Goal: Task Accomplishment & Management: Use online tool/utility

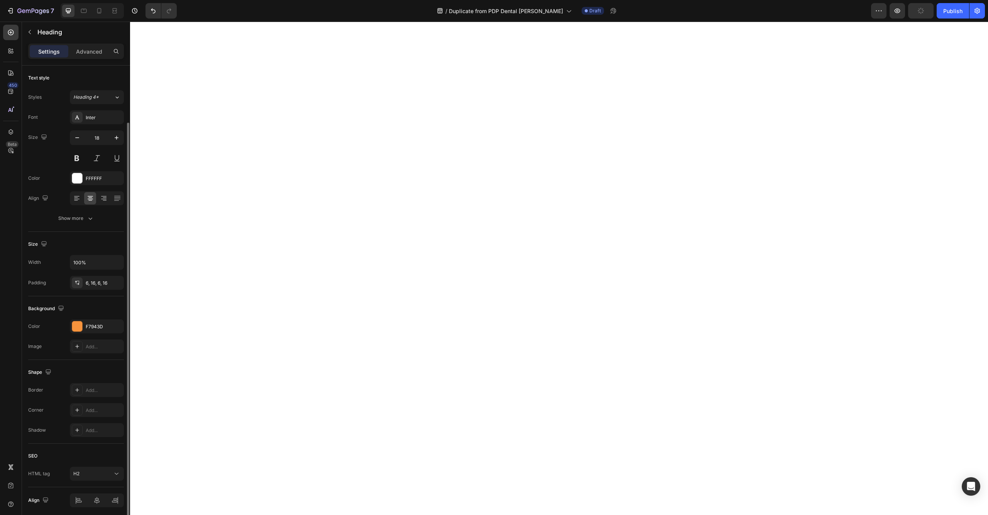
scroll to position [29, 0]
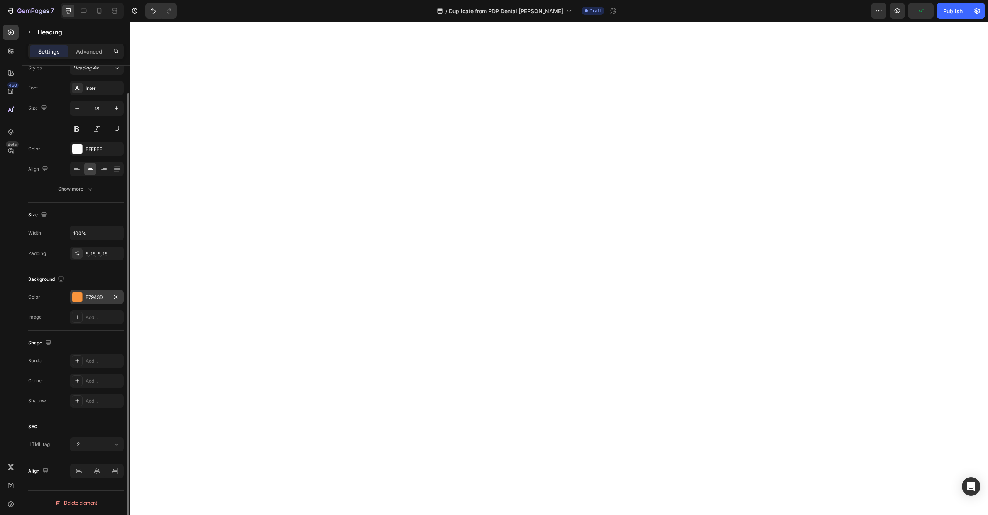
click at [88, 299] on div "F7943D" at bounding box center [97, 297] width 22 height 7
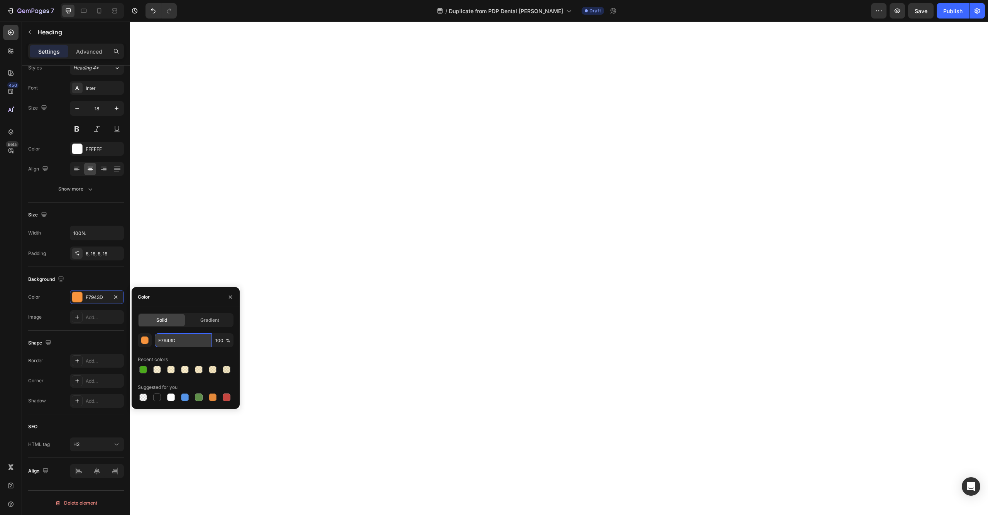
click at [173, 343] on input "F7943D" at bounding box center [183, 340] width 57 height 14
click at [118, 297] on icon "button" at bounding box center [116, 297] width 6 height 6
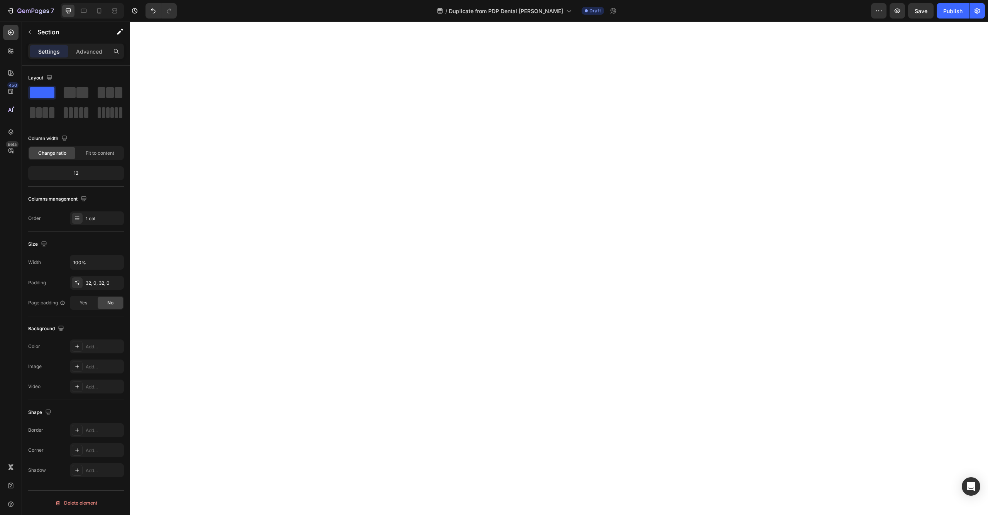
scroll to position [0, 0]
click at [91, 349] on div "Add..." at bounding box center [104, 346] width 36 height 7
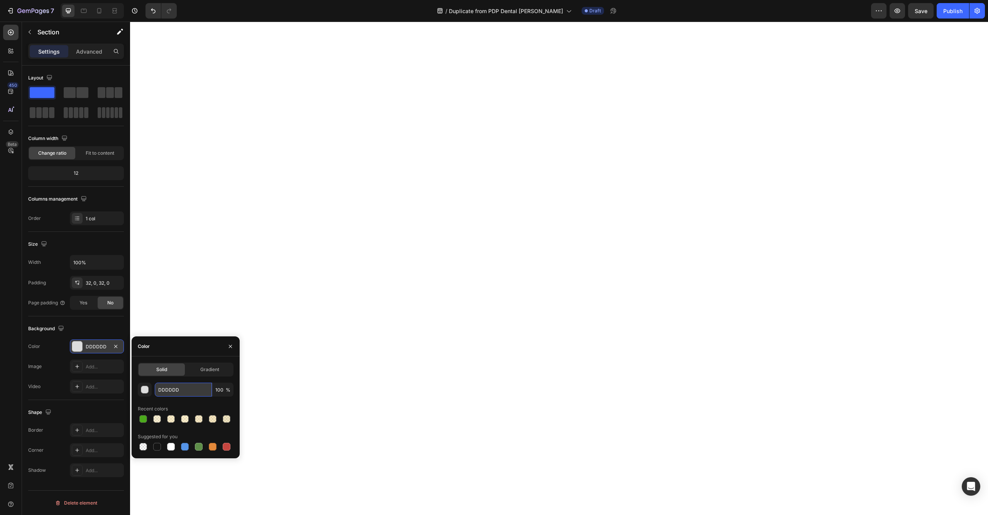
click at [178, 390] on input "DDDDDD" at bounding box center [183, 390] width 57 height 14
paste input "F7943"
type input "F7943D"
click at [115, 283] on icon "button" at bounding box center [115, 282] width 3 height 3
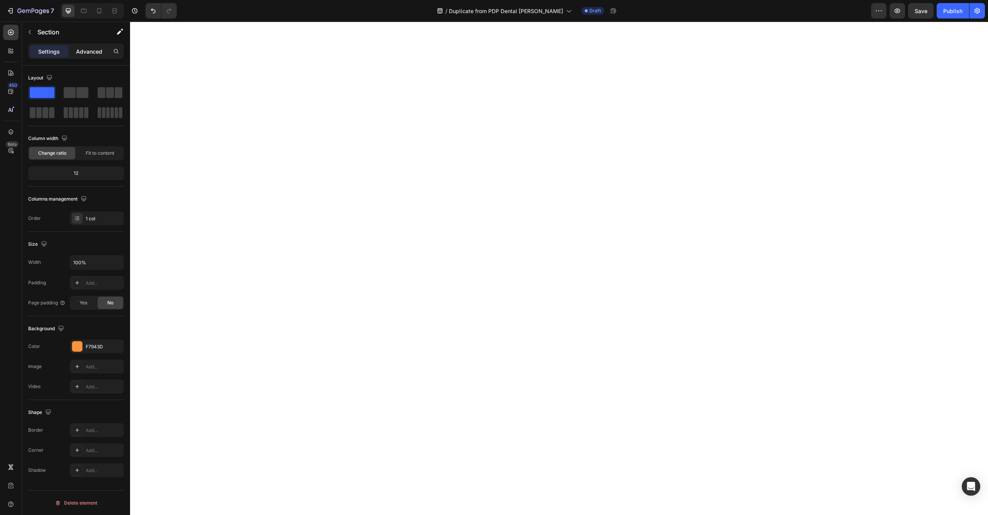
click at [76, 57] on div "Advanced" at bounding box center [89, 51] width 39 height 12
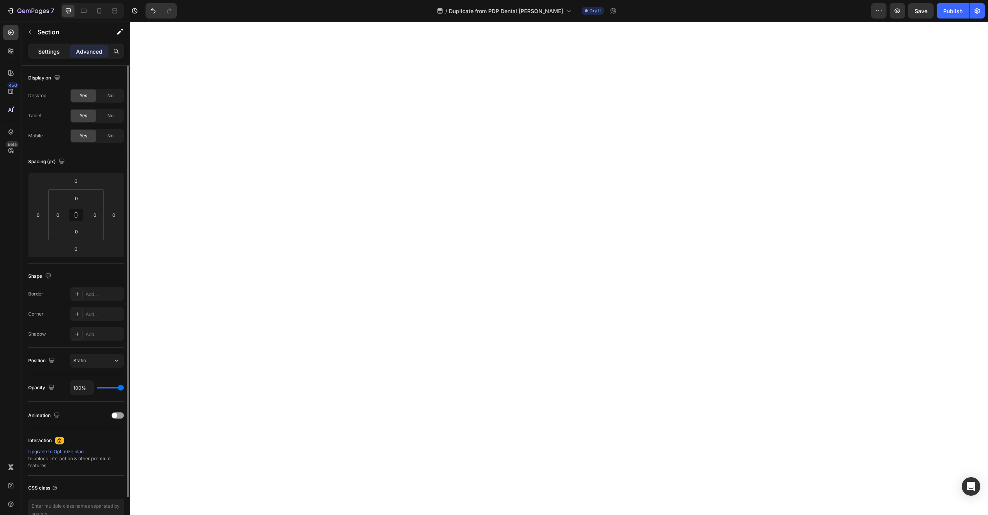
click at [47, 51] on p "Settings" at bounding box center [49, 51] width 22 height 8
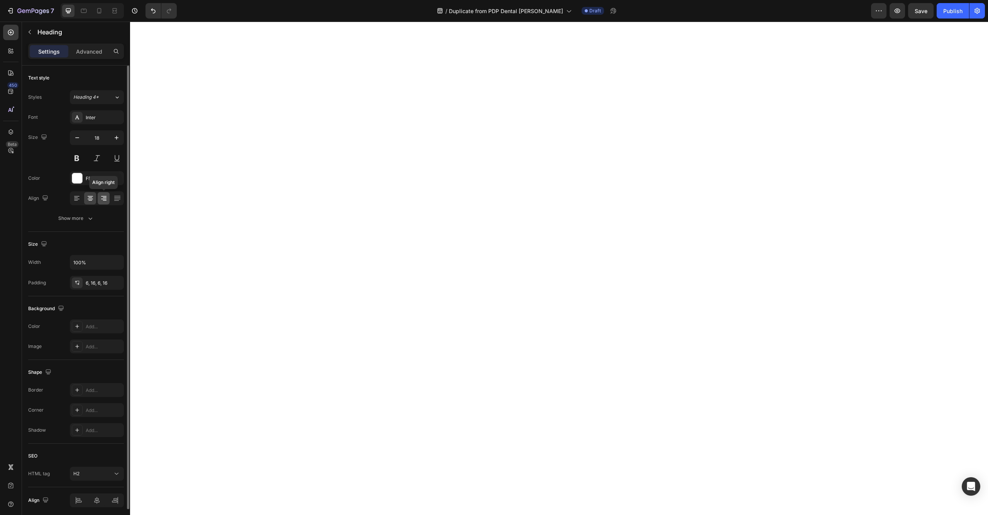
click at [103, 197] on icon at bounding box center [104, 199] width 8 height 8
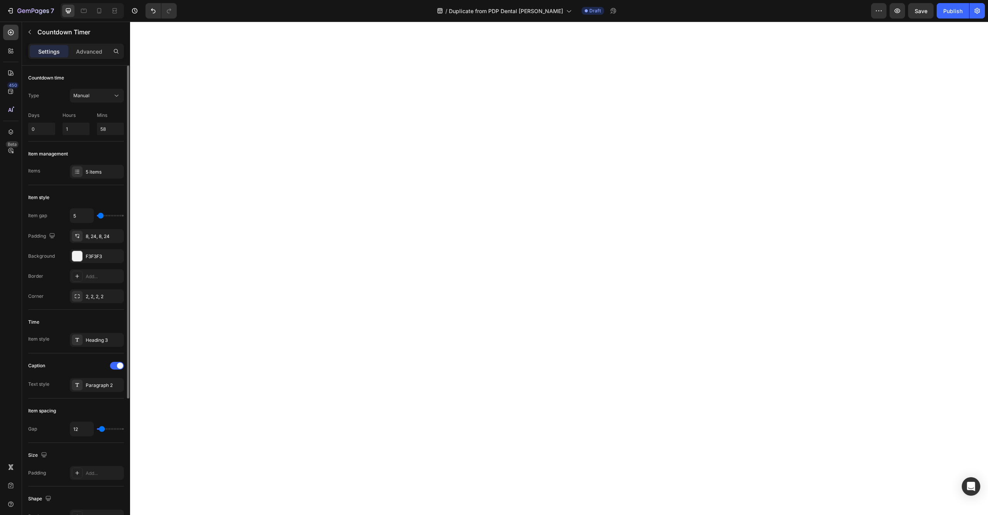
scroll to position [196, 0]
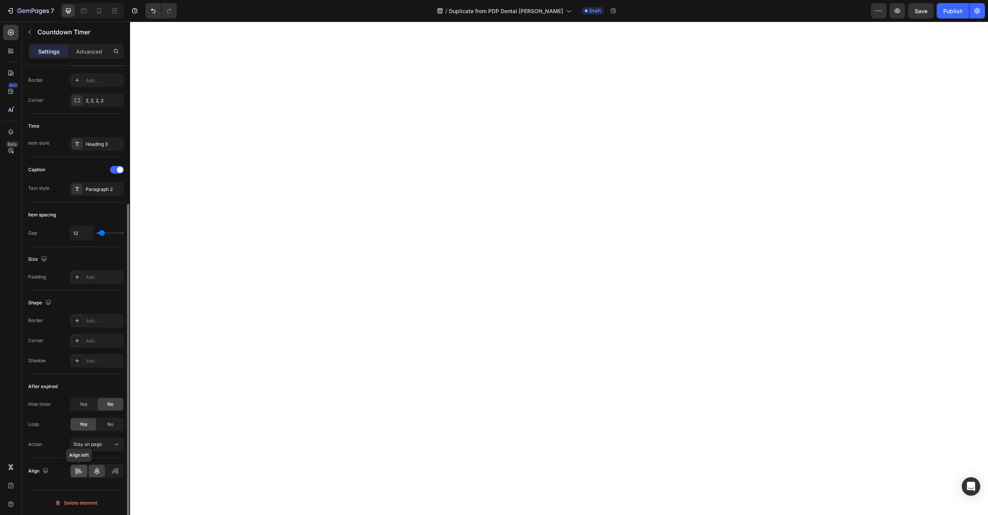
click at [78, 469] on icon at bounding box center [79, 471] width 8 height 8
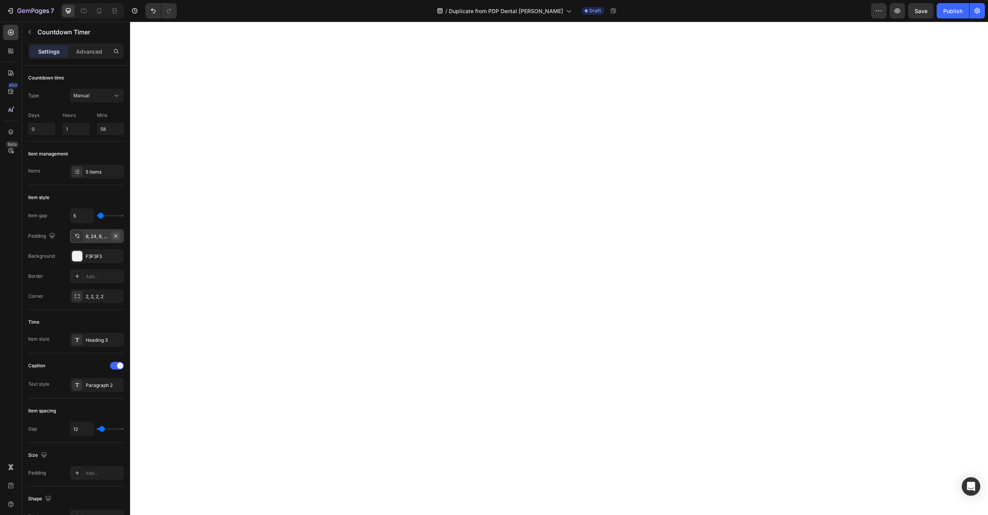
click at [115, 235] on icon "button" at bounding box center [115, 235] width 3 height 3
click at [151, 5] on button "Undo/Redo" at bounding box center [153, 10] width 15 height 15
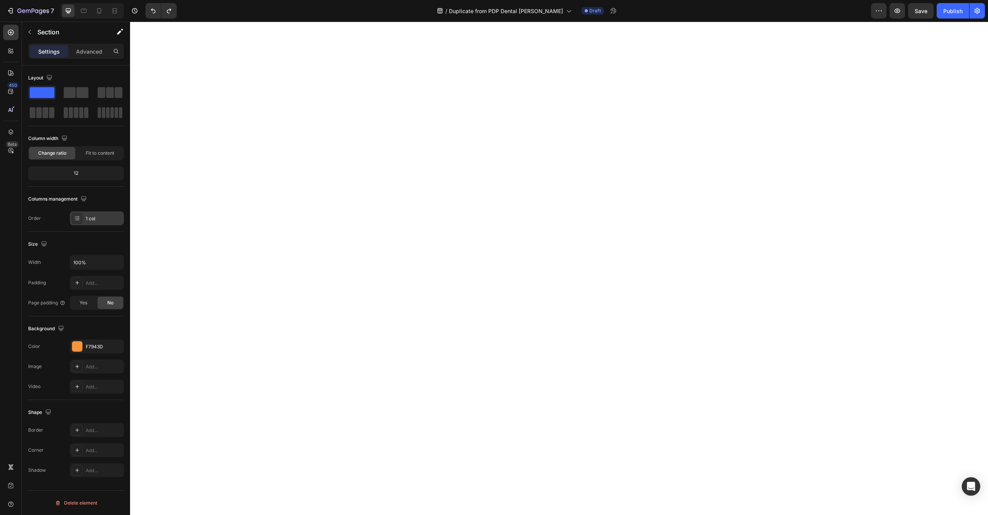
click at [76, 216] on icon at bounding box center [77, 218] width 6 height 6
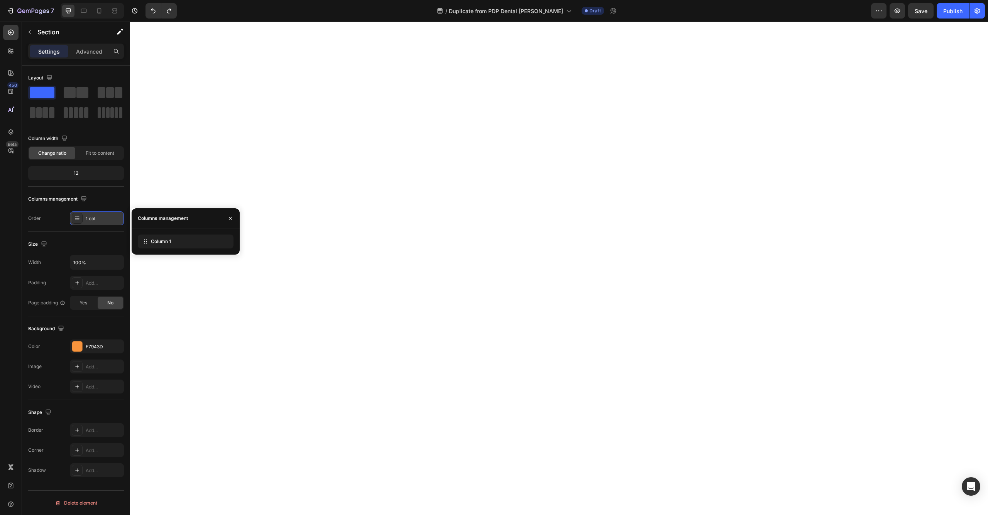
click at [76, 216] on icon at bounding box center [77, 218] width 6 height 6
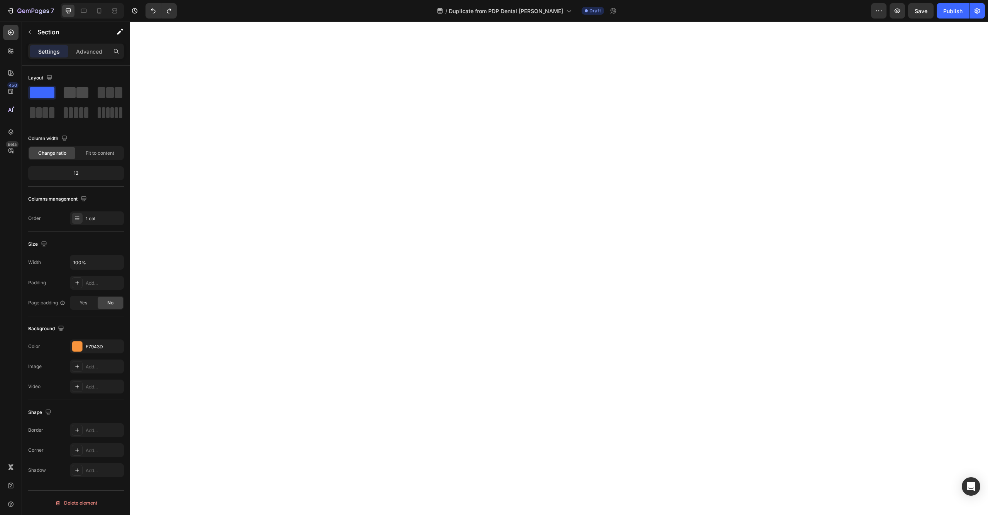
click at [78, 88] on span at bounding box center [82, 92] width 12 height 11
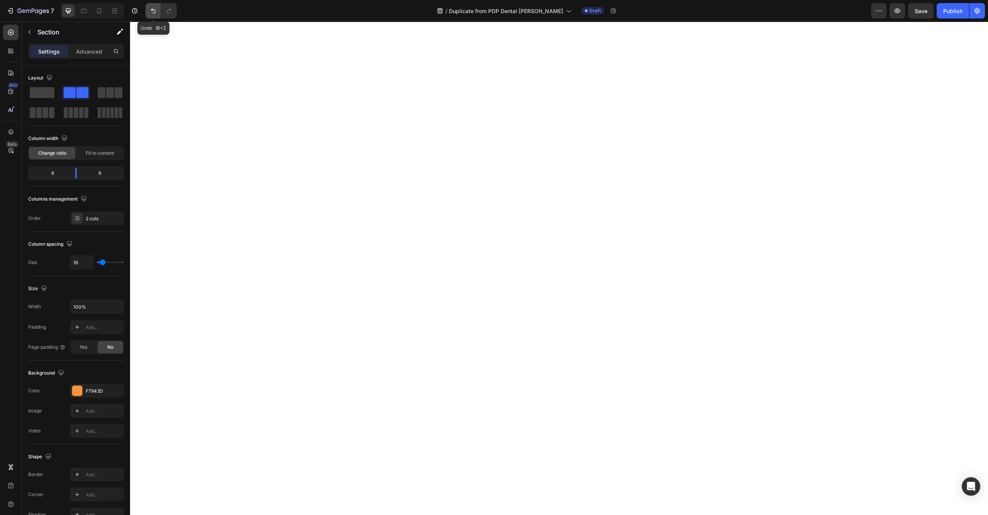
click at [151, 9] on icon "Undo/Redo" at bounding box center [153, 11] width 8 height 8
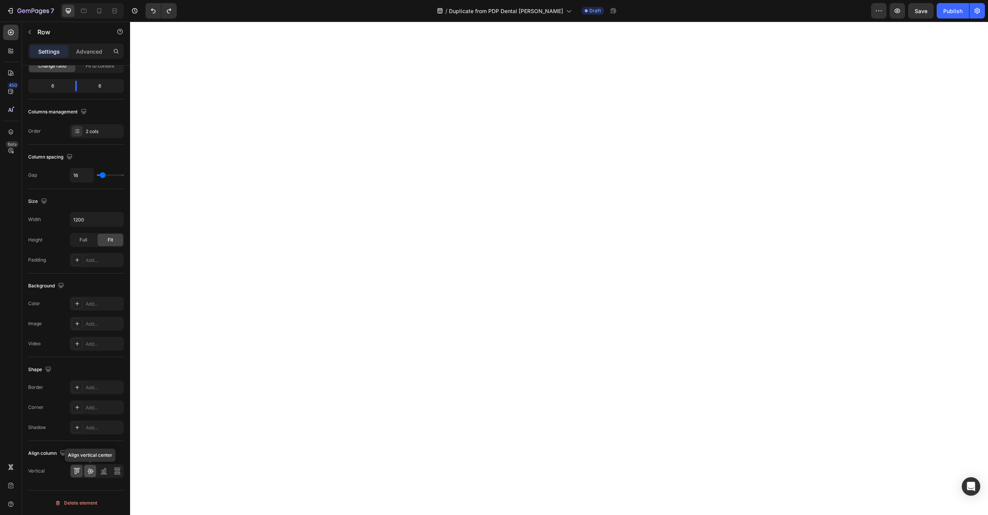
click at [86, 469] on icon at bounding box center [90, 471] width 8 height 8
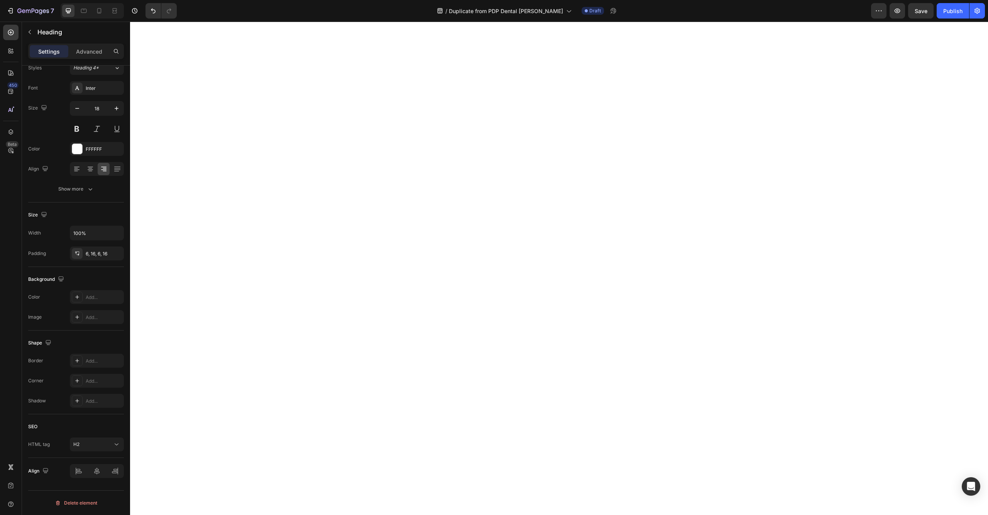
scroll to position [0, 0]
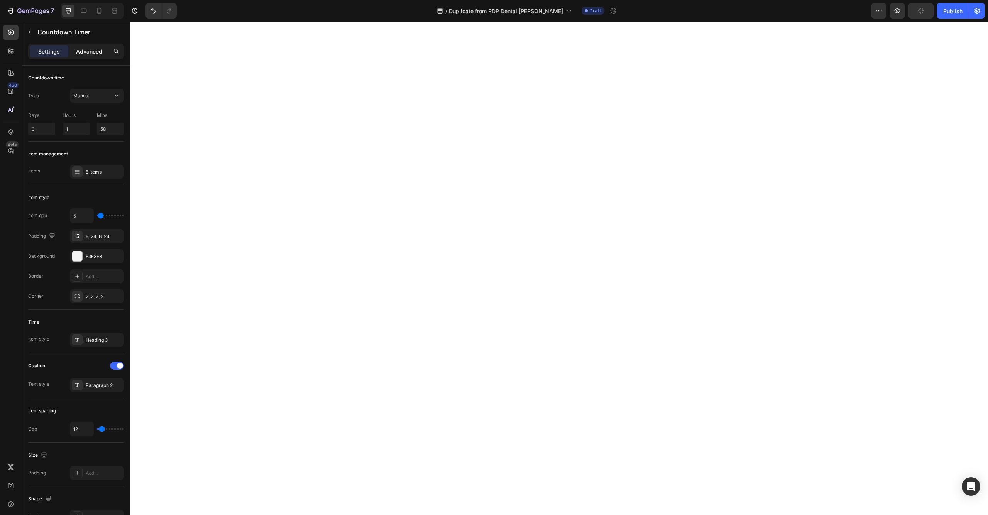
click at [92, 52] on p "Advanced" at bounding box center [89, 51] width 26 height 8
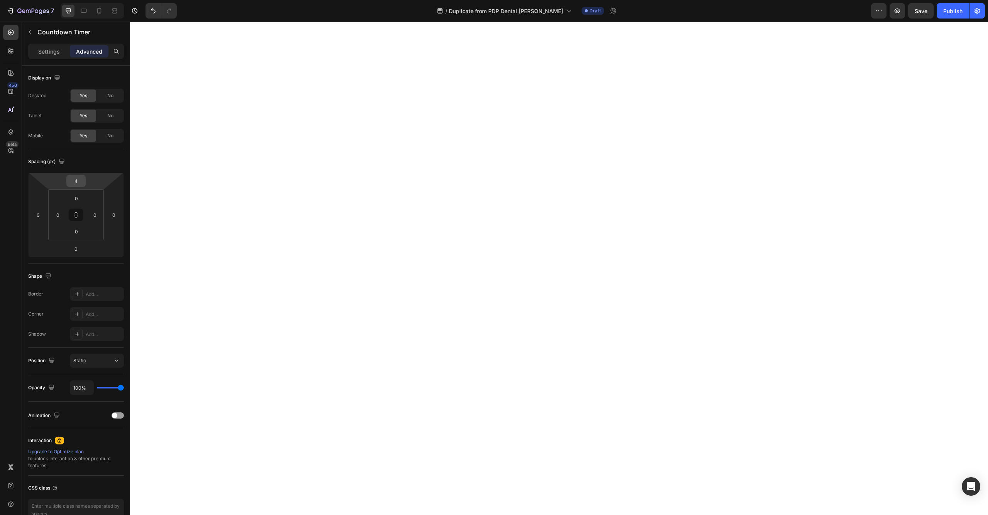
click at [79, 182] on input "4" at bounding box center [75, 181] width 15 height 12
type input "0"
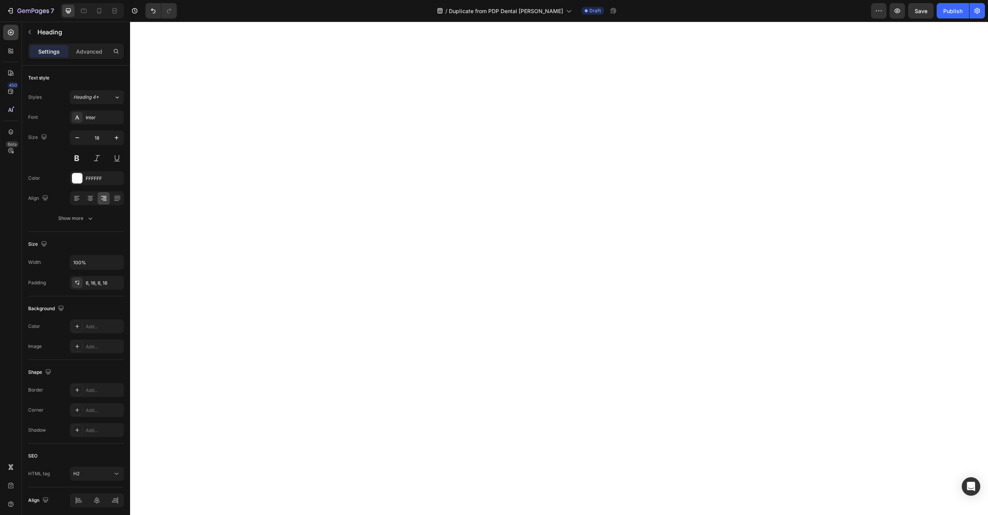
click at [91, 42] on div "Heading" at bounding box center [72, 33] width 100 height 22
click at [92, 49] on p "Advanced" at bounding box center [89, 51] width 26 height 8
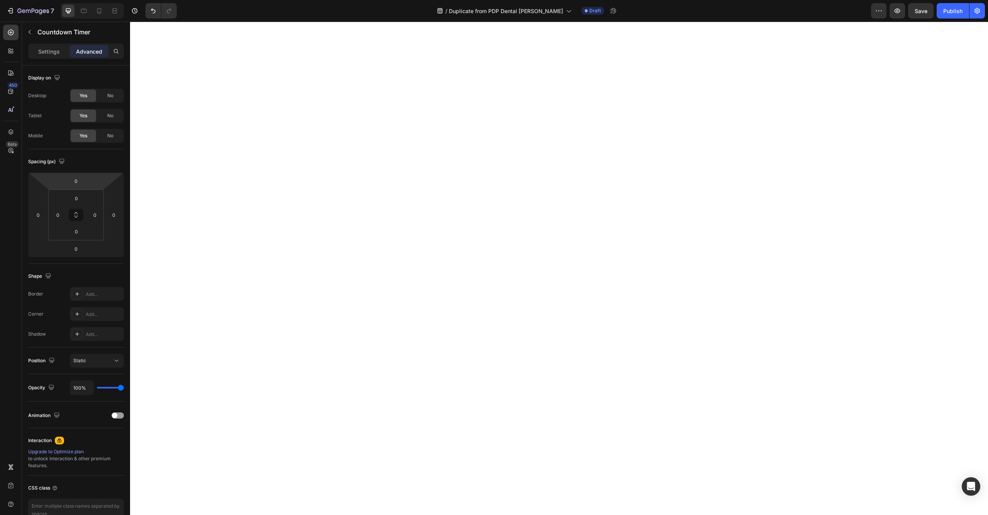
click at [34, 59] on div "Settings Advanced" at bounding box center [76, 55] width 108 height 22
click at [40, 54] on p "Settings" at bounding box center [49, 51] width 22 height 8
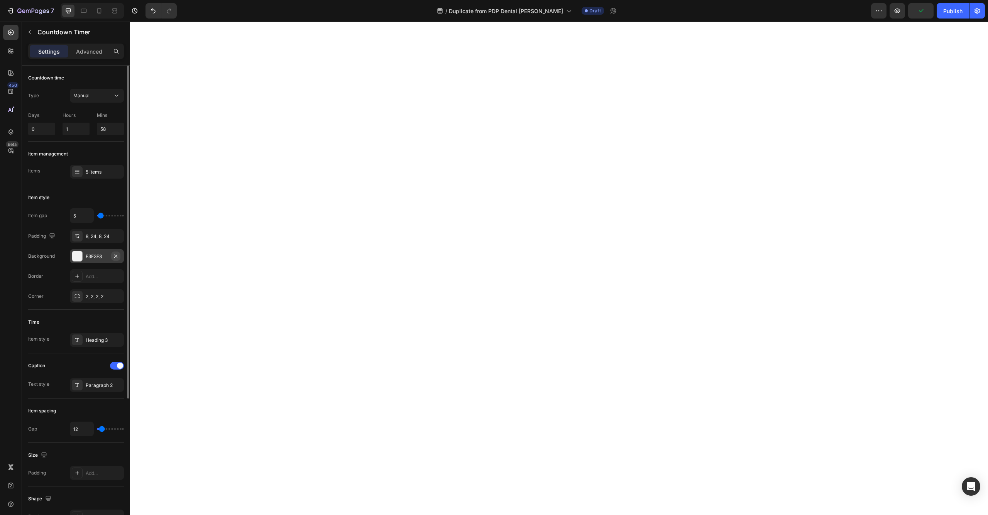
click at [117, 257] on icon "button" at bounding box center [115, 255] width 3 height 3
click at [86, 339] on div "Heading 3" at bounding box center [104, 340] width 36 height 7
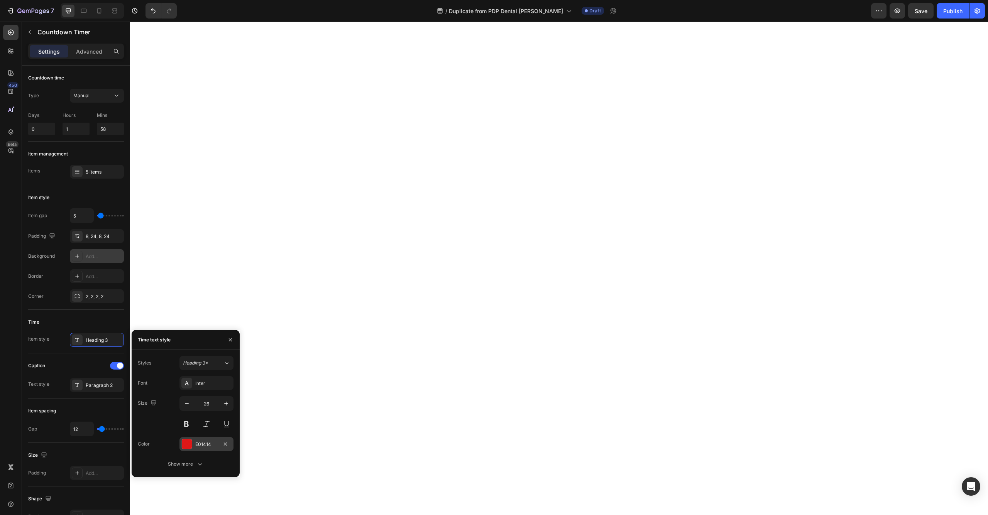
click at [184, 442] on div at bounding box center [187, 444] width 10 height 10
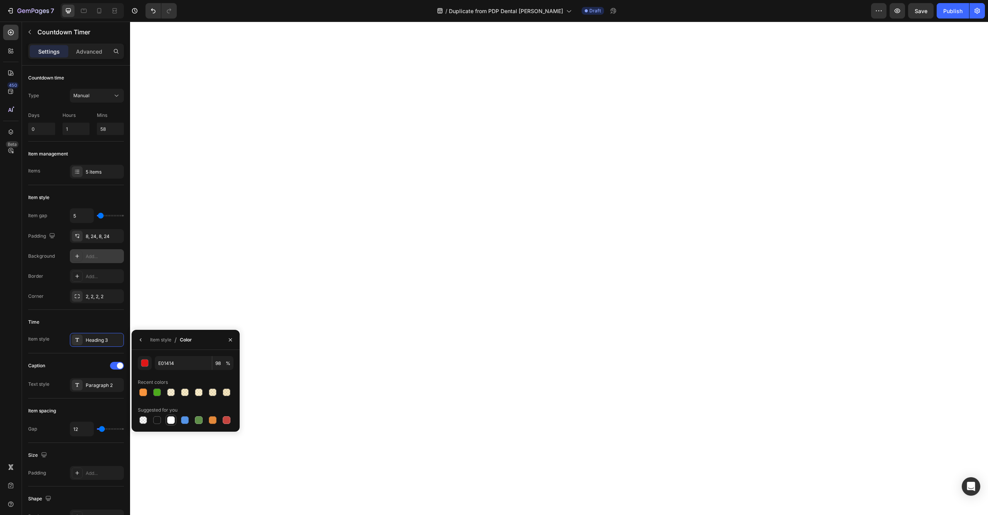
click at [171, 421] on div at bounding box center [171, 420] width 8 height 8
type input "FFFFFF"
type input "100"
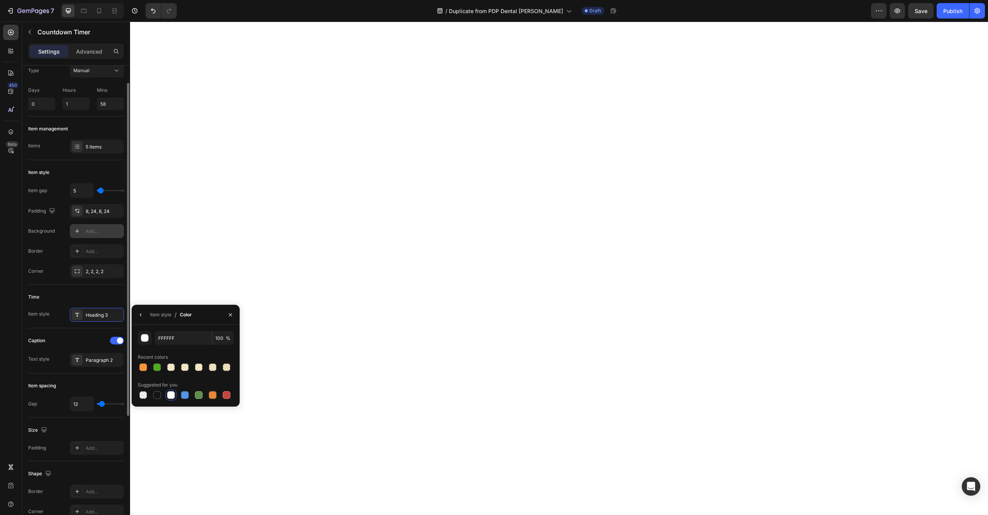
scroll to position [70, 0]
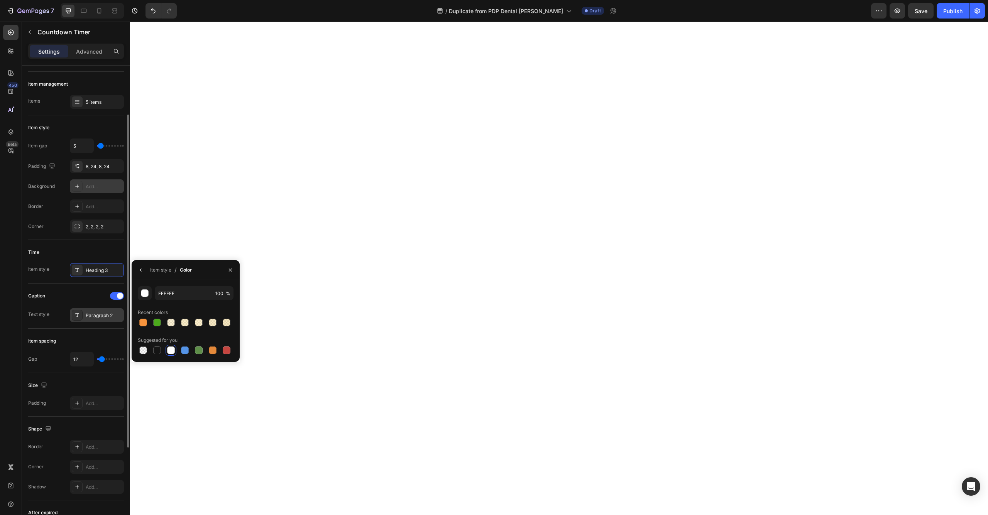
click at [96, 315] on div "Paragraph 2" at bounding box center [104, 315] width 36 height 7
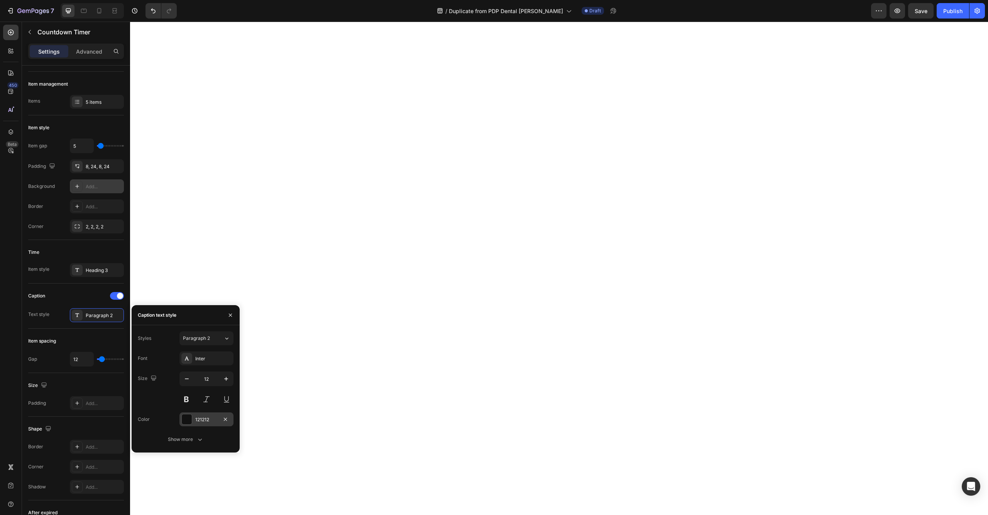
click at [200, 422] on div "121212" at bounding box center [206, 419] width 22 height 7
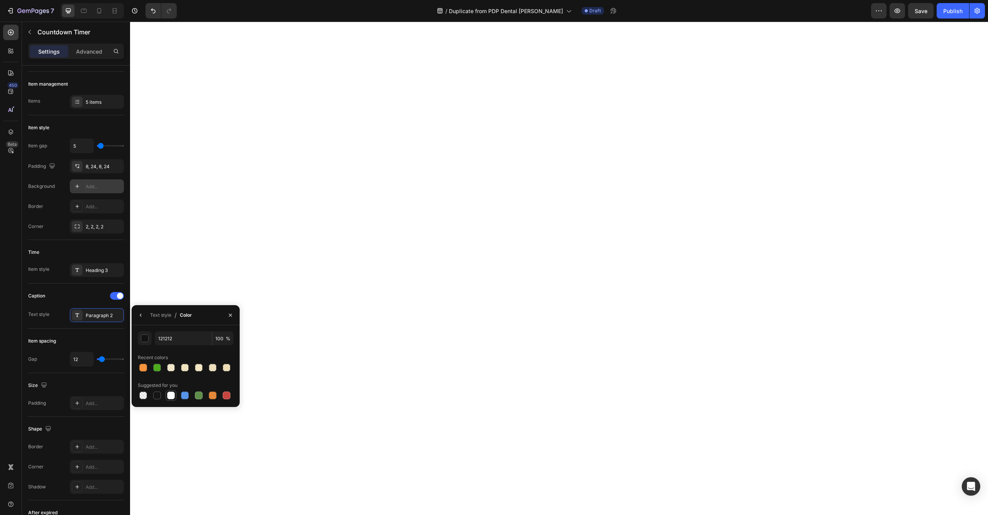
click at [171, 397] on div at bounding box center [171, 396] width 8 height 8
type input "FFFFFF"
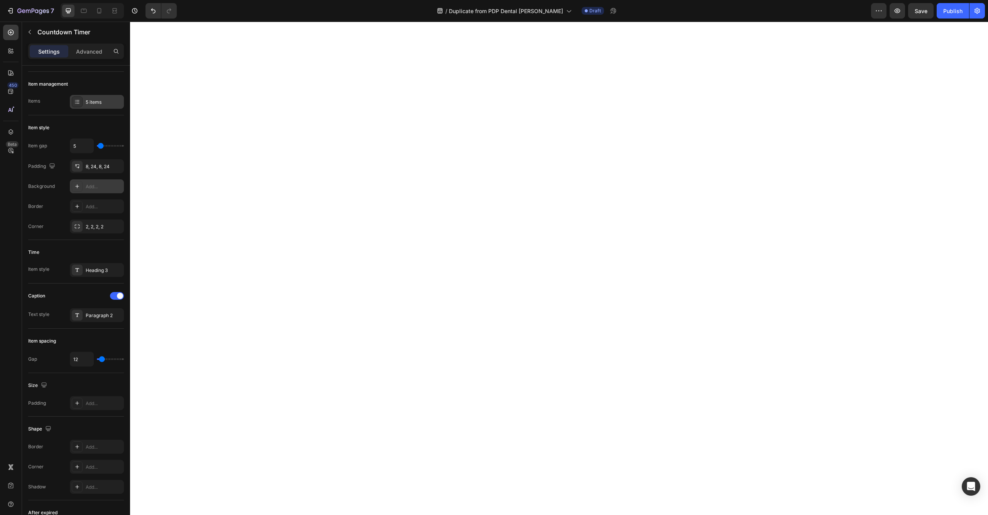
click at [95, 100] on div "5 items" at bounding box center [104, 102] width 36 height 7
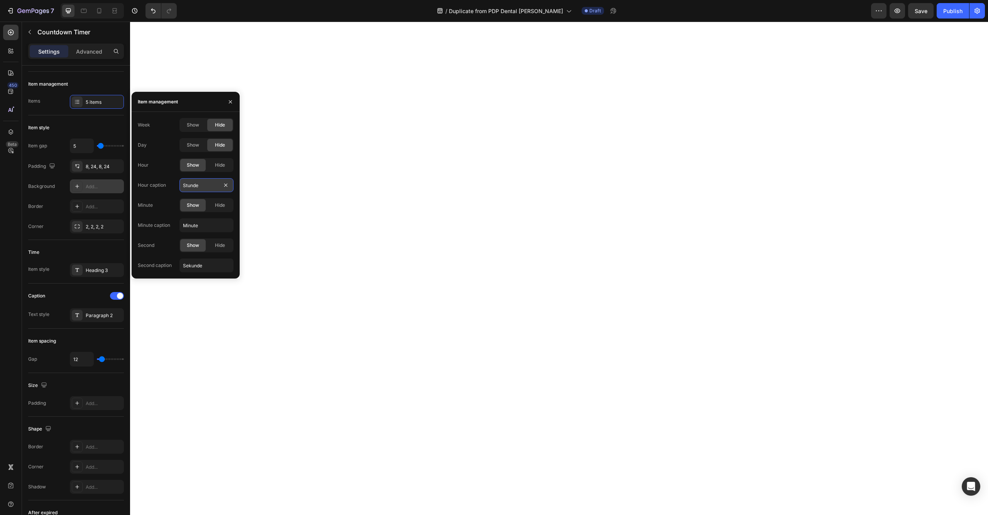
click at [189, 184] on input "Stunde" at bounding box center [206, 185] width 54 height 14
type input "Std"
click at [193, 227] on input "Minute" at bounding box center [206, 225] width 54 height 14
drag, startPoint x: 190, startPoint y: 227, endPoint x: 222, endPoint y: 225, distance: 31.3
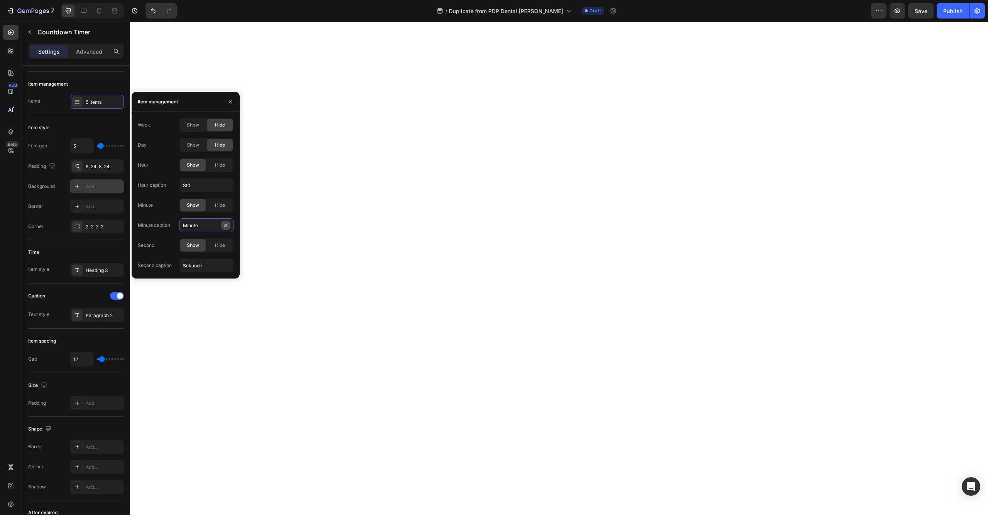
click at [222, 225] on div "Minute" at bounding box center [206, 225] width 54 height 14
type input "Min"
click at [195, 267] on input "Sekunde" at bounding box center [206, 266] width 54 height 14
drag, startPoint x: 190, startPoint y: 267, endPoint x: 237, endPoint y: 270, distance: 47.2
click at [237, 270] on div "Week Show Hide Day Show Hide Hour Show Hide Hour caption Std Minute Show Hide M…" at bounding box center [186, 195] width 108 height 154
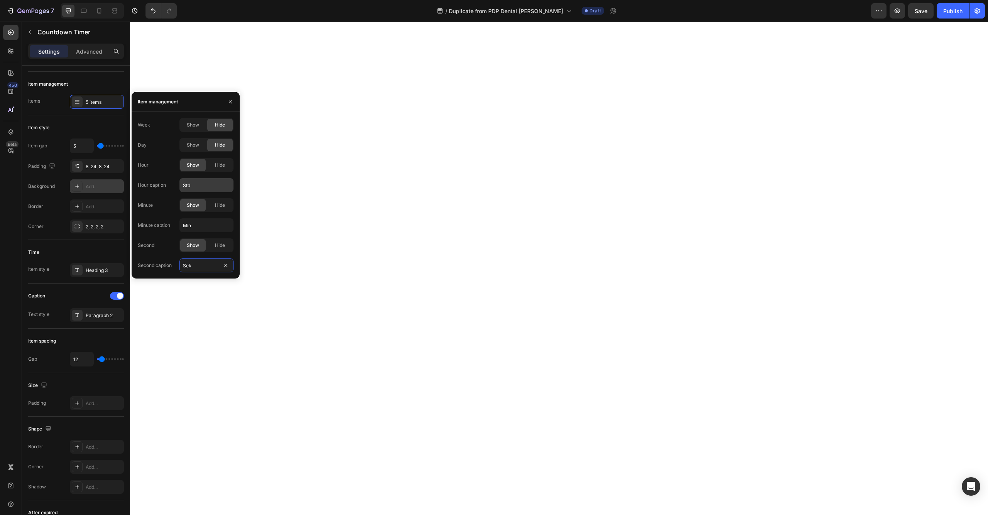
type input "Sek"
click at [196, 182] on input "Std" at bounding box center [206, 185] width 54 height 14
type input "STD"
click at [193, 226] on input "Min" at bounding box center [206, 225] width 54 height 14
type input "MIN"
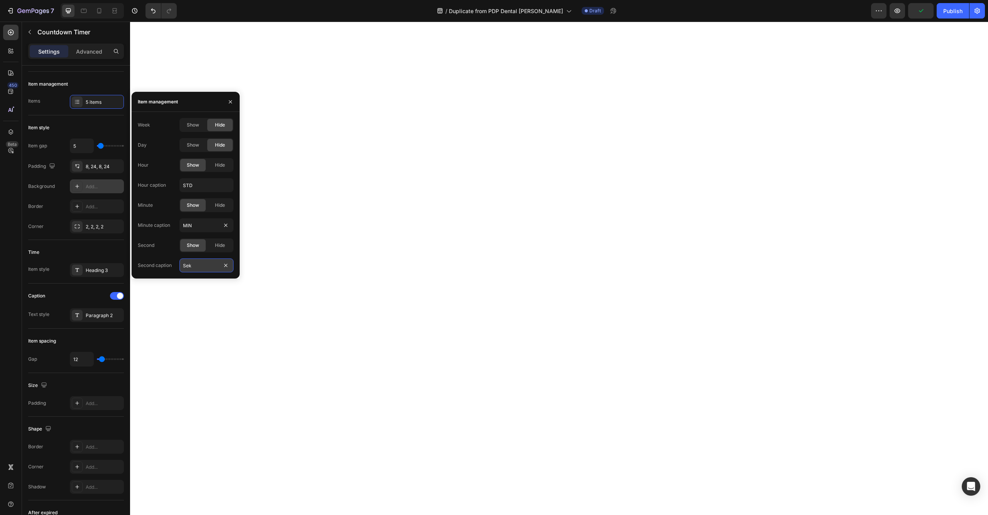
click at [191, 270] on input "Sek" at bounding box center [206, 266] width 54 height 14
type input "SEK"
click at [100, 105] on div "5 items" at bounding box center [104, 102] width 36 height 7
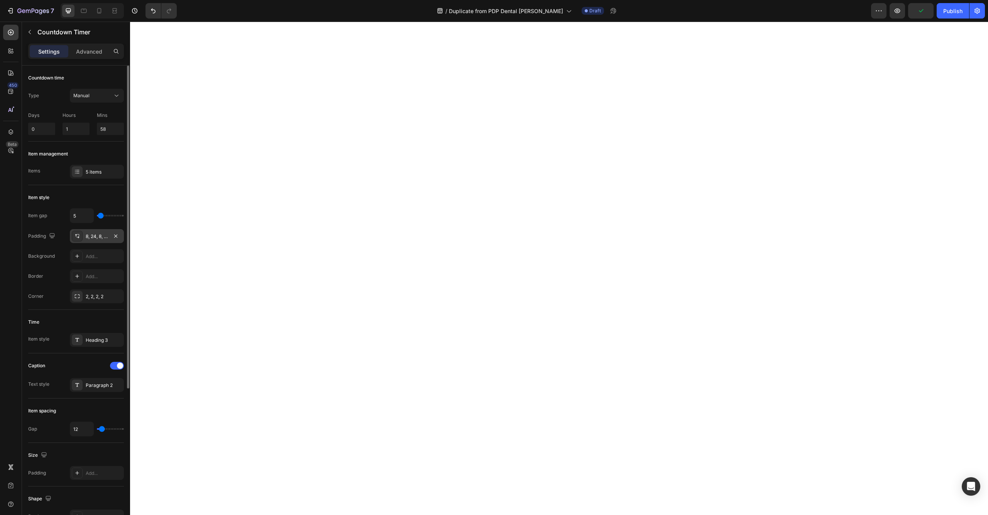
click at [102, 238] on div "8, 24, 8, 24" at bounding box center [97, 236] width 22 height 7
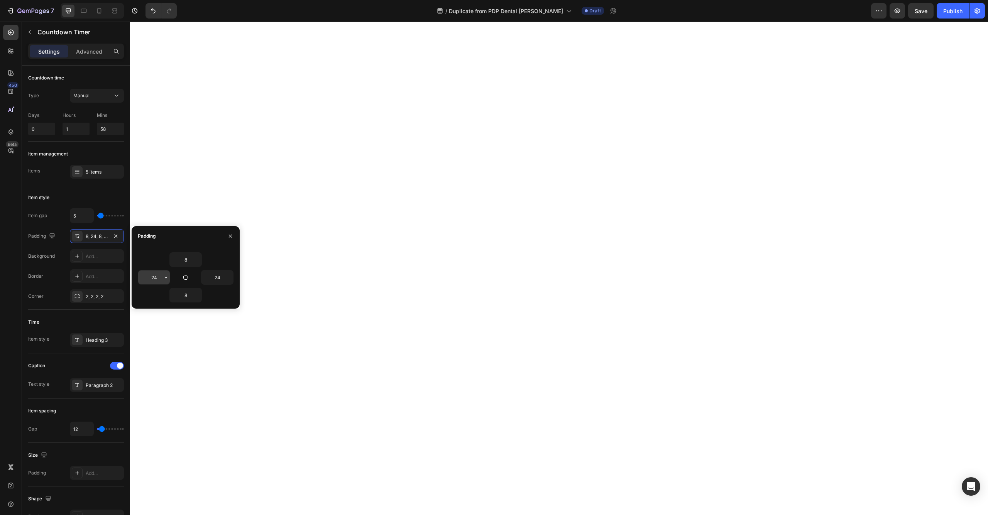
click at [156, 280] on input "24" at bounding box center [154, 278] width 32 height 14
type input "12"
click at [217, 280] on input "24" at bounding box center [217, 278] width 32 height 14
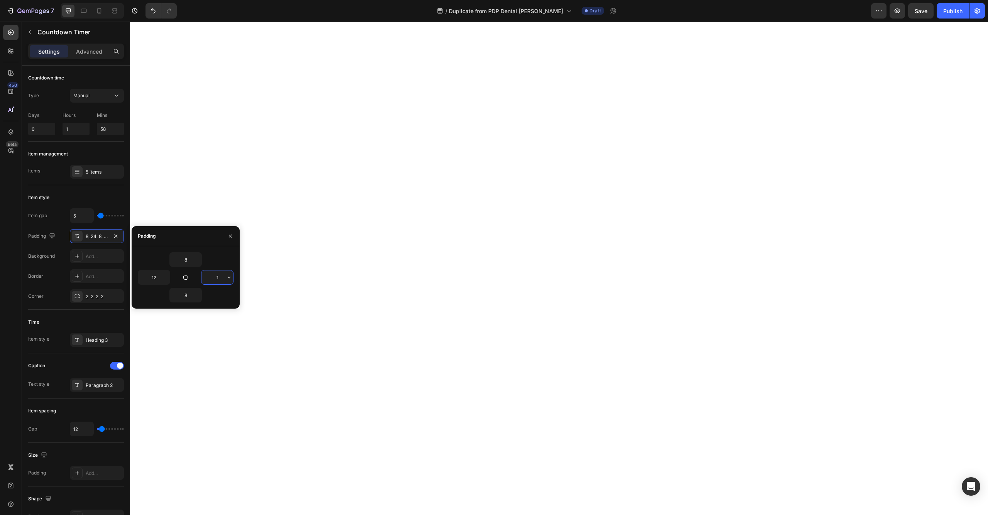
type input "12"
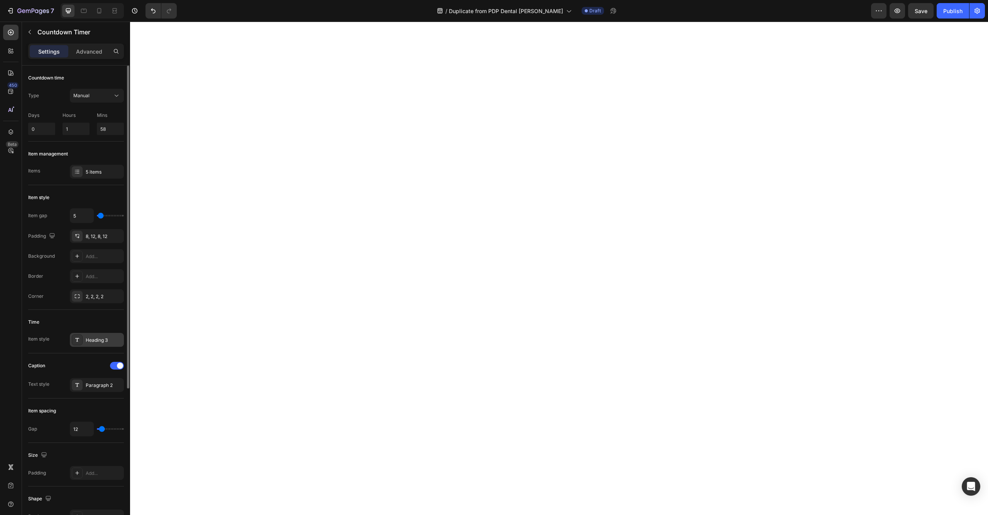
click at [90, 344] on div "Heading 3" at bounding box center [97, 340] width 54 height 14
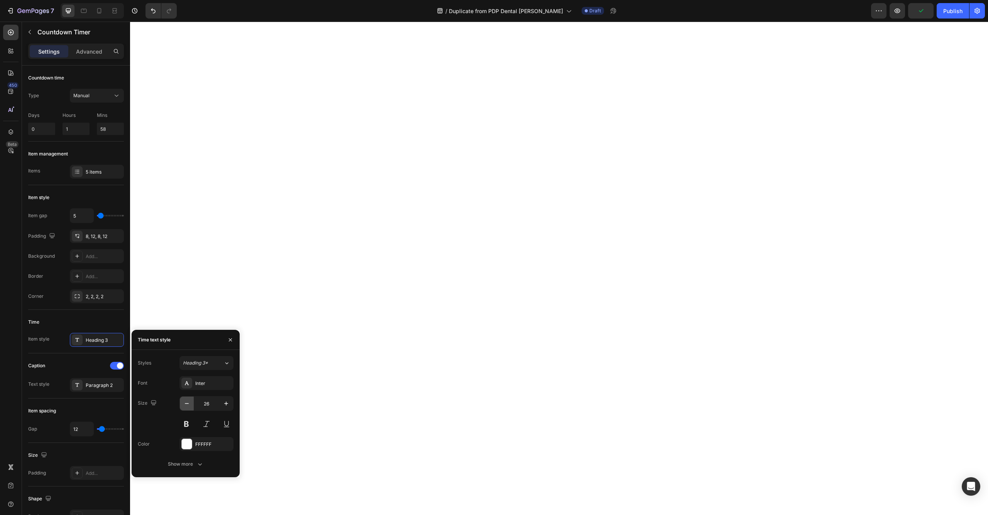
click at [187, 404] on icon "button" at bounding box center [187, 404] width 8 height 8
type input "24"
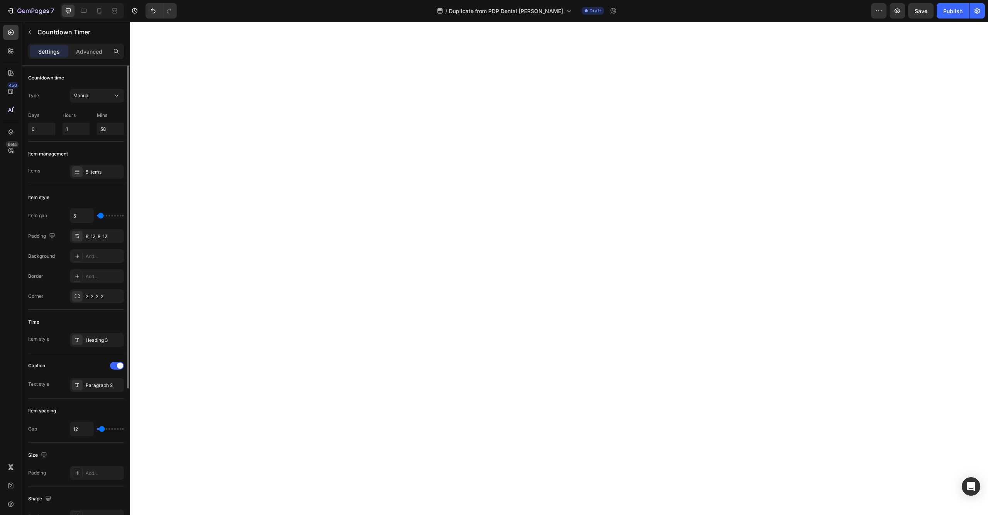
type input "3"
type input "1"
type input "0"
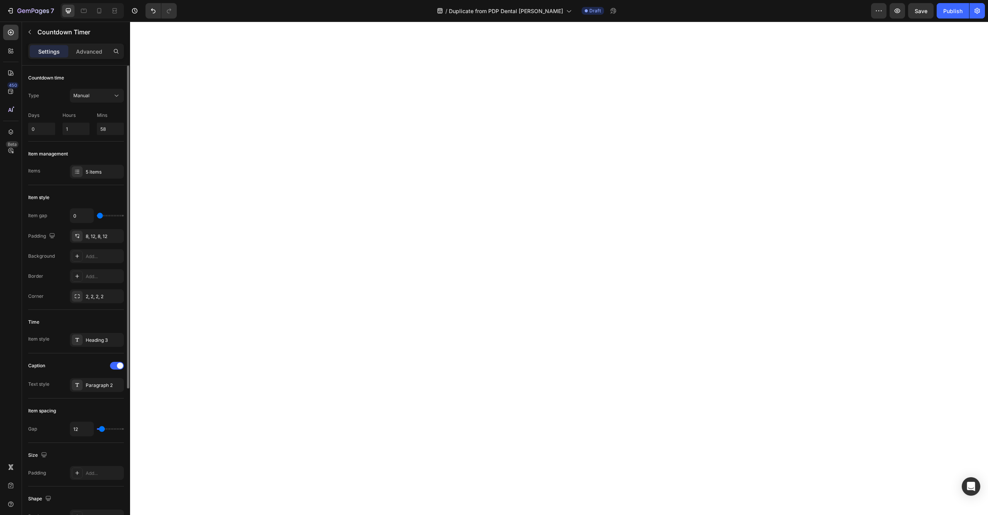
type input "0"
click at [98, 216] on input "range" at bounding box center [110, 216] width 27 height 2
click at [78, 218] on input "0" at bounding box center [81, 216] width 23 height 14
type input "1"
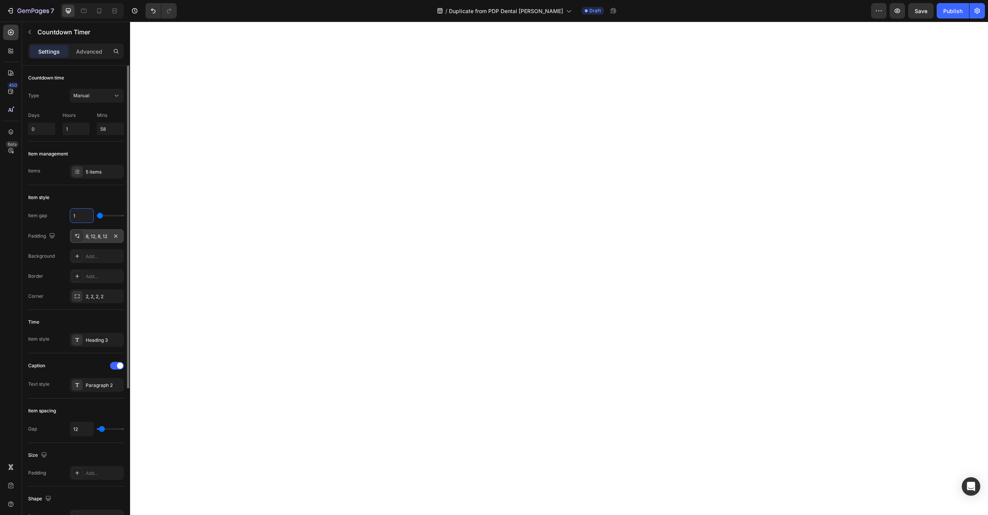
type input "2"
type input "3"
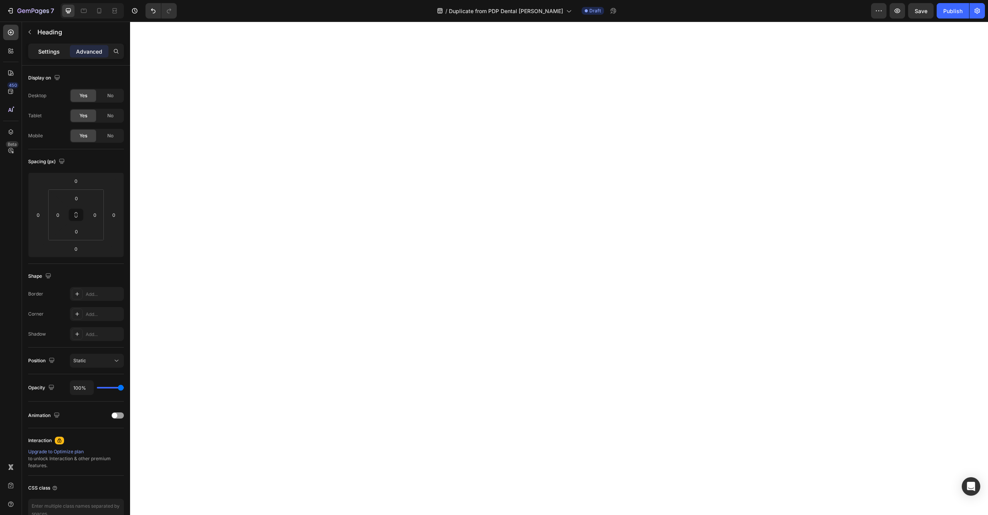
click at [51, 57] on div "Settings" at bounding box center [49, 51] width 39 height 12
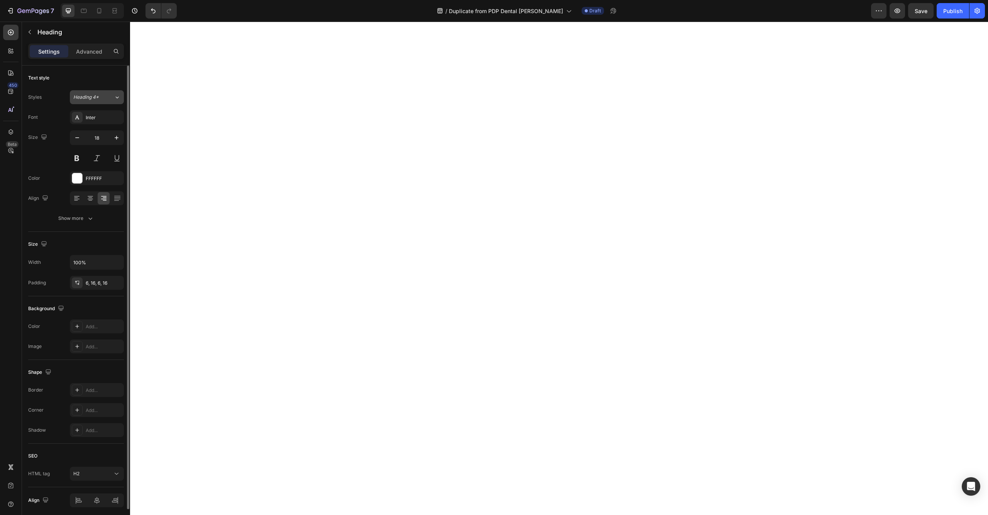
click at [115, 98] on icon at bounding box center [117, 97] width 7 height 8
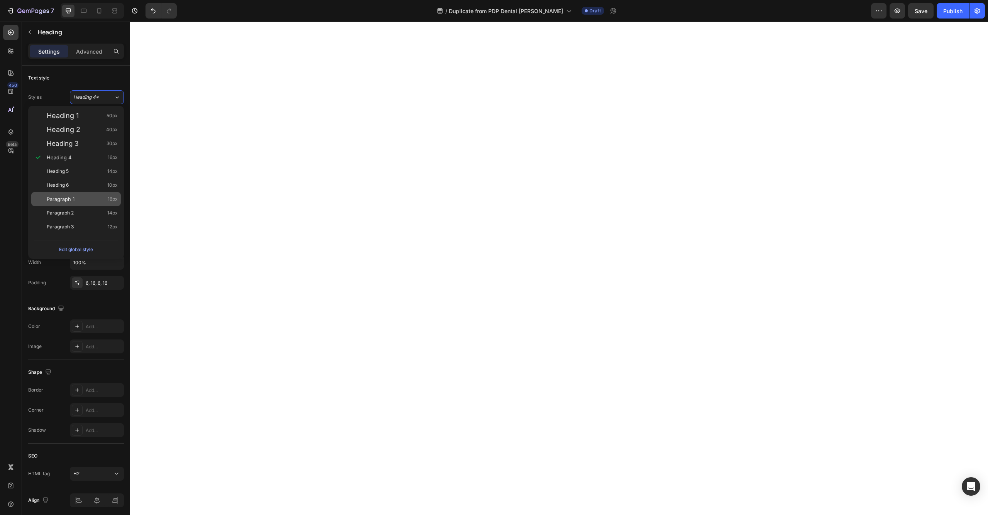
click at [67, 200] on span "Paragraph 1" at bounding box center [61, 199] width 28 height 8
type input "16"
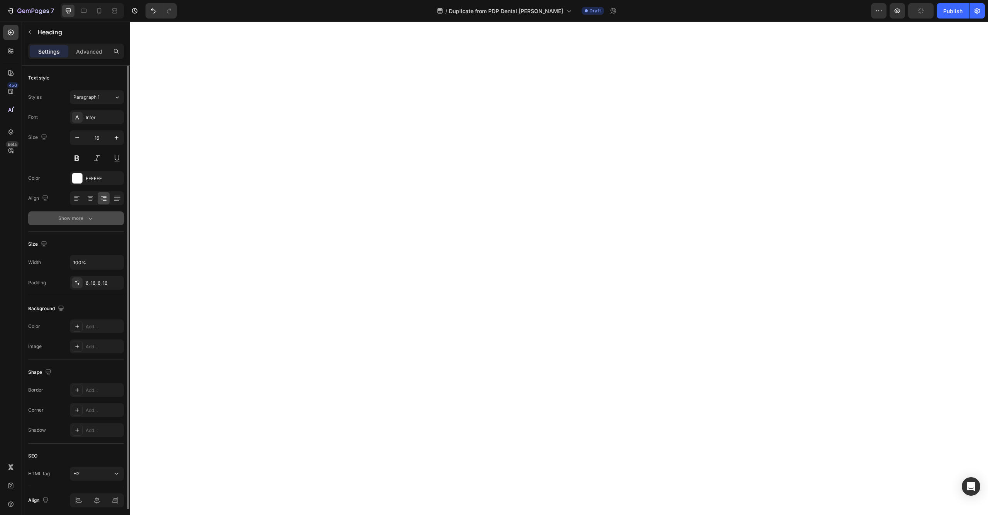
click at [68, 220] on div "Show more" at bounding box center [76, 219] width 36 height 8
click at [113, 215] on icon at bounding box center [117, 219] width 8 height 8
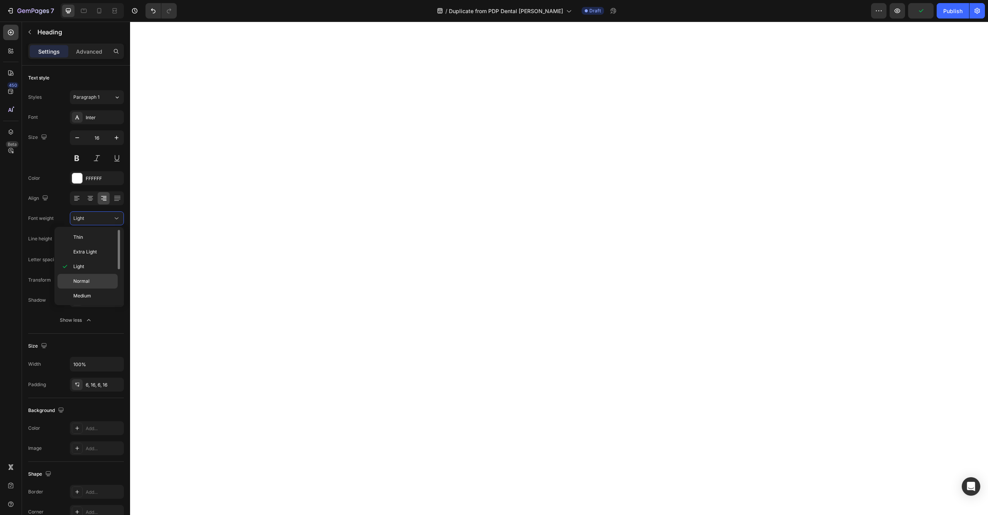
click at [83, 278] on span "Normal" at bounding box center [81, 281] width 16 height 7
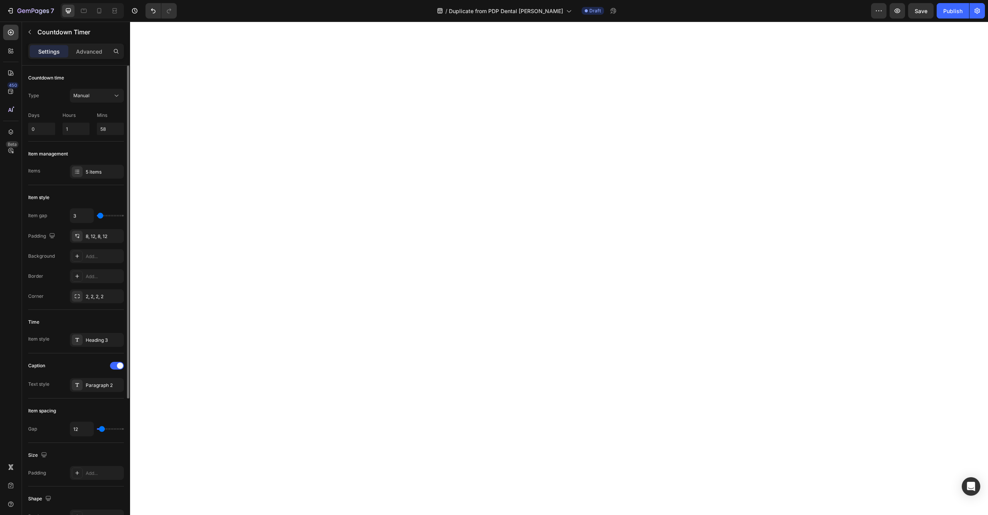
click at [98, 392] on div "Caption Text style Paragraph 2" at bounding box center [76, 376] width 96 height 45
click at [97, 389] on div "Paragraph 2" at bounding box center [104, 385] width 36 height 7
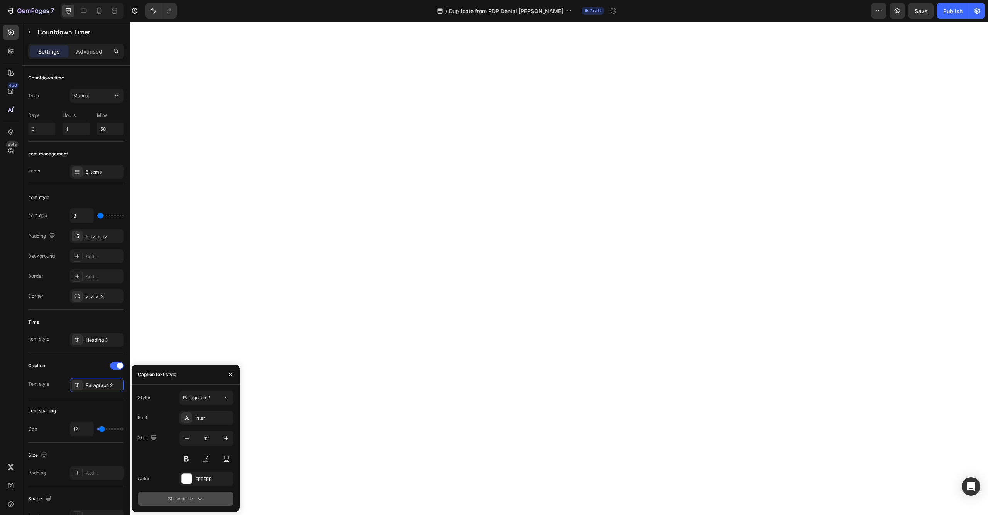
click at [179, 503] on div "Show more" at bounding box center [186, 499] width 36 height 8
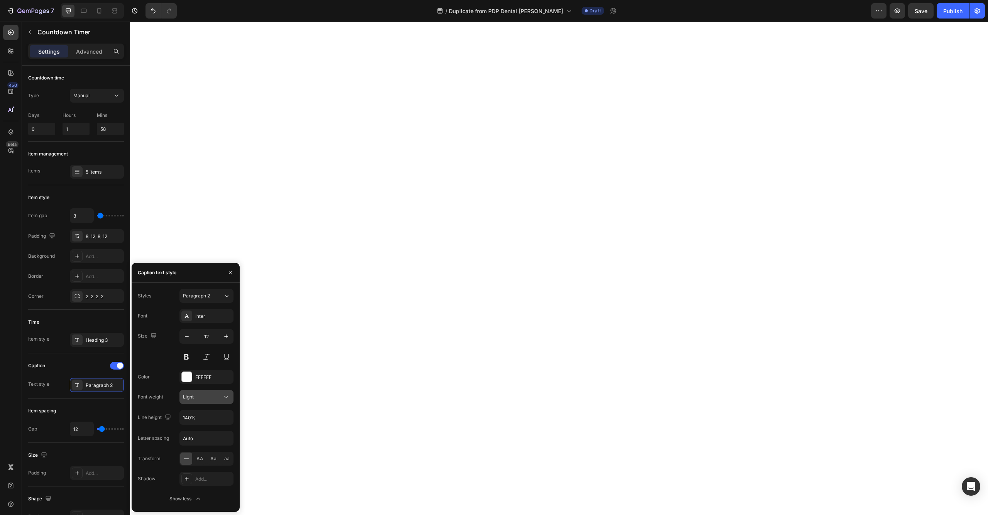
click at [231, 398] on button "Light" at bounding box center [206, 397] width 54 height 14
click at [212, 460] on p "Normal" at bounding box center [203, 460] width 41 height 7
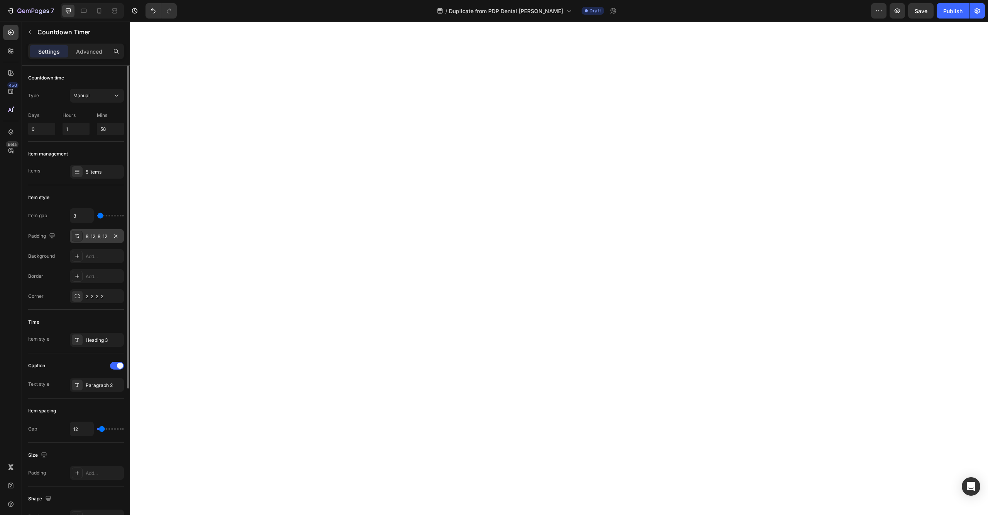
click at [93, 238] on div "8, 12, 8, 12" at bounding box center [97, 236] width 22 height 7
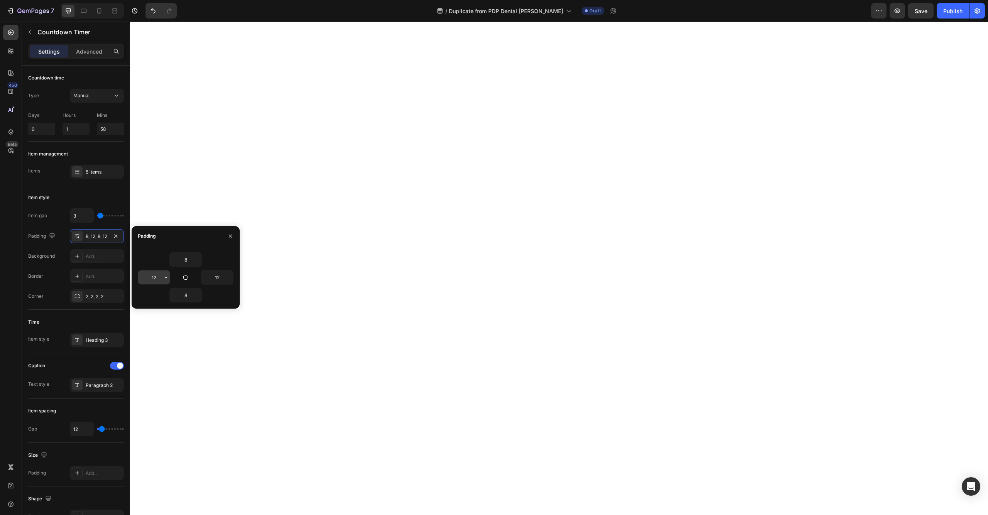
click at [154, 277] on input "12" at bounding box center [154, 278] width 32 height 14
type input "6"
click at [220, 278] on input "12" at bounding box center [217, 278] width 32 height 14
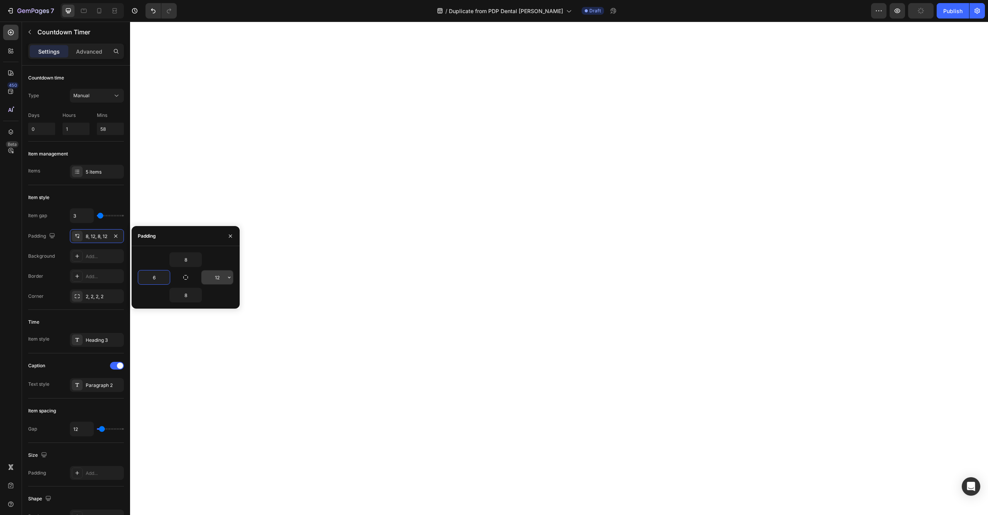
click at [220, 278] on input "12" at bounding box center [217, 278] width 32 height 14
type input "6"
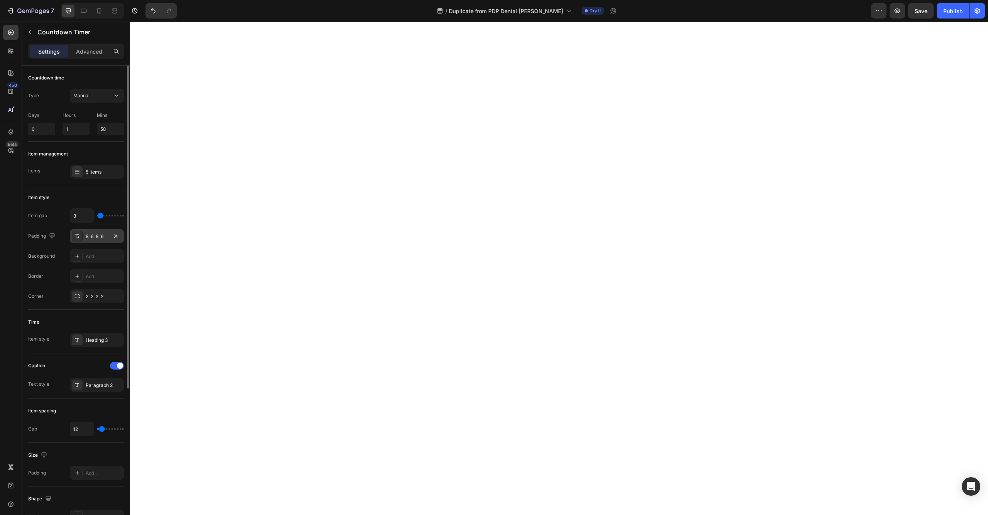
click at [105, 239] on div "8, 6, 8, 6" at bounding box center [97, 236] width 22 height 7
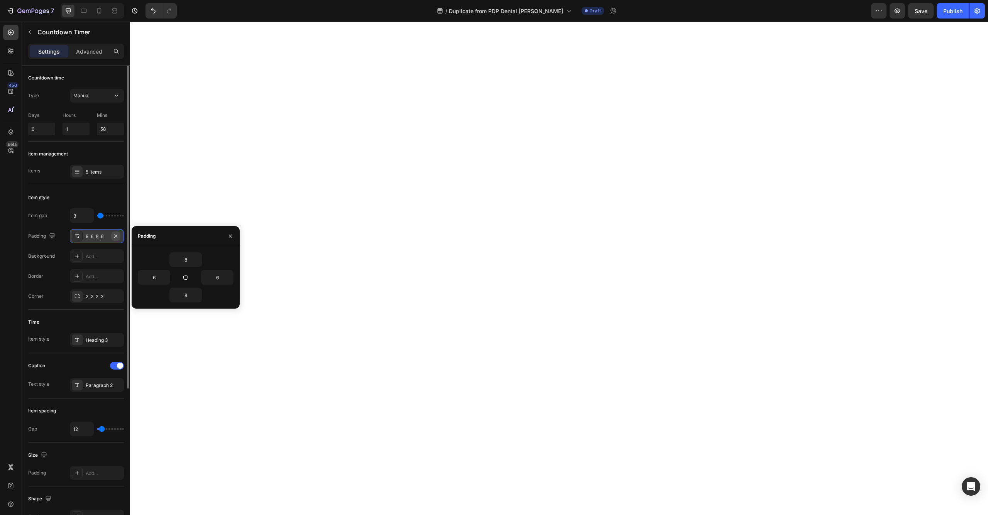
click at [116, 237] on icon "button" at bounding box center [116, 236] width 6 height 6
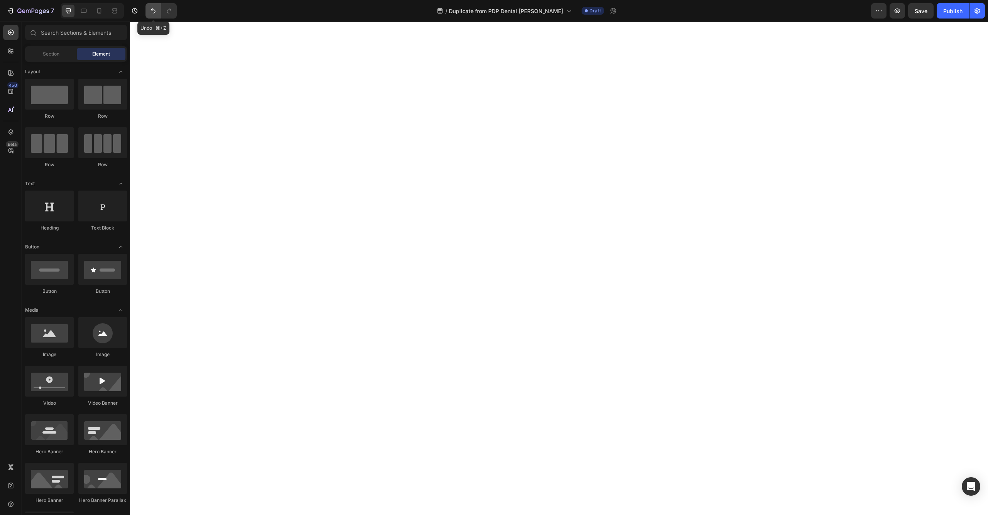
click at [152, 10] on icon "Undo/Redo" at bounding box center [153, 10] width 5 height 5
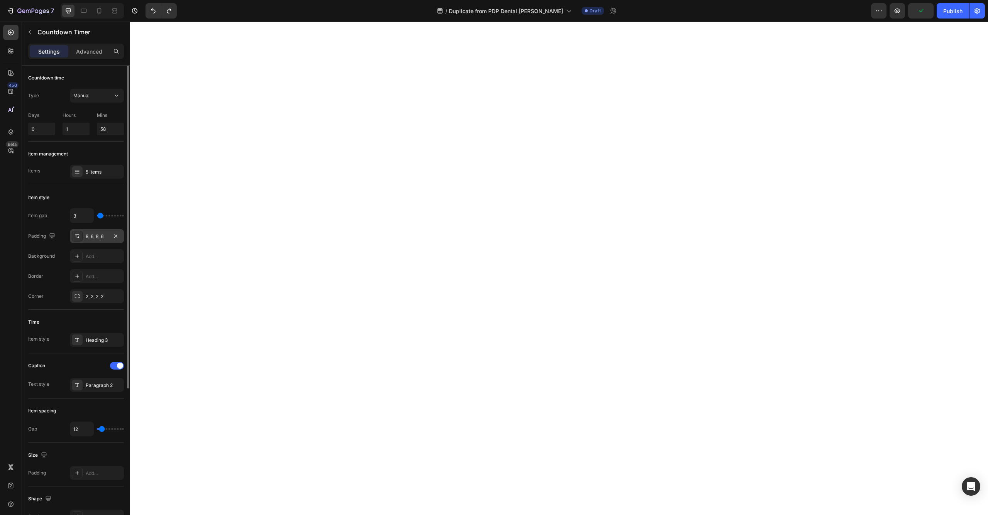
click at [97, 239] on div "8, 6, 8, 6" at bounding box center [97, 236] width 22 height 7
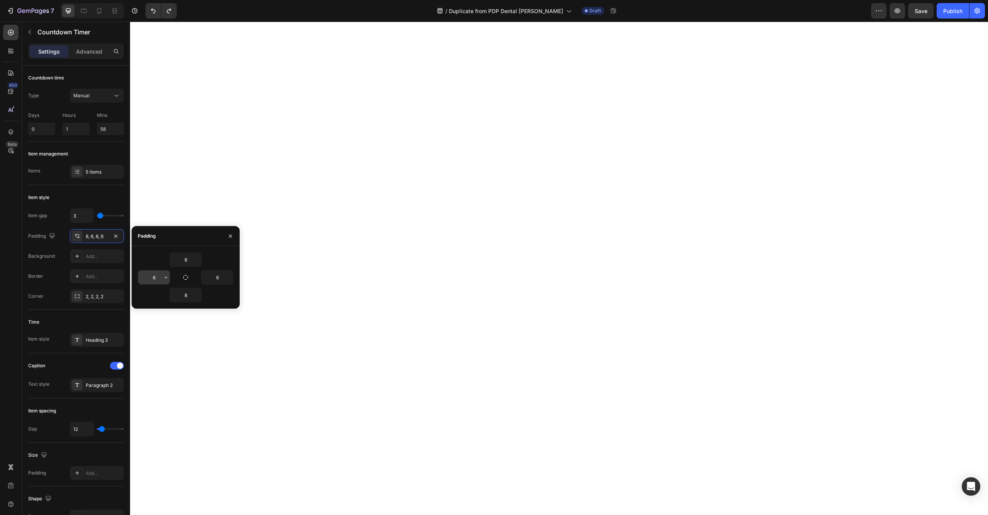
click at [157, 282] on input "6" at bounding box center [154, 278] width 32 height 14
type input "2"
click at [219, 278] on input "6" at bounding box center [217, 278] width 32 height 14
type input "2"
click at [183, 260] on input "8" at bounding box center [186, 260] width 32 height 14
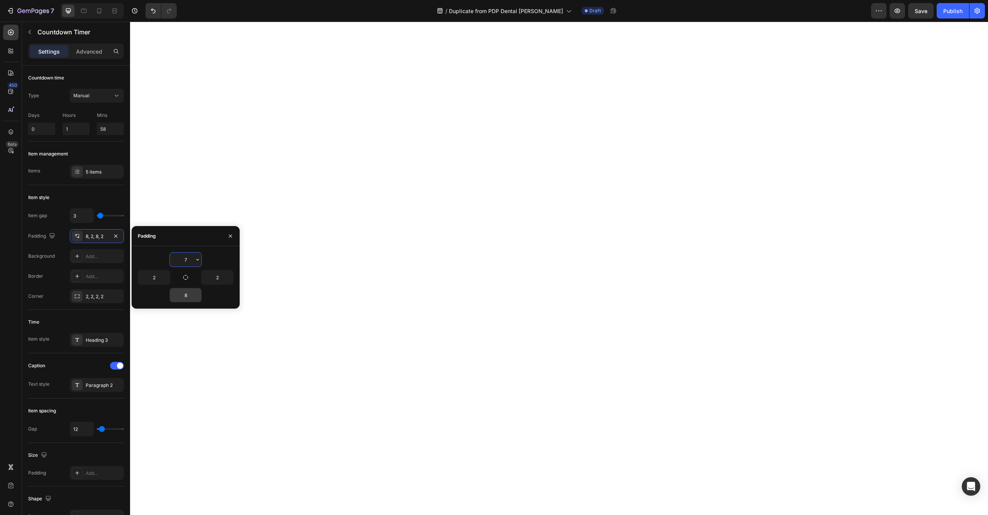
type input "6"
click at [180, 301] on input "8" at bounding box center [186, 295] width 32 height 14
type input "6"
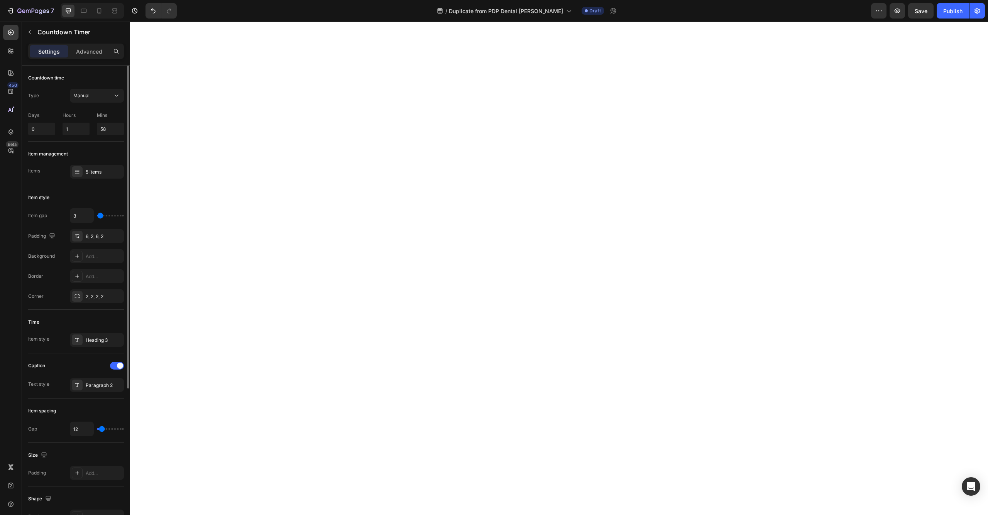
click at [66, 218] on div "Item gap 3" at bounding box center [76, 215] width 96 height 15
click at [80, 215] on input "3" at bounding box center [81, 216] width 23 height 14
type input "4"
type input "5"
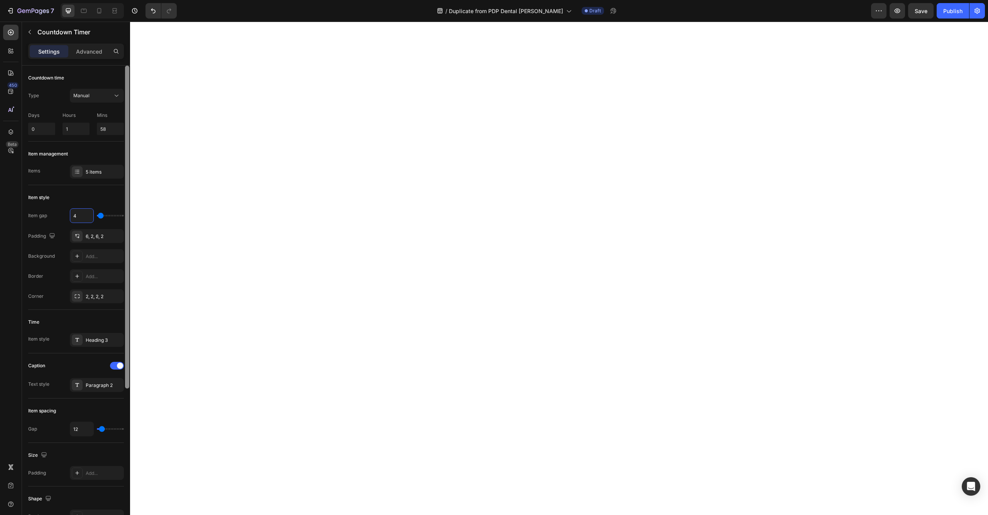
type input "5"
click at [105, 230] on div "6, 2, 6, 2" at bounding box center [97, 236] width 54 height 14
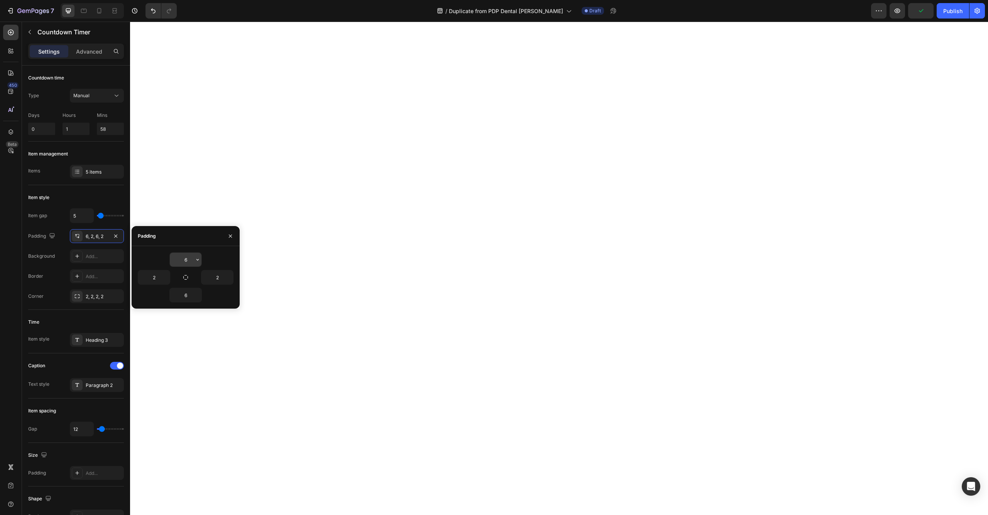
click at [190, 258] on input "6" at bounding box center [186, 260] width 32 height 14
type input "8"
click at [188, 297] on input "6" at bounding box center [186, 295] width 32 height 14
type input "8"
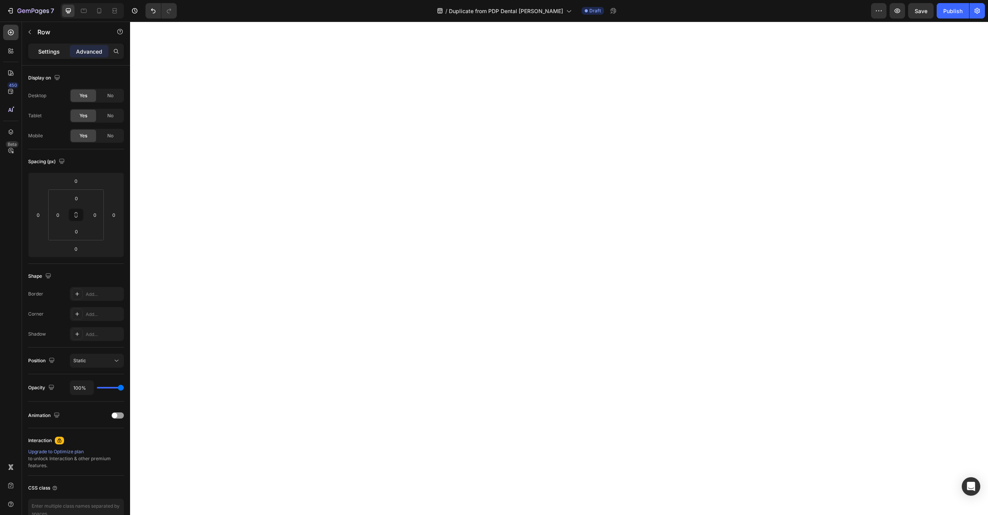
click at [51, 55] on p "Settings" at bounding box center [49, 51] width 22 height 8
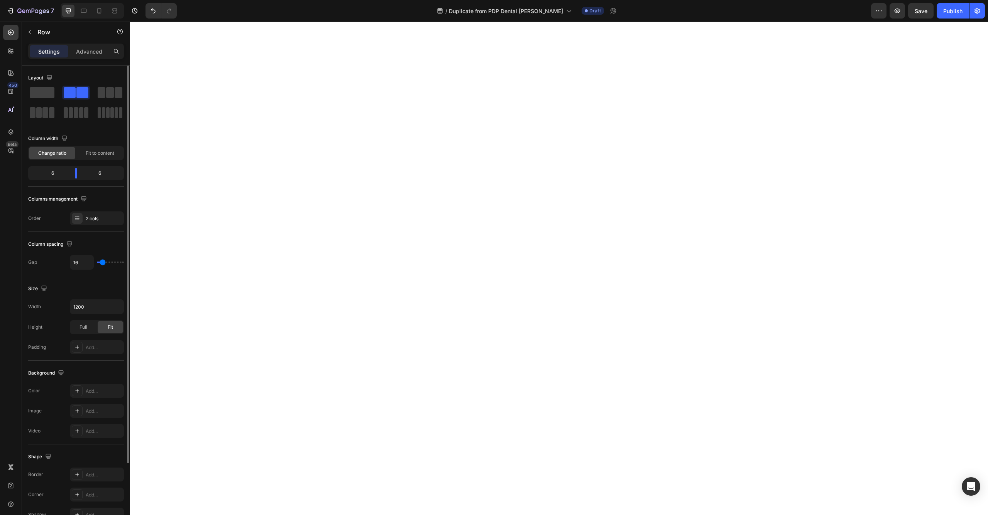
type input "18"
type input "16"
type input "14"
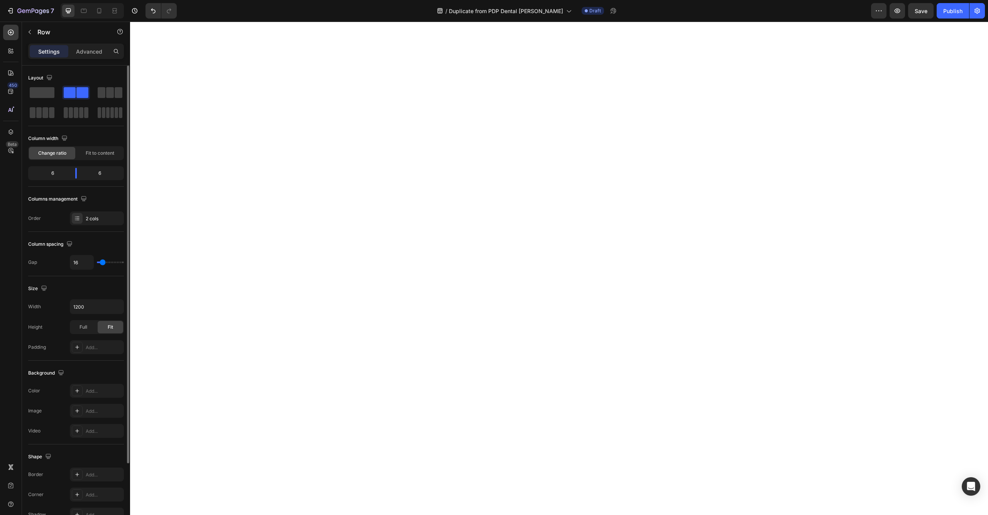
type input "14"
type input "12"
type input "9"
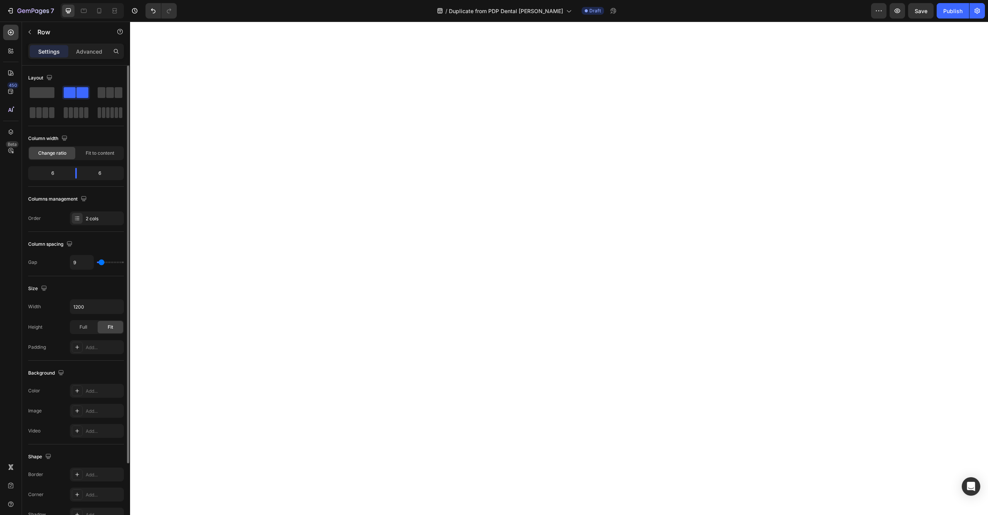
type input "7"
type input "5"
type input "3"
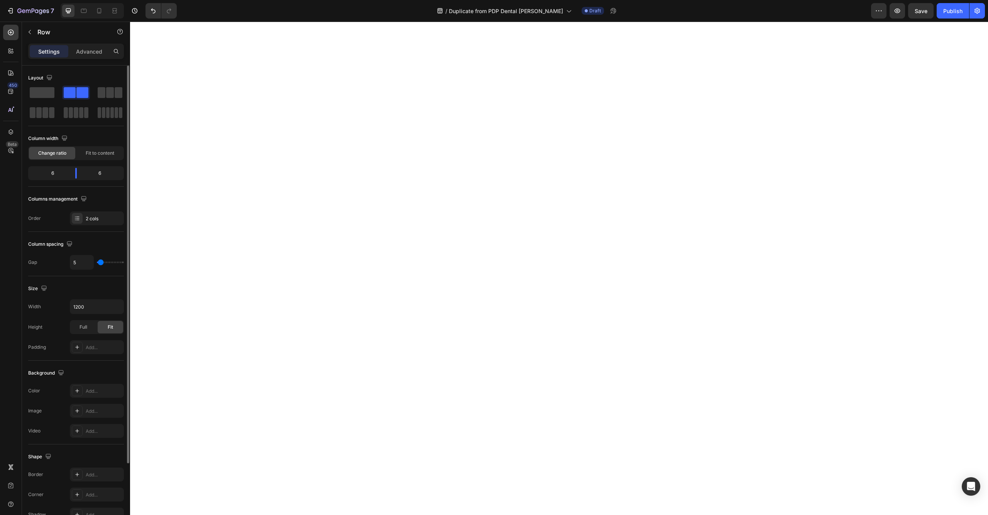
type input "3"
type input "1"
type input "0"
drag, startPoint x: 102, startPoint y: 263, endPoint x: 98, endPoint y: 263, distance: 3.9
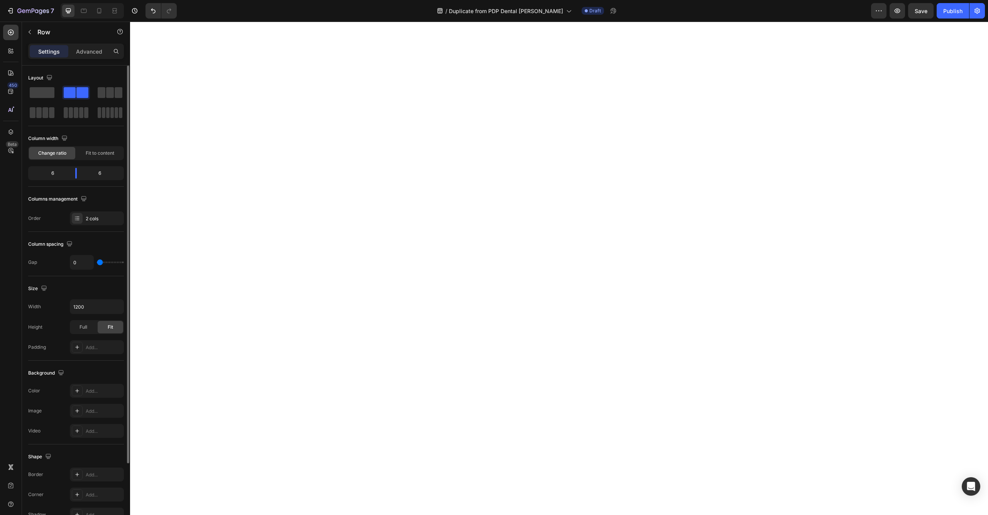
type input "0"
click at [98, 263] on input "range" at bounding box center [110, 263] width 27 height 2
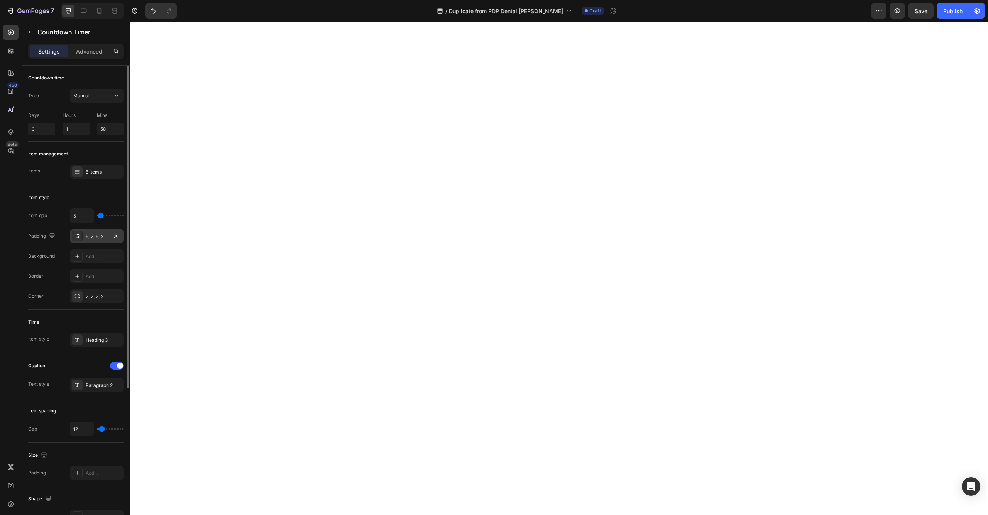
click at [99, 240] on div "8, 2, 8, 2" at bounding box center [97, 236] width 54 height 14
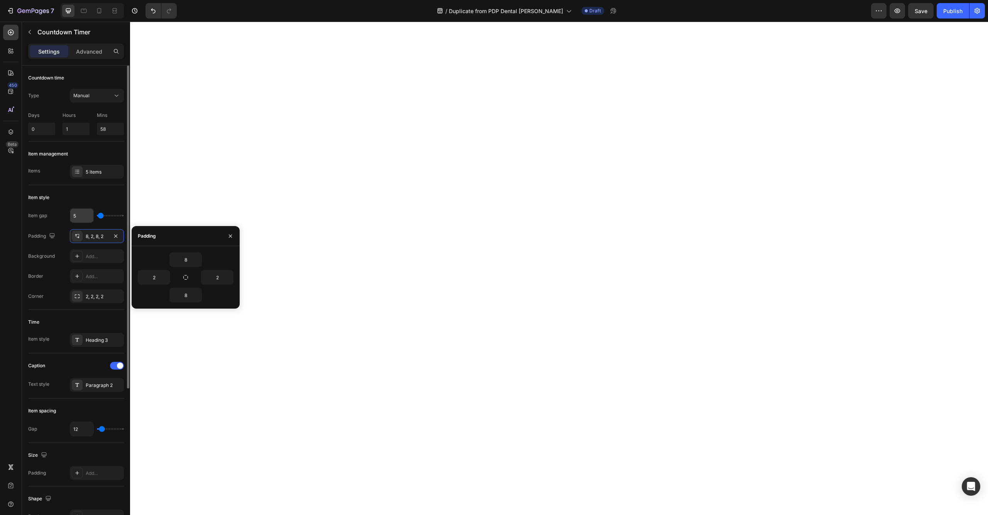
click at [80, 220] on input "5" at bounding box center [81, 216] width 23 height 14
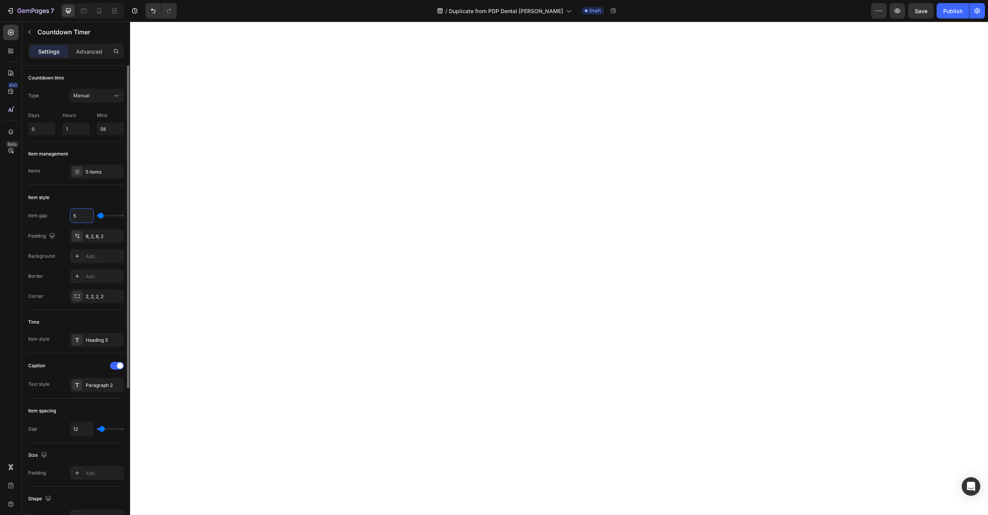
type input "4"
type input "3"
click at [78, 215] on input "3" at bounding box center [81, 216] width 23 height 14
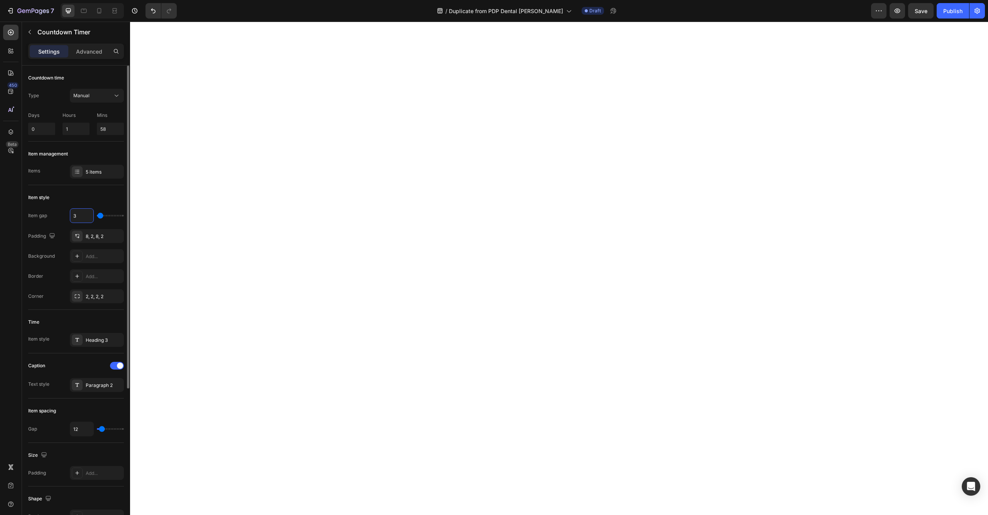
type input "4"
click at [86, 336] on div "Heading 3" at bounding box center [97, 340] width 54 height 14
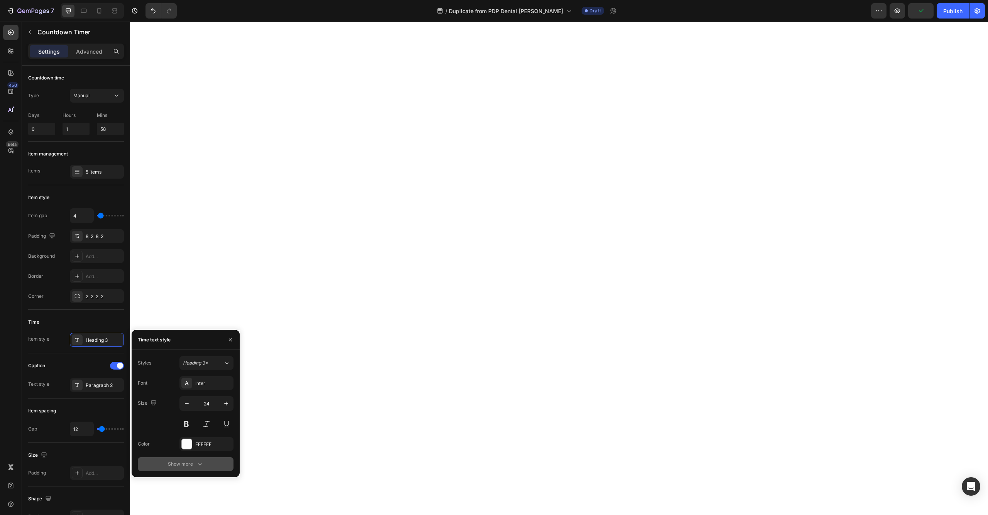
click at [178, 462] on div "Show more" at bounding box center [186, 464] width 36 height 8
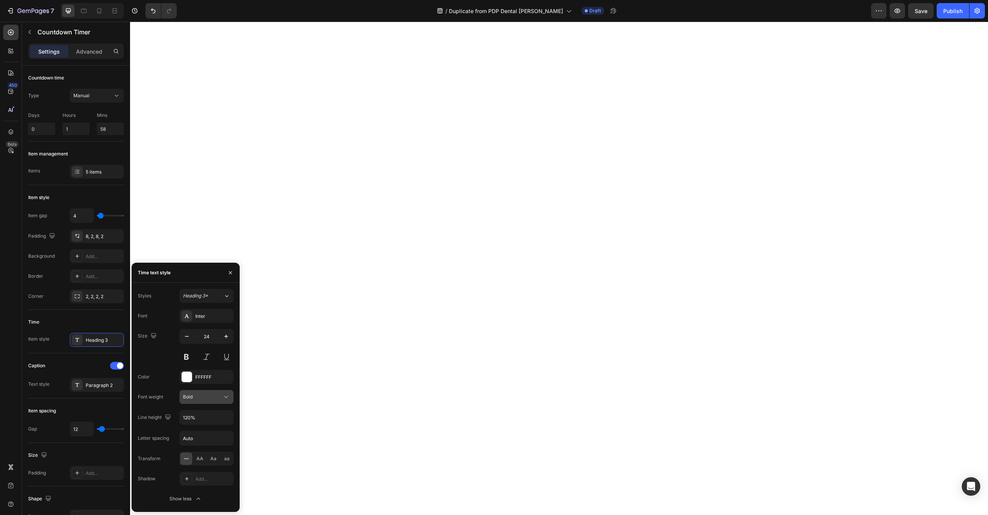
click at [220, 398] on div "Bold" at bounding box center [202, 397] width 39 height 7
click at [204, 449] on span "Semi Bold" at bounding box center [194, 447] width 22 height 7
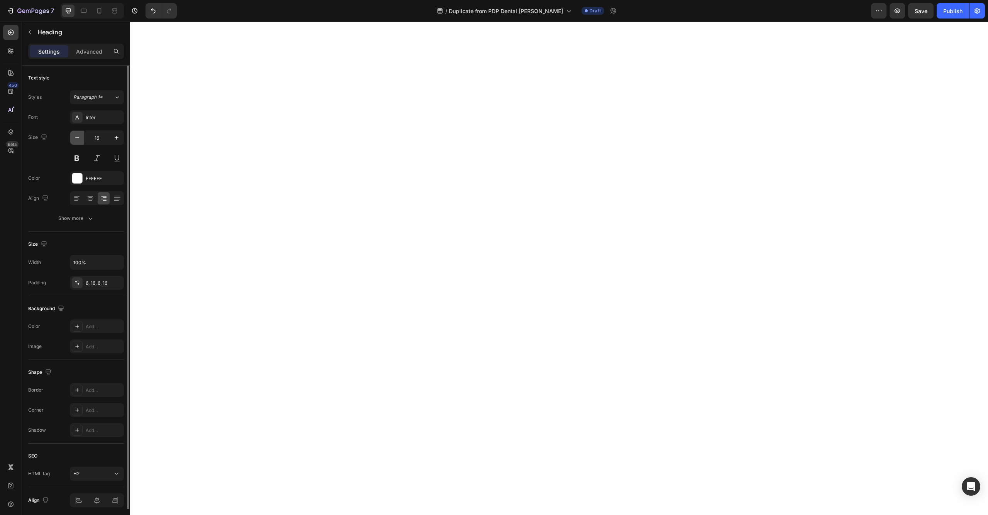
click at [76, 139] on icon "button" at bounding box center [77, 138] width 8 height 8
type input "14"
click at [73, 215] on div "Show more" at bounding box center [76, 219] width 36 height 8
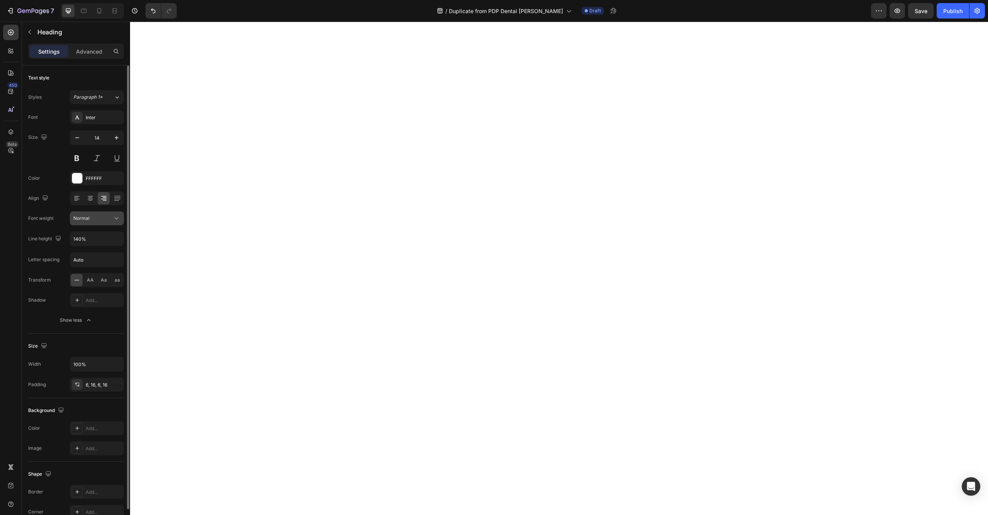
click at [112, 220] on div "Normal" at bounding box center [92, 218] width 39 height 7
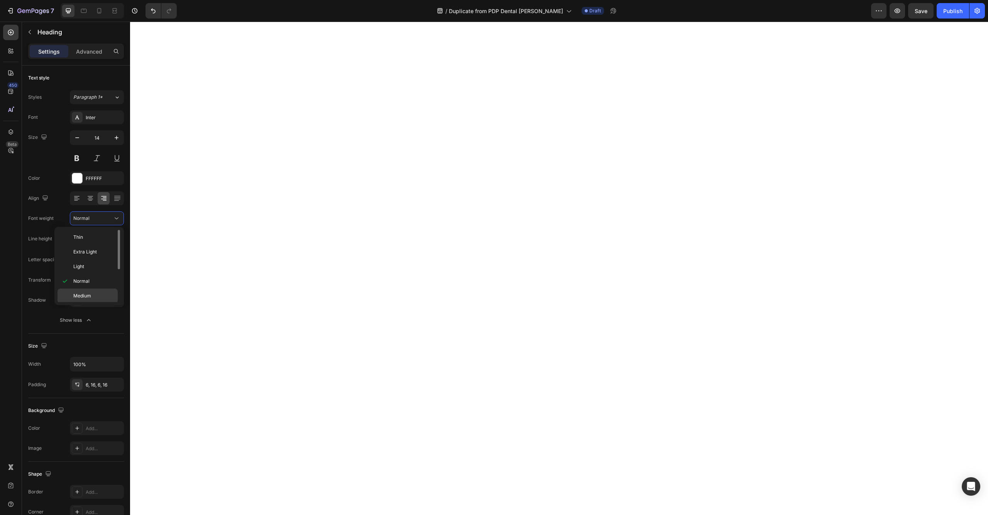
click at [95, 303] on div "Medium" at bounding box center [88, 310] width 60 height 15
click at [151, 10] on icon "Undo/Redo" at bounding box center [153, 11] width 8 height 8
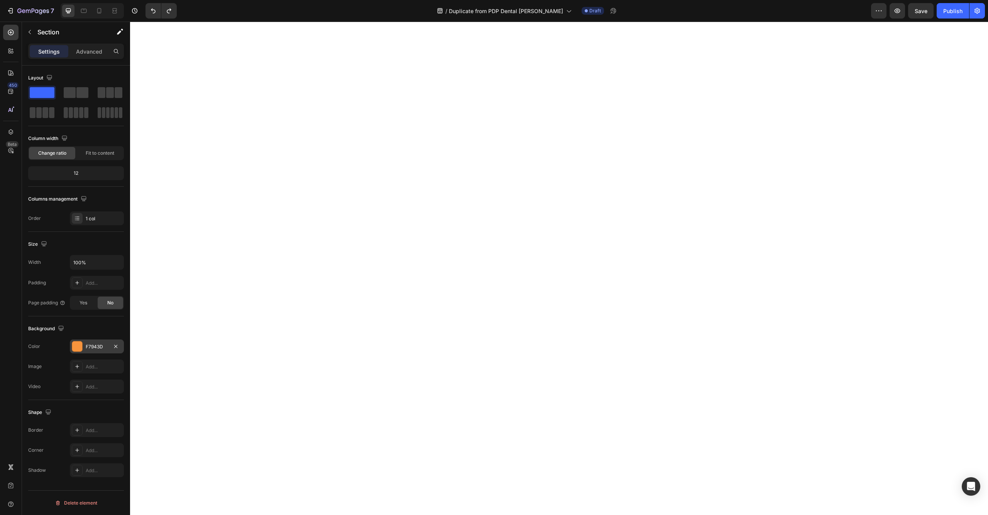
click at [77, 347] on div at bounding box center [77, 347] width 10 height 10
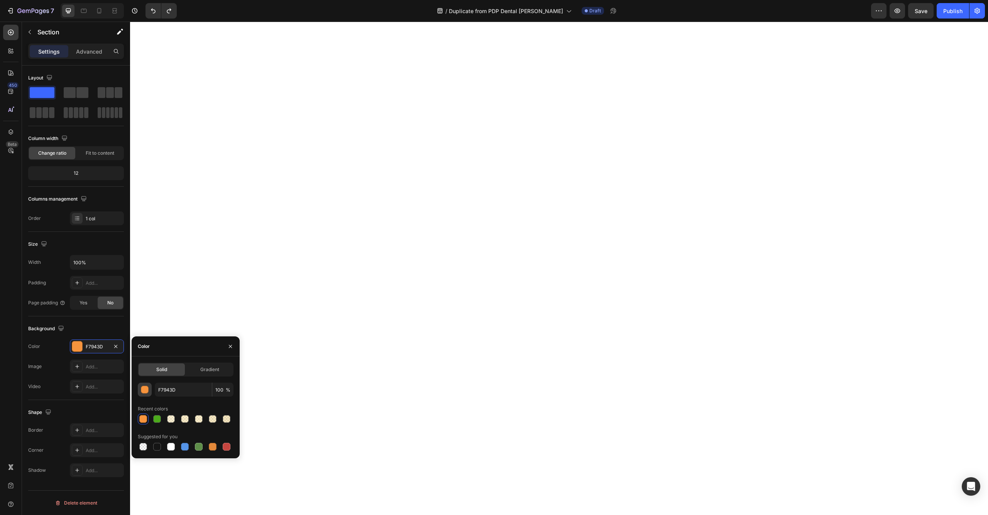
click at [139, 386] on button "button" at bounding box center [145, 390] width 14 height 14
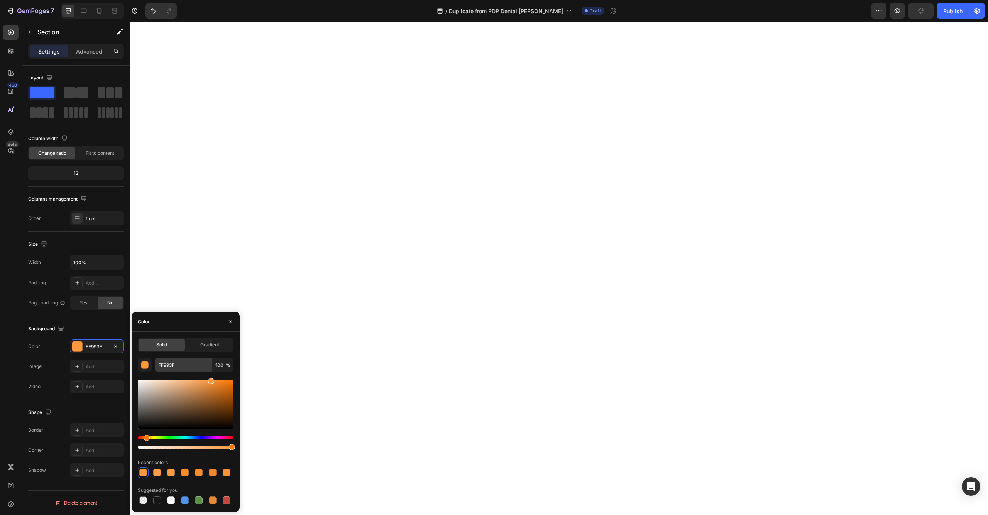
drag, startPoint x: 214, startPoint y: 382, endPoint x: 210, endPoint y: 369, distance: 14.6
click at [210, 369] on div "FF993F 100 % Recent colors Suggested for you" at bounding box center [186, 432] width 96 height 148
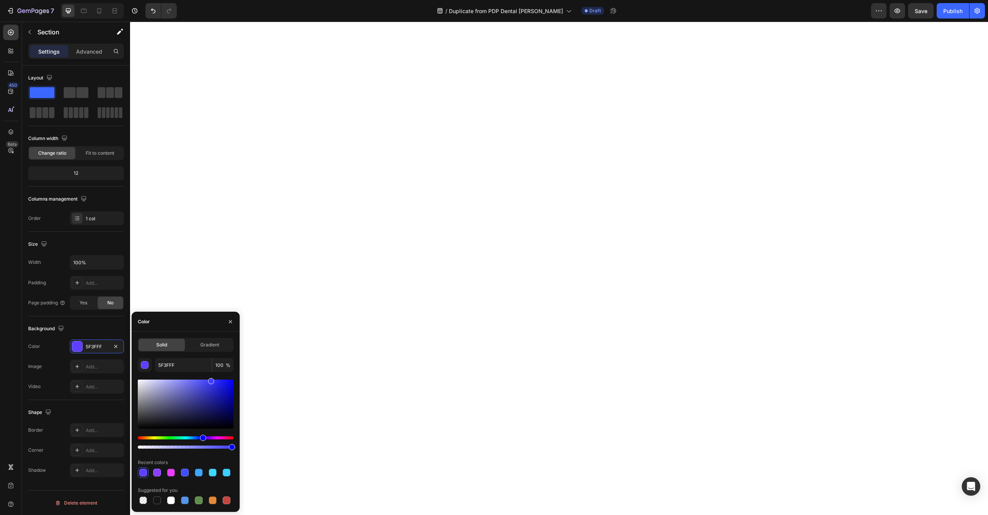
drag, startPoint x: 146, startPoint y: 438, endPoint x: 202, endPoint y: 419, distance: 59.2
click at [202, 419] on div at bounding box center [186, 414] width 96 height 72
click at [220, 382] on div at bounding box center [186, 404] width 96 height 49
drag, startPoint x: 215, startPoint y: 387, endPoint x: 202, endPoint y: 382, distance: 13.7
click at [202, 382] on div at bounding box center [186, 404] width 96 height 49
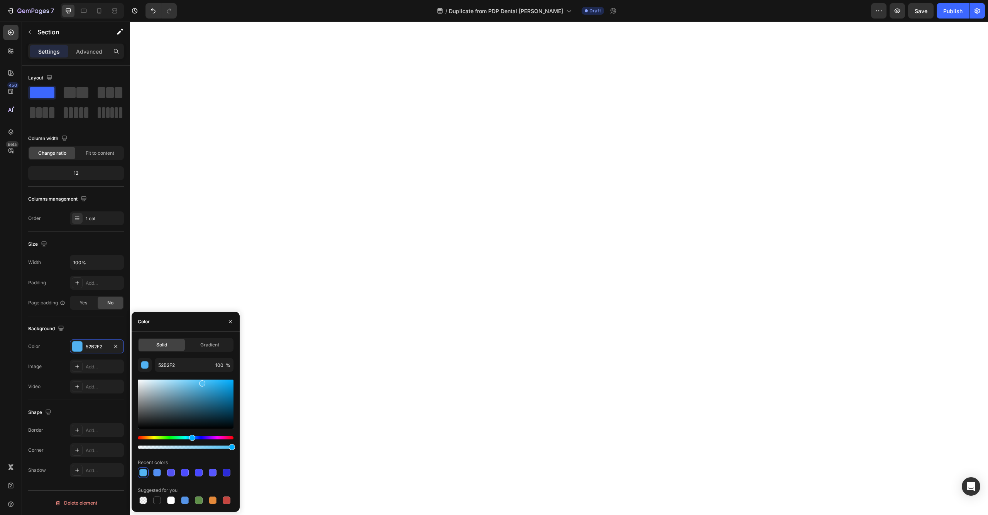
drag, startPoint x: 196, startPoint y: 438, endPoint x: 191, endPoint y: 436, distance: 4.8
click at [191, 437] on div "Hue" at bounding box center [186, 438] width 96 height 3
type input "41B0E0"
drag, startPoint x: 203, startPoint y: 384, endPoint x: 206, endPoint y: 385, distance: 3.9
click at [206, 385] on div at bounding box center [207, 387] width 6 height 6
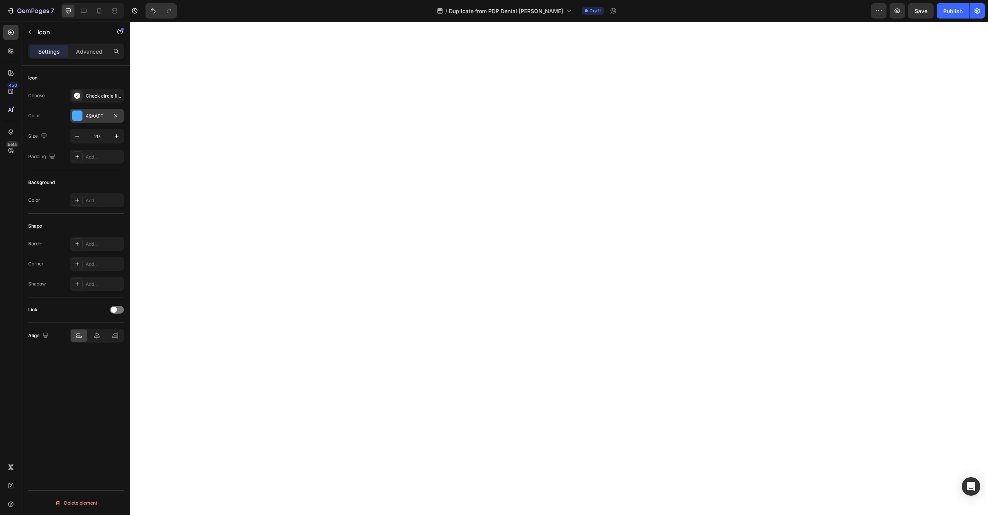
click at [94, 118] on div "49AAFF" at bounding box center [97, 116] width 22 height 7
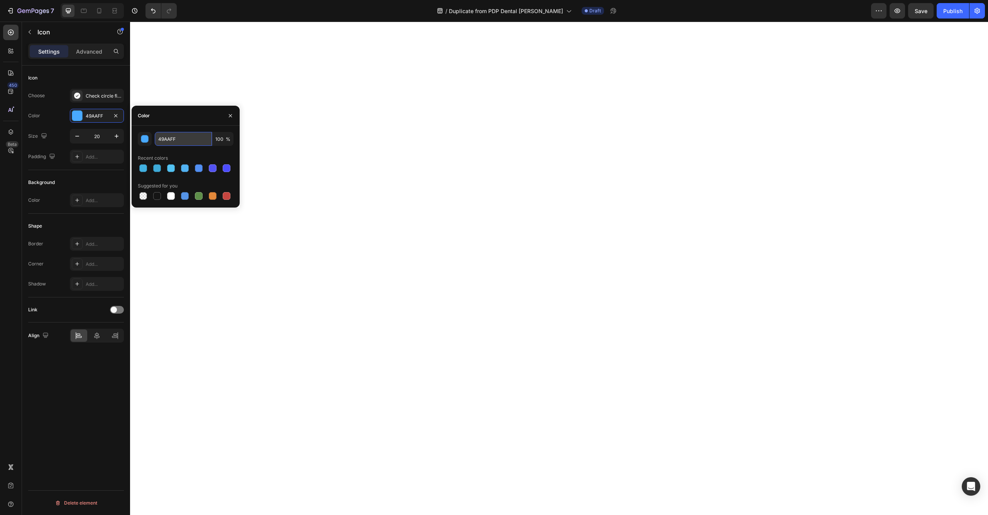
click at [171, 143] on input "49AAFF" at bounding box center [183, 139] width 57 height 14
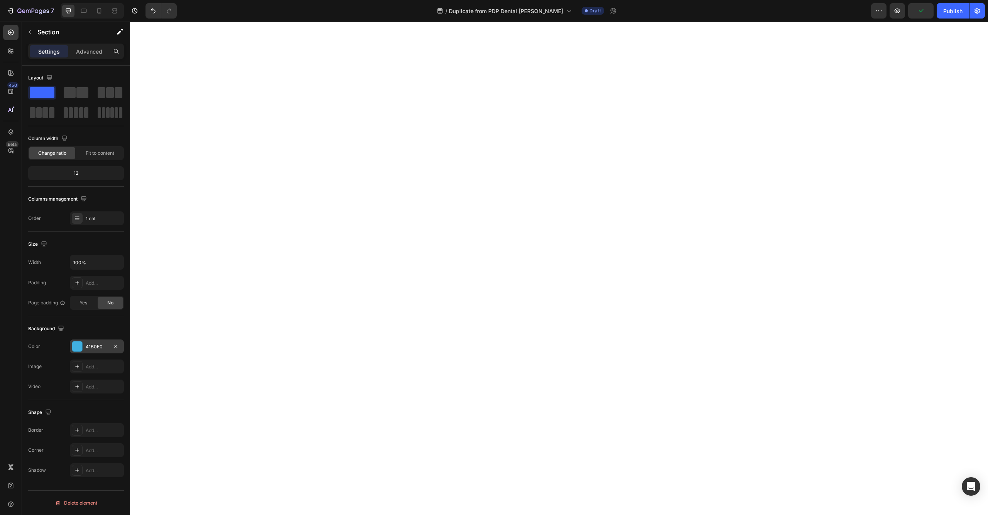
click at [93, 349] on div "41B0E0" at bounding box center [97, 346] width 22 height 7
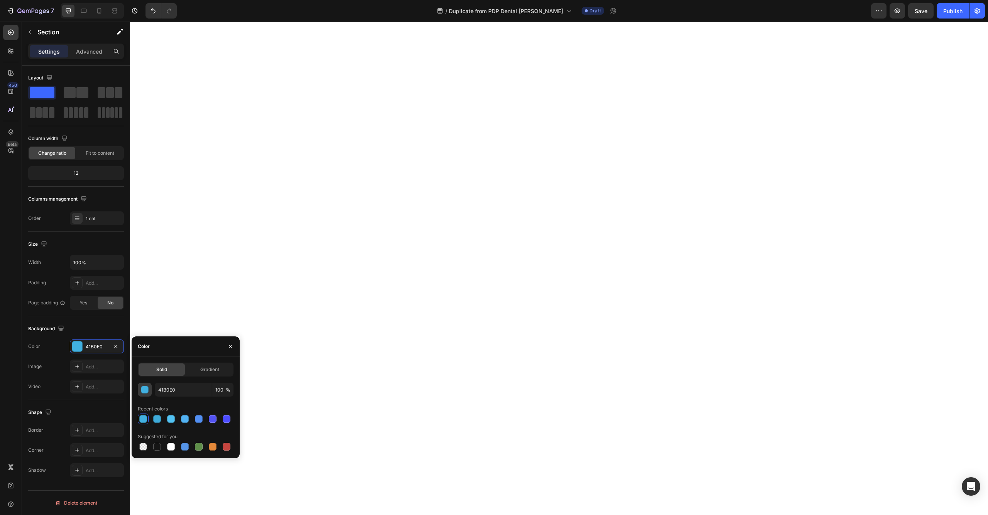
click at [149, 393] on button "button" at bounding box center [145, 390] width 14 height 14
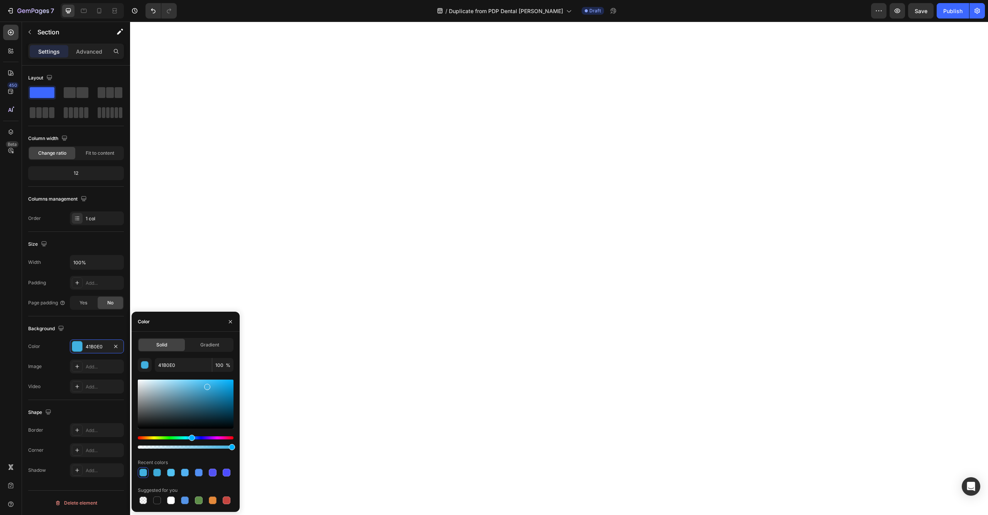
click at [168, 373] on div "41B0E0 100 % Recent colors Suggested for you" at bounding box center [186, 432] width 96 height 148
click at [175, 367] on input "41B0E0" at bounding box center [183, 365] width 57 height 14
paste input "9AAFF"
type input "49AAFF"
click at [149, 12] on button "Undo/Redo" at bounding box center [153, 10] width 15 height 15
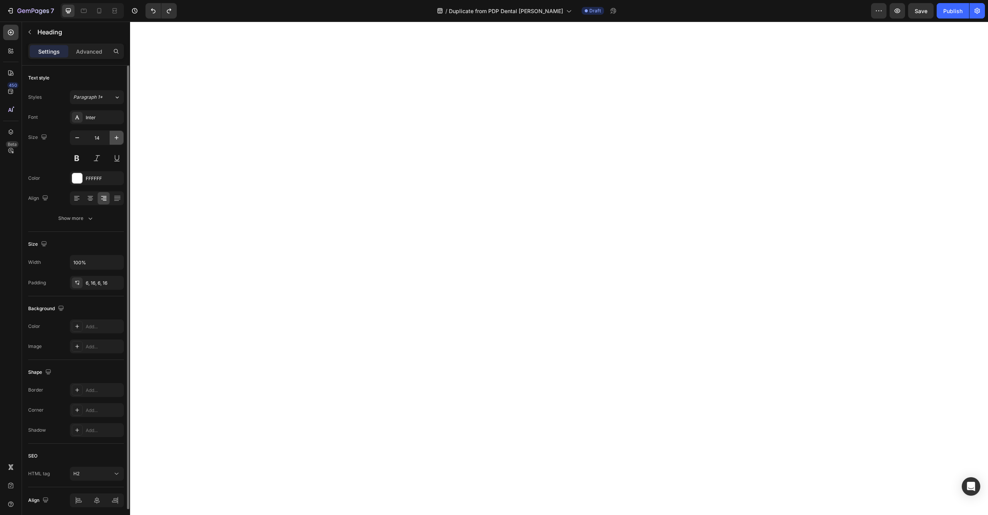
click at [119, 136] on icon "button" at bounding box center [117, 138] width 8 height 8
click at [80, 134] on icon "button" at bounding box center [77, 138] width 8 height 8
type input "15"
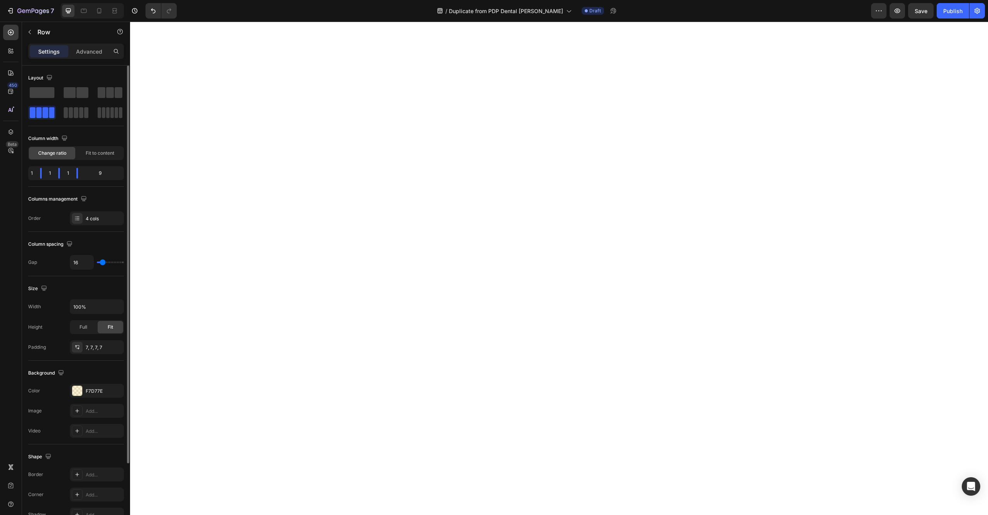
scroll to position [87, 0]
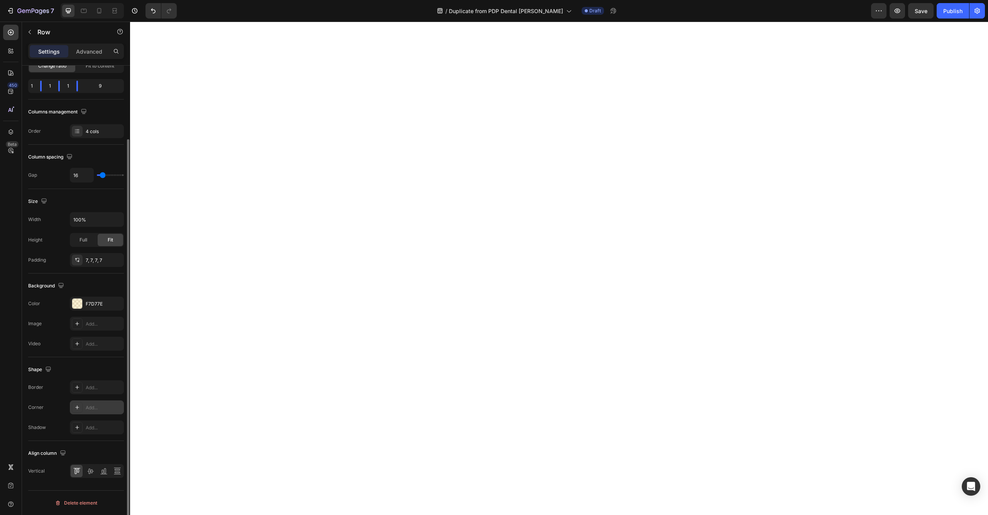
click at [91, 405] on div "Add..." at bounding box center [104, 407] width 36 height 7
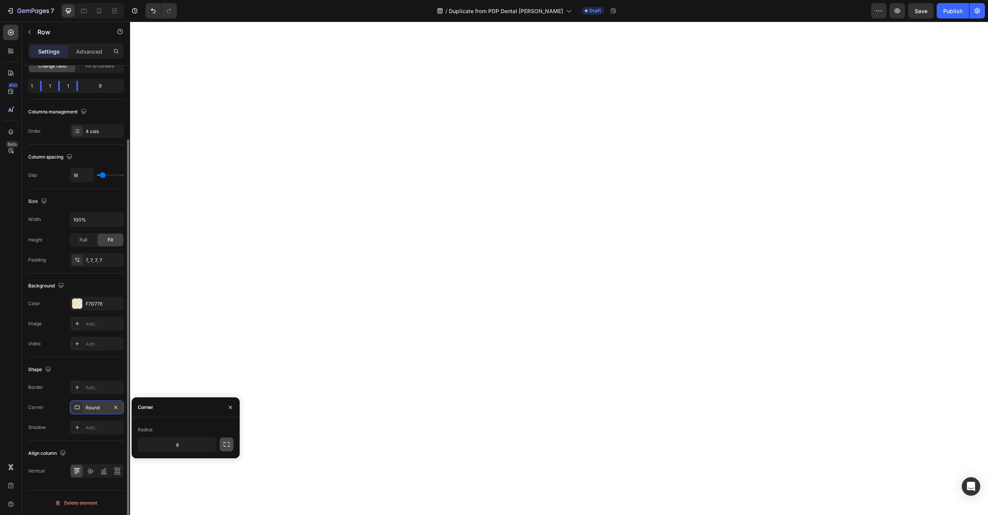
click at [223, 444] on icon "button" at bounding box center [227, 445] width 8 height 8
click at [193, 447] on input "8" at bounding box center [177, 445] width 78 height 14
click at [207, 447] on icon "button" at bounding box center [209, 445] width 8 height 8
click at [178, 490] on div "Pill" at bounding box center [181, 494] width 63 height 15
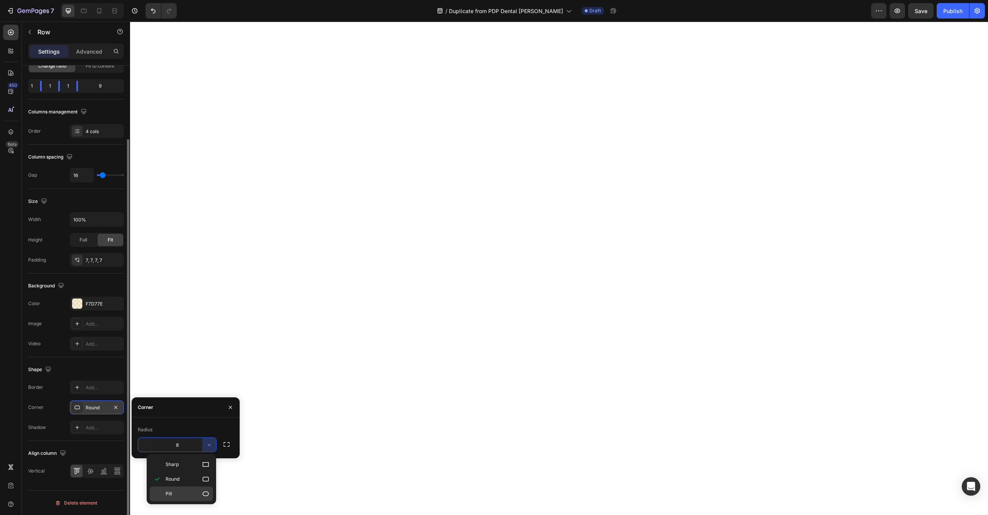
type input "9999"
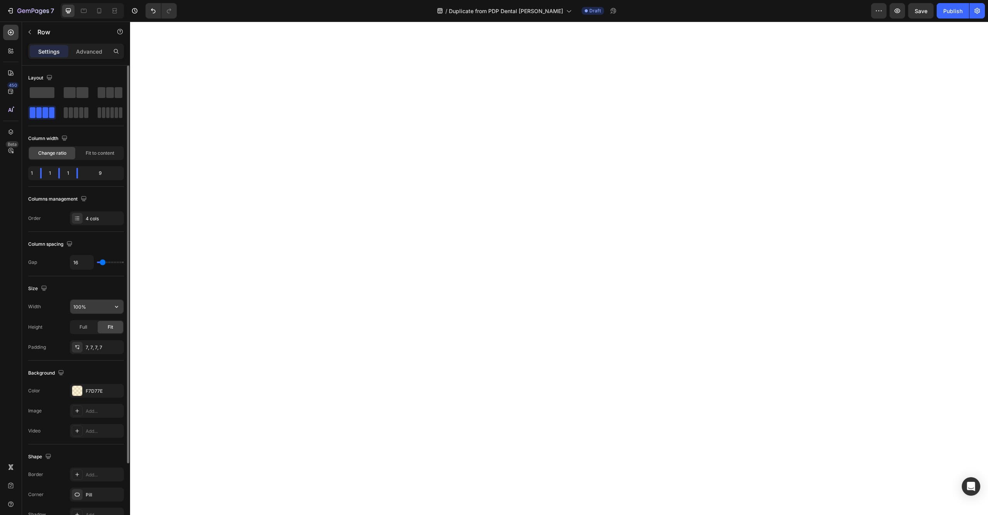
click at [94, 312] on input "100%" at bounding box center [96, 307] width 53 height 14
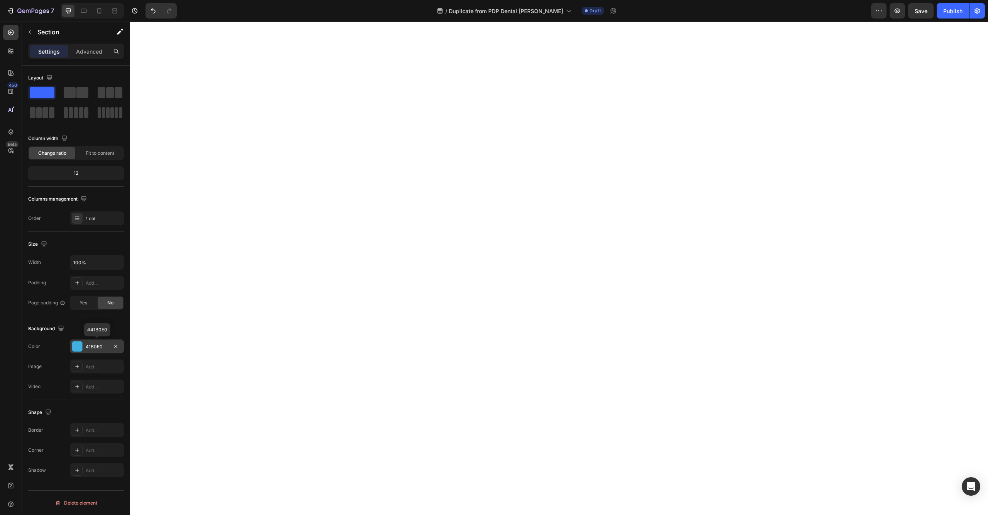
click at [93, 350] on div "41B0E0" at bounding box center [97, 346] width 22 height 7
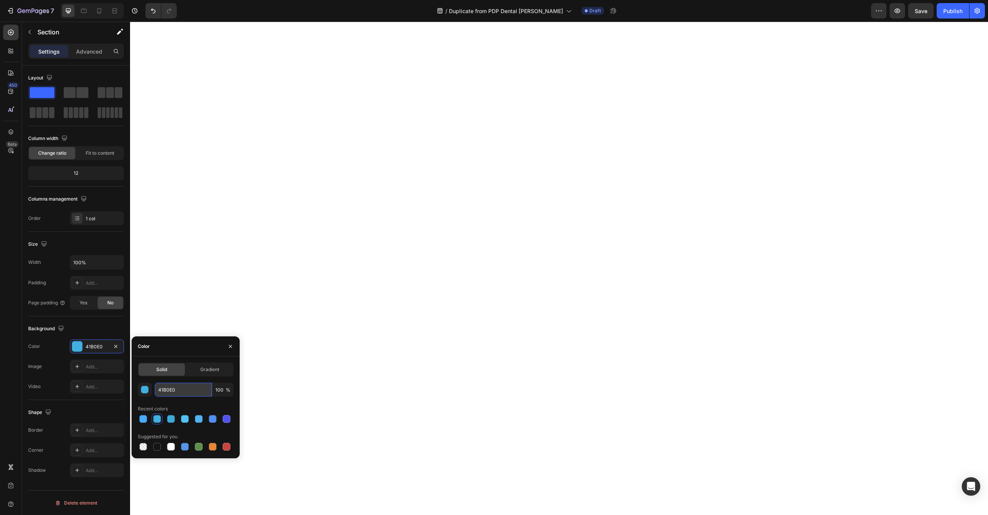
click at [172, 392] on input "41B0E0" at bounding box center [183, 390] width 57 height 14
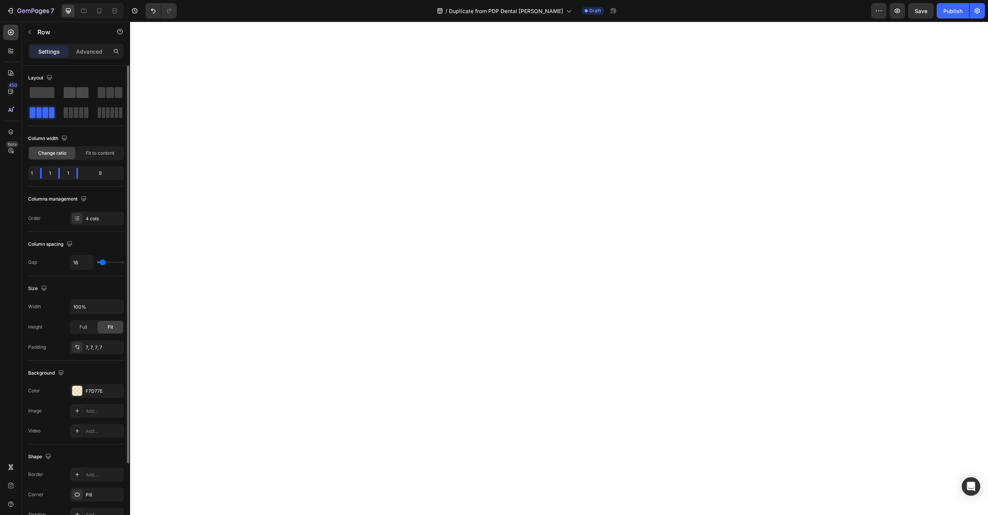
click at [76, 95] on span at bounding box center [82, 92] width 12 height 11
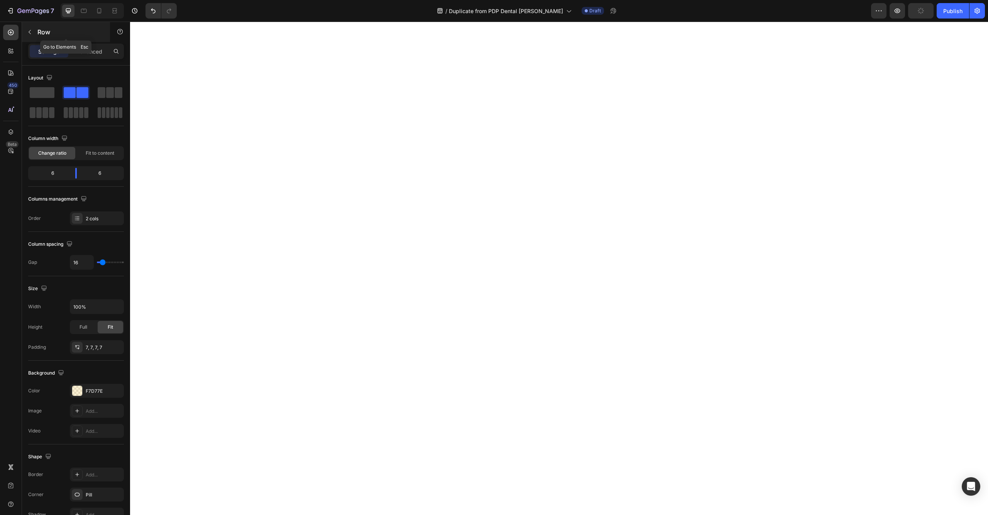
click at [41, 29] on p "Row" at bounding box center [70, 31] width 66 height 9
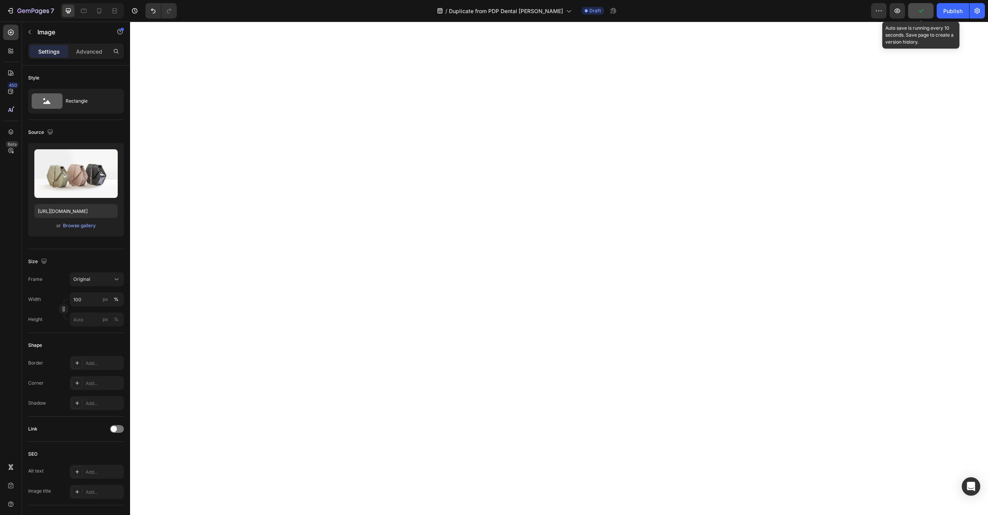
click at [916, 13] on button "button" at bounding box center [920, 10] width 25 height 15
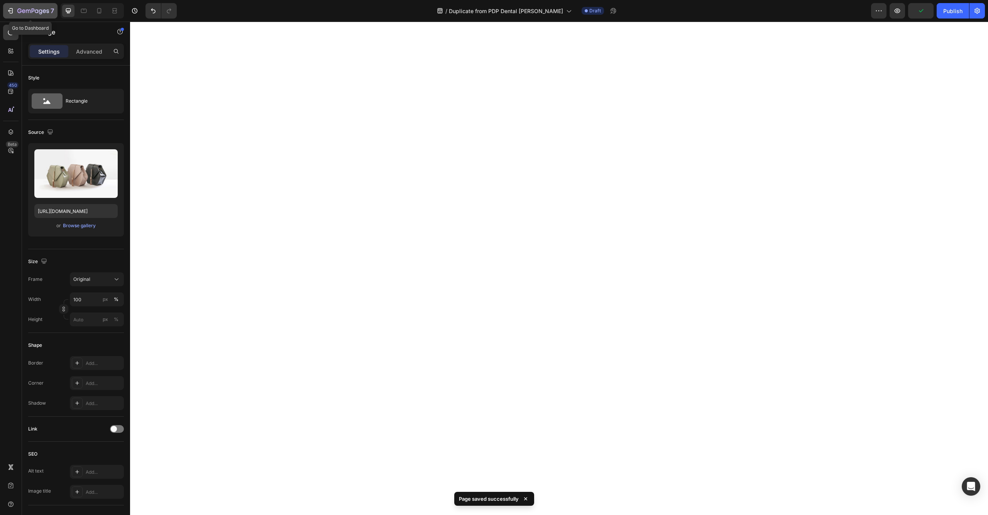
click at [27, 16] on button "7" at bounding box center [30, 10] width 54 height 15
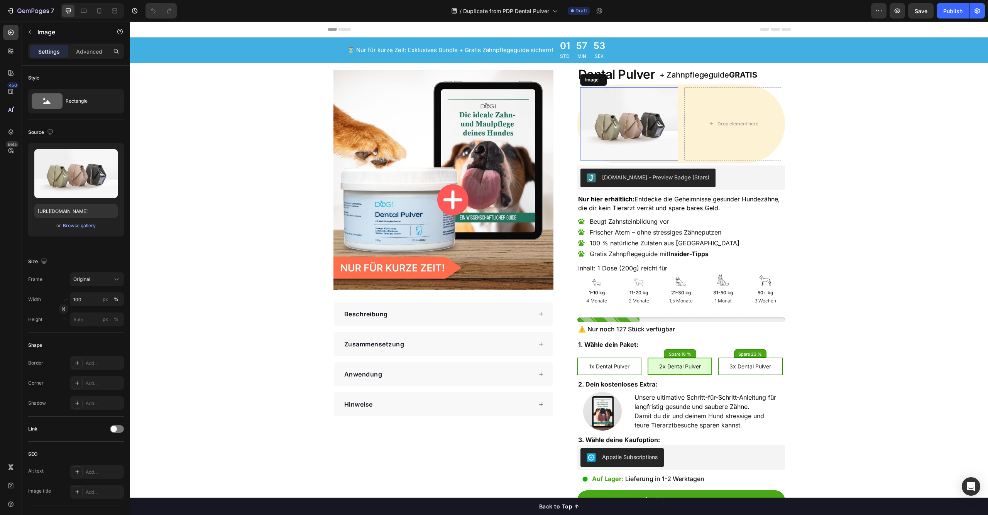
click at [635, 118] on img at bounding box center [629, 124] width 98 height 74
click at [71, 210] on input "[URL][DOMAIN_NAME]" at bounding box center [75, 211] width 83 height 14
paste input "0788/5524/2053/files/Social-Proof-Testimonials-Check.png?v=1756374131"
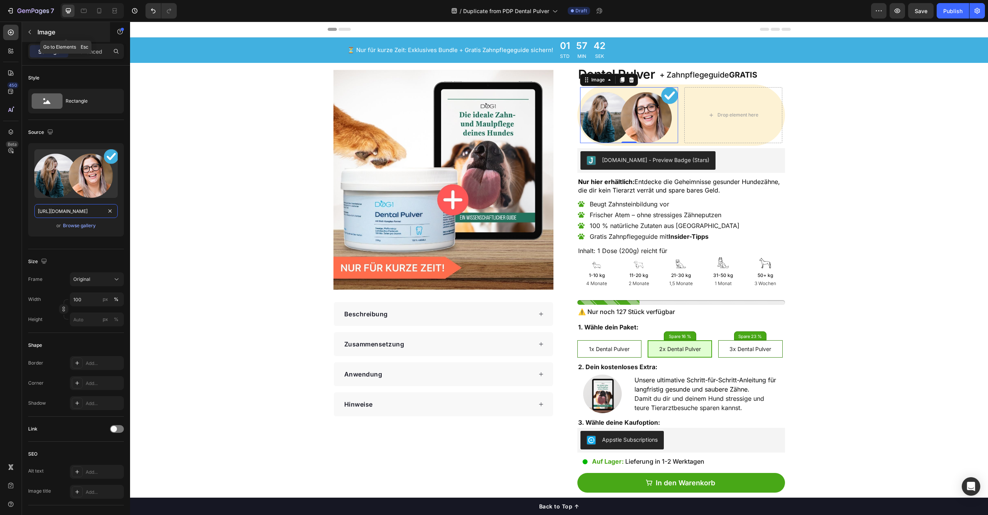
type input "[URL][DOMAIN_NAME]"
click at [36, 35] on button "button" at bounding box center [30, 32] width 12 height 12
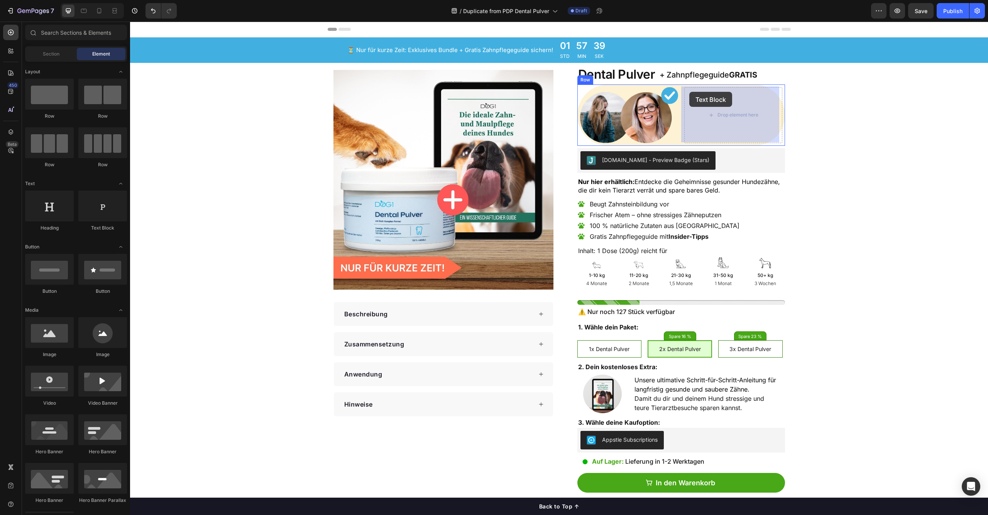
drag, startPoint x: 217, startPoint y: 234, endPoint x: 690, endPoint y: 94, distance: 493.0
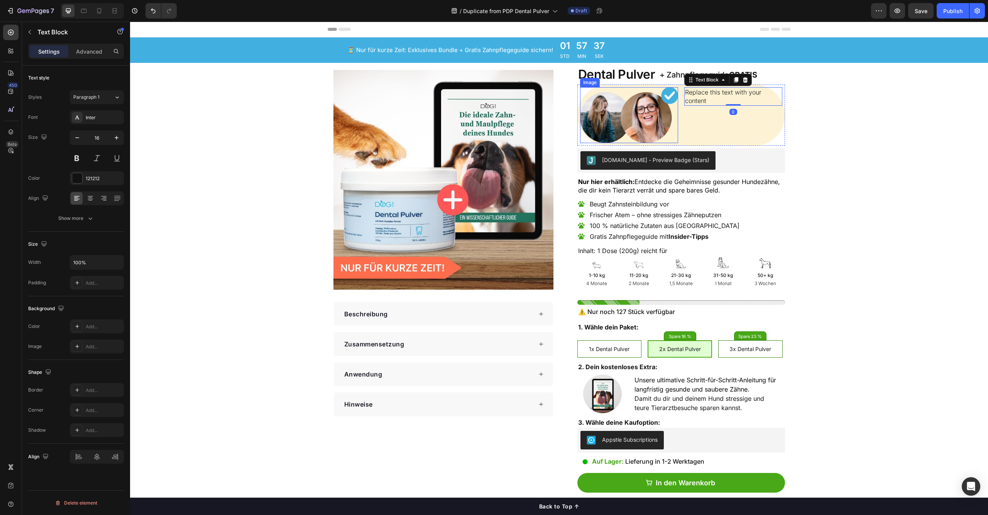
click at [648, 130] on img at bounding box center [629, 115] width 98 height 56
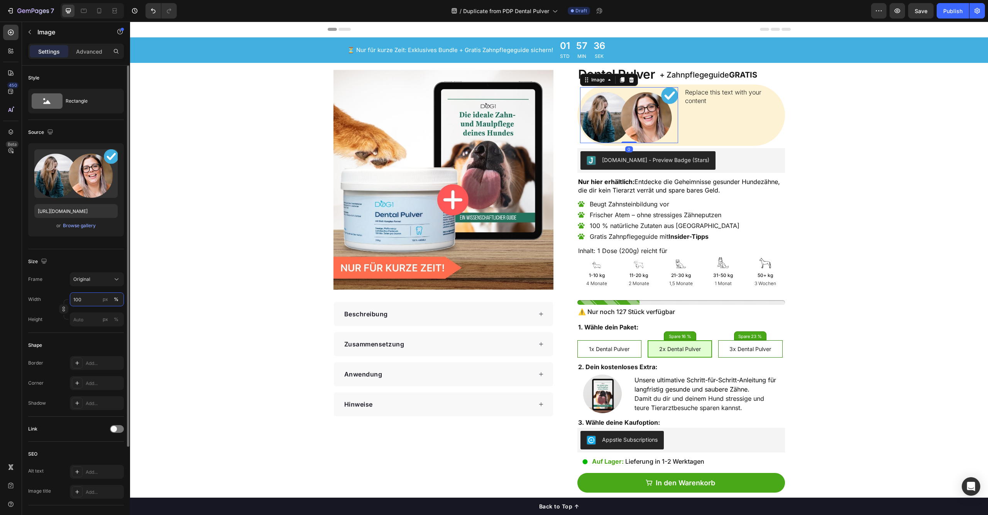
click at [82, 304] on input "100" at bounding box center [97, 300] width 54 height 14
type input "20"
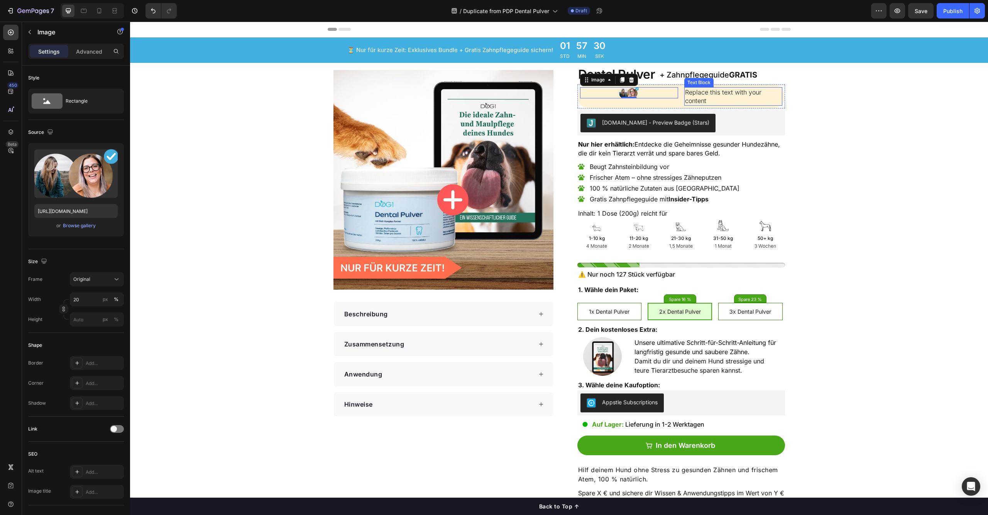
click at [714, 105] on div "Replace this text with your content" at bounding box center [733, 96] width 98 height 19
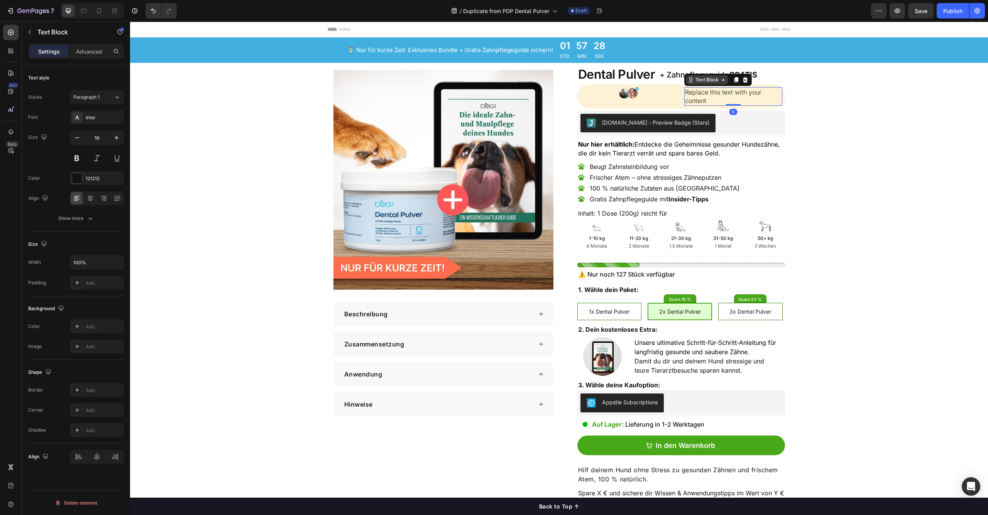
click at [714, 76] on div "Text Block" at bounding box center [707, 79] width 26 height 7
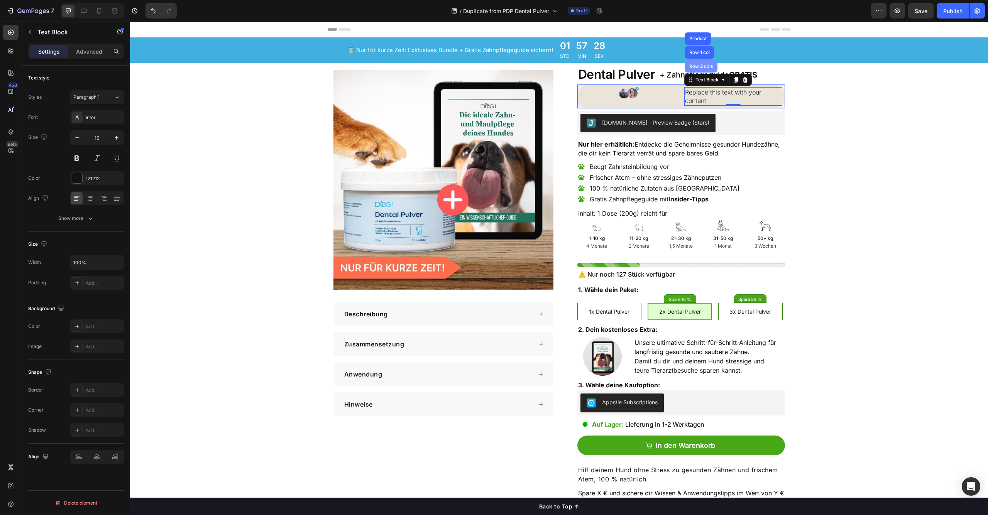
click at [700, 68] on div "Row 2 cols" at bounding box center [701, 66] width 27 height 5
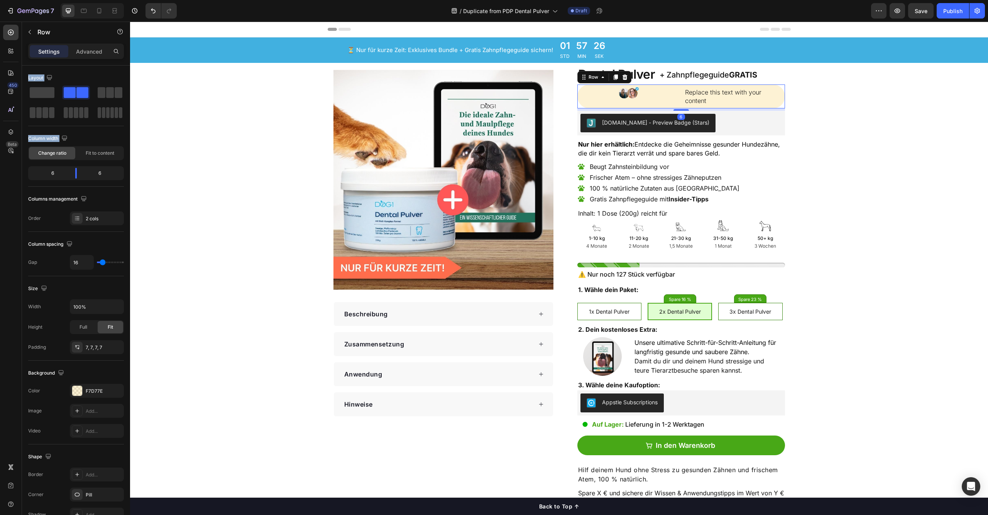
drag, startPoint x: 40, startPoint y: 173, endPoint x: 17, endPoint y: 172, distance: 23.6
click at [17, 172] on div "450 Beta Sections(18) Elements(83) Section Element Hero Section Product Detail …" at bounding box center [65, 269] width 130 height 494
click at [74, 0] on body "7 Version history / Duplicate from PDP Dental Pulver Draft Preview Save Publish…" at bounding box center [494, 0] width 988 height 0
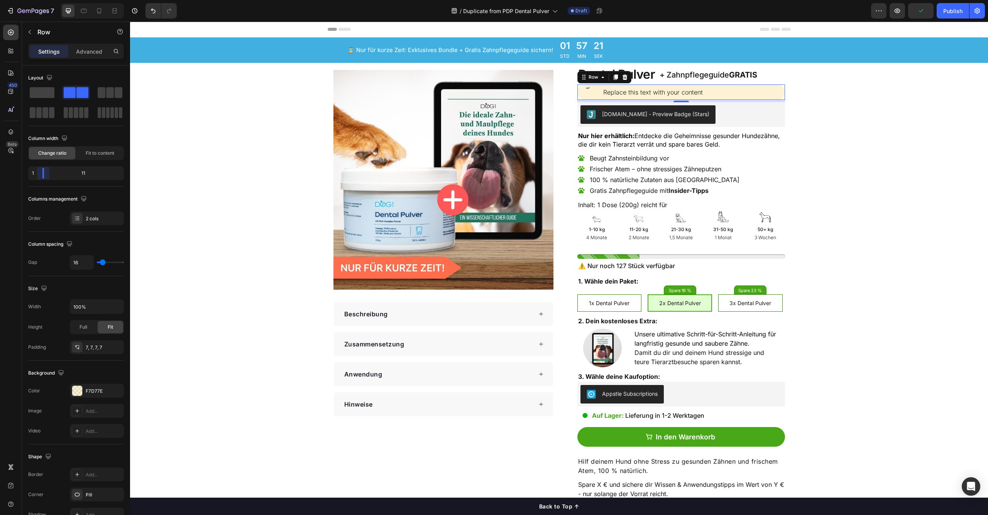
drag, startPoint x: 75, startPoint y: 175, endPoint x: 21, endPoint y: 168, distance: 54.5
click at [21, 0] on body "7 Version history / Duplicate from PDP Dental Pulver Draft Preview Publish 450 …" at bounding box center [494, 0] width 988 height 0
click at [585, 88] on div "Image" at bounding box center [588, 92] width 16 height 10
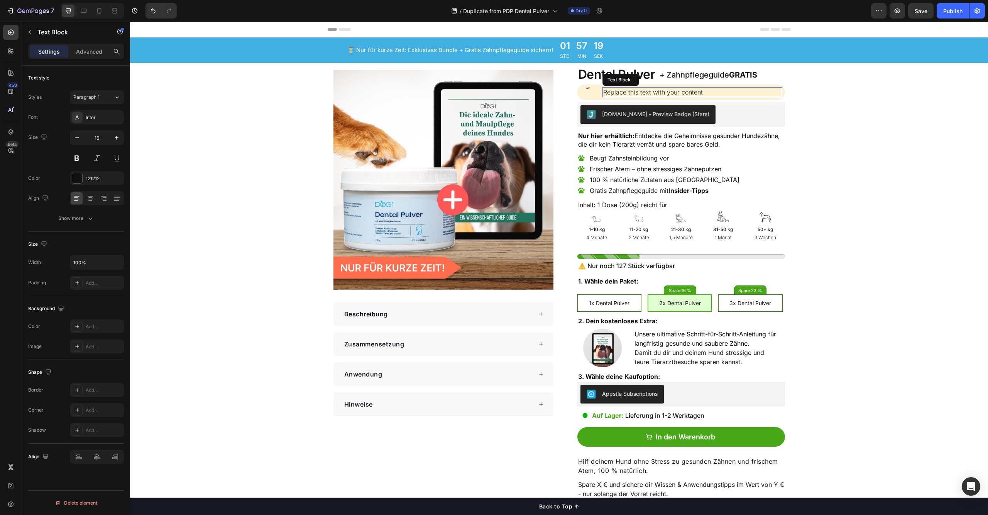
click at [654, 94] on div "Replace this text with your content" at bounding box center [692, 92] width 180 height 10
click at [628, 82] on div "Text Block" at bounding box center [625, 79] width 26 height 7
click at [715, 98] on div "Image Replace this text with your content Text Block Row 2 cols Row 1 col Produ…" at bounding box center [681, 92] width 208 height 15
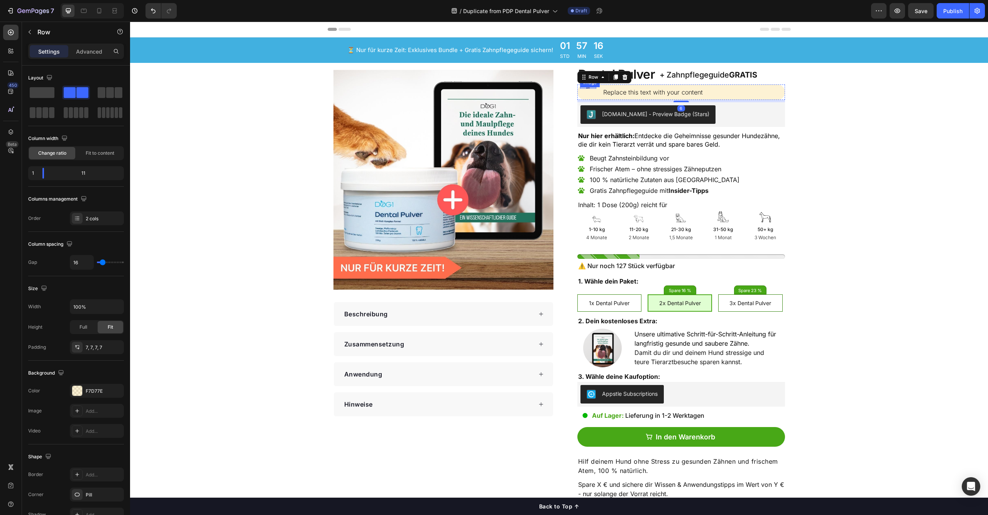
click at [586, 87] on img at bounding box center [587, 88] width 3 height 2
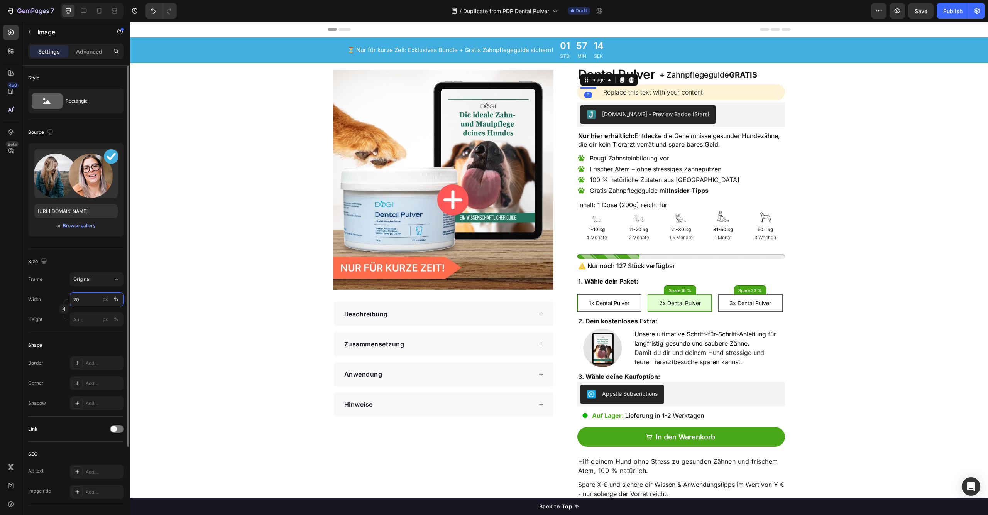
click at [83, 302] on input "20" at bounding box center [97, 300] width 54 height 14
type input "100"
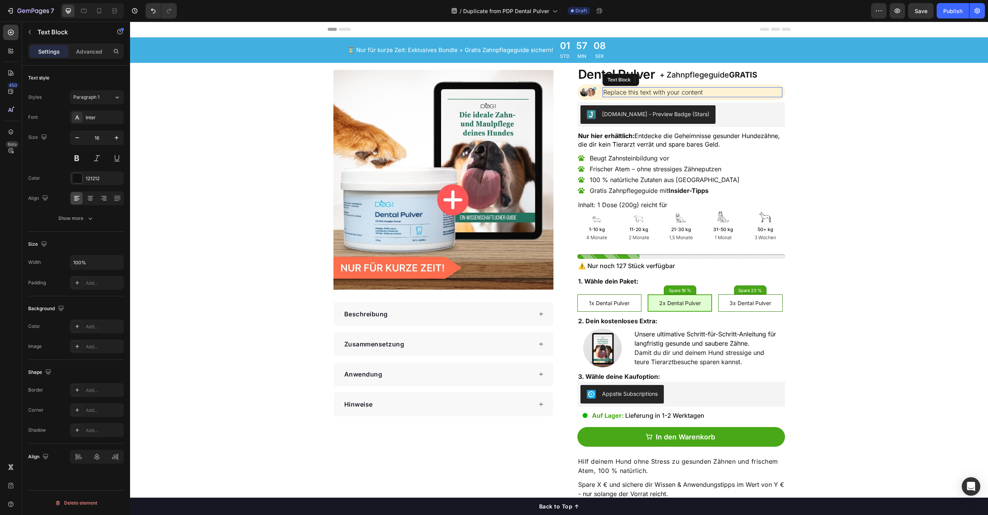
click at [666, 91] on div "Replace this text with your content" at bounding box center [692, 92] width 180 height 10
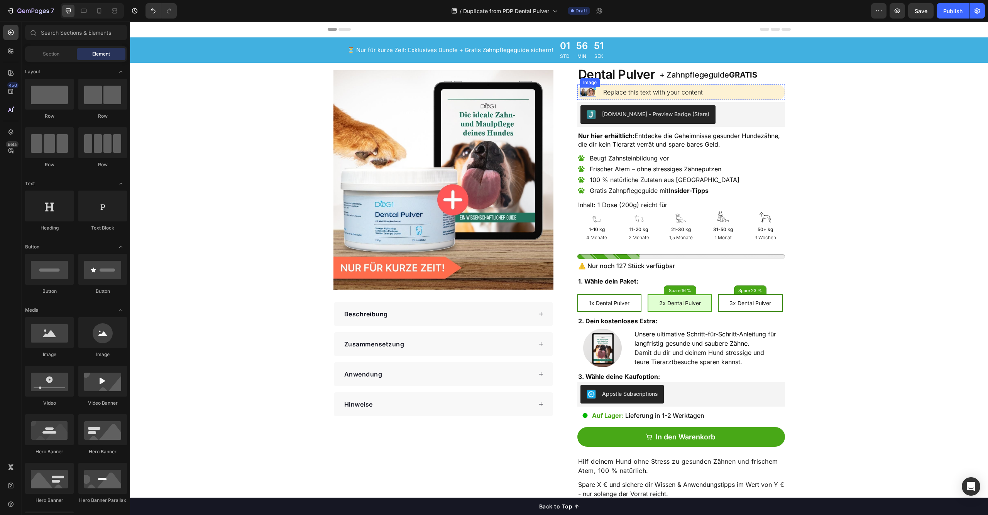
click at [592, 91] on img at bounding box center [588, 91] width 16 height 9
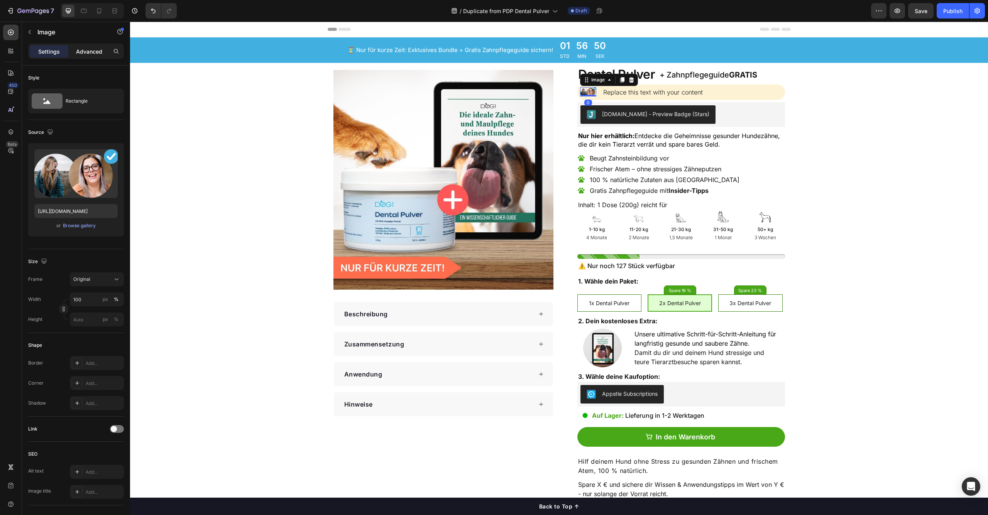
click at [95, 56] on div "Advanced" at bounding box center [89, 51] width 39 height 12
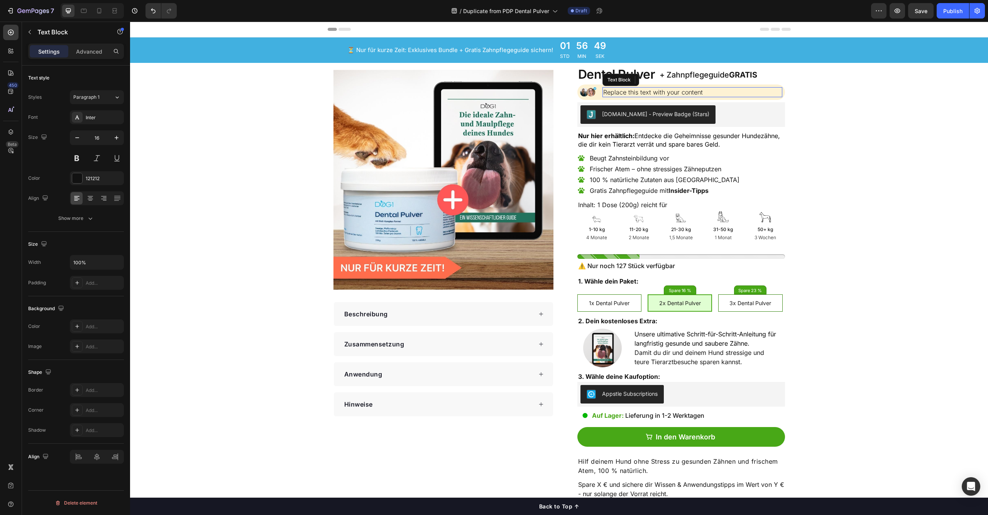
click at [777, 95] on p "Replace this text with your content" at bounding box center [692, 92] width 178 height 8
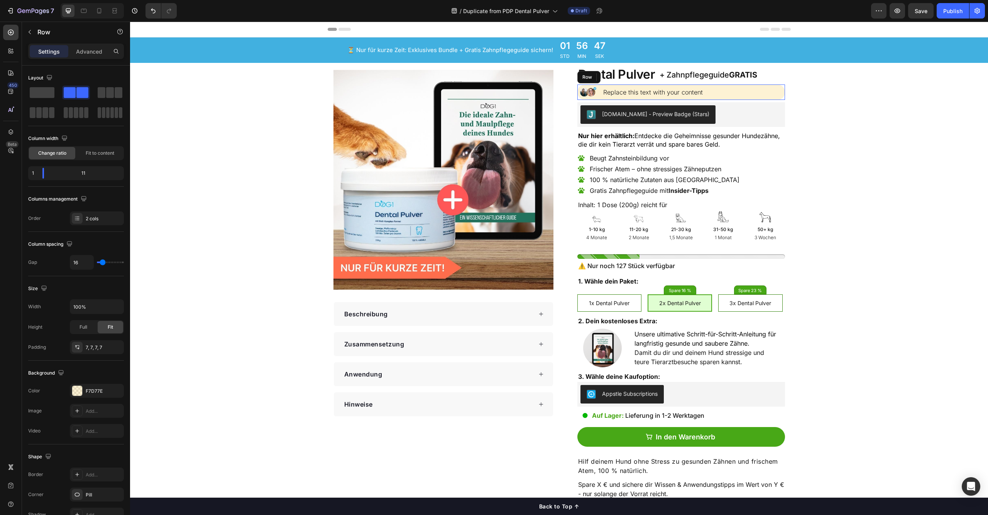
click at [770, 86] on div "Image Replace this text with your content Text Block 0 Row" at bounding box center [681, 92] width 208 height 15
click at [88, 55] on p "Advanced" at bounding box center [89, 51] width 26 height 8
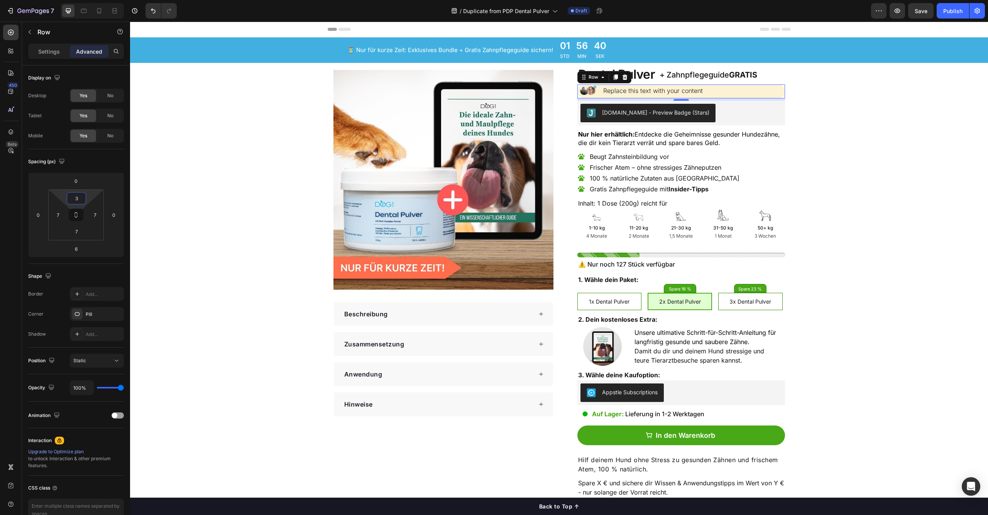
type input "5"
drag, startPoint x: 90, startPoint y: 197, endPoint x: 95, endPoint y: 197, distance: 4.6
click at [95, 0] on html "7 Version history / Duplicate from PDP Dental Pulver Draft Preview Save Publish…" at bounding box center [494, 0] width 988 height 0
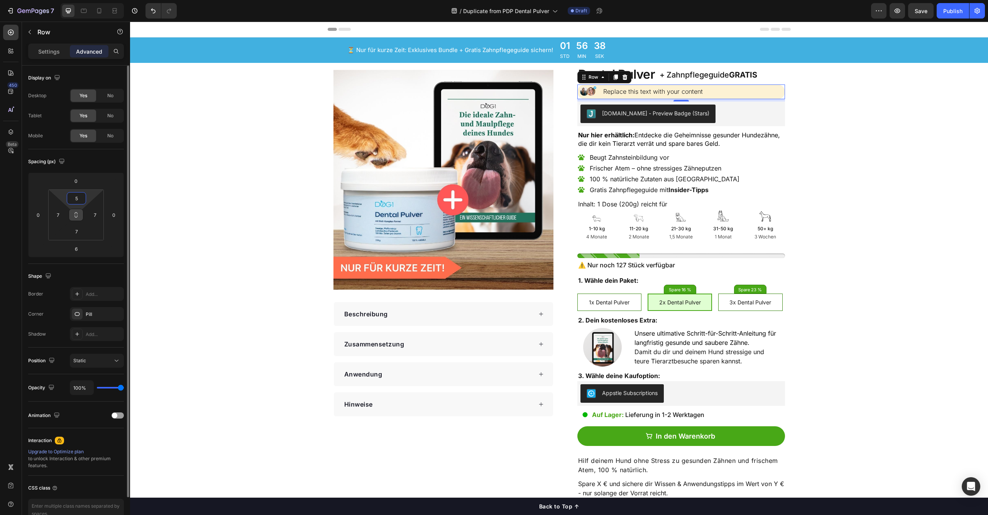
click at [79, 219] on button at bounding box center [76, 215] width 15 height 12
click at [79, 200] on input "5" at bounding box center [76, 199] width 15 height 12
type input "5"
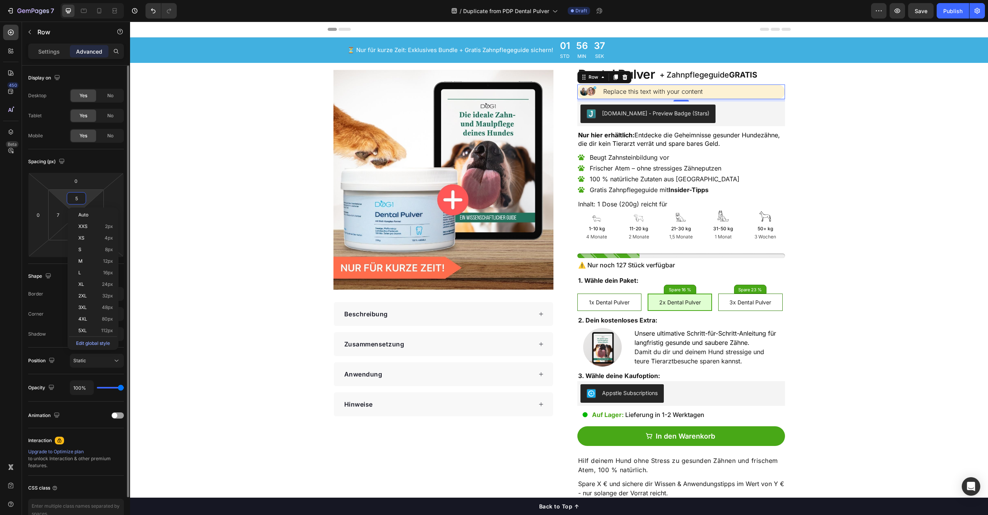
type input "5"
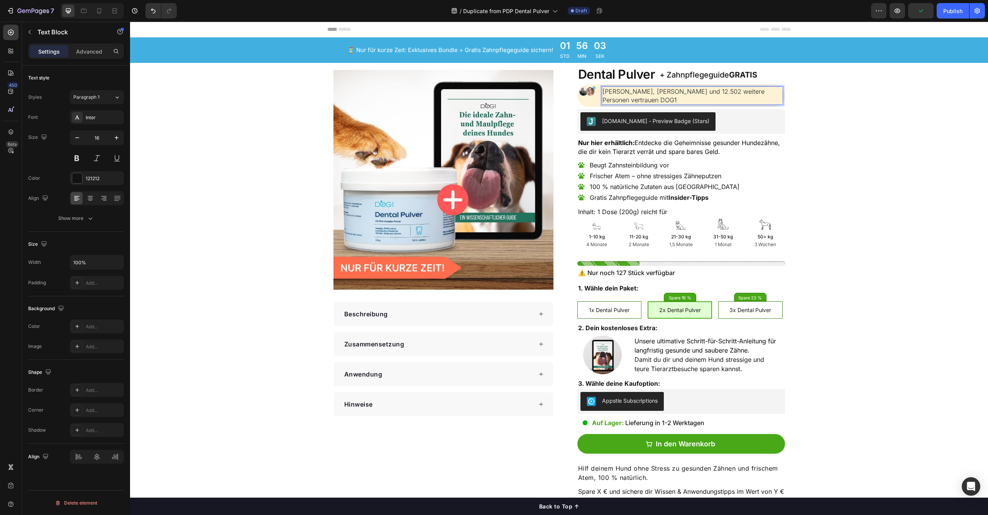
click at [725, 94] on p "[PERSON_NAME], [PERSON_NAME] und 12.502 weitere Personen vertrauen DOG1" at bounding box center [691, 95] width 179 height 17
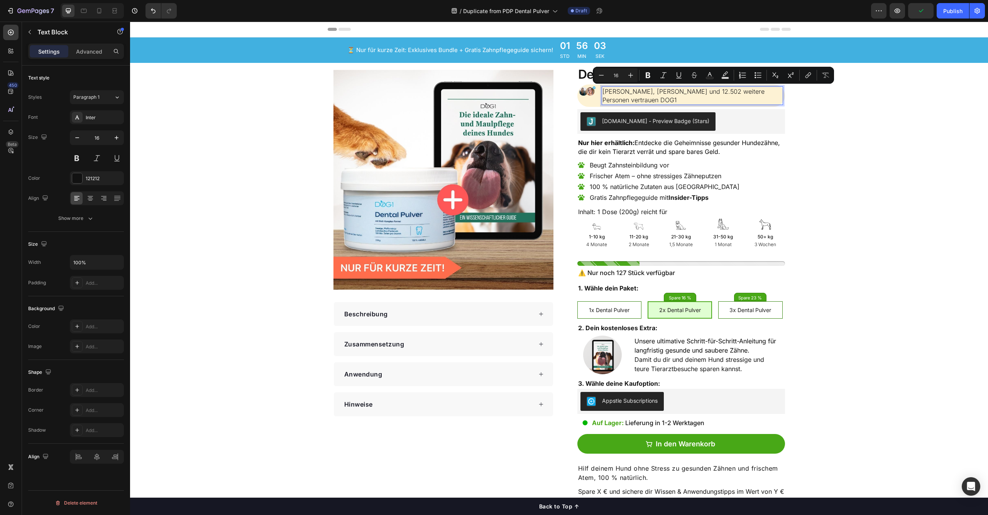
click at [739, 92] on p "[PERSON_NAME], [PERSON_NAME] und 12.502 weitere Personen vertrauen DOG1" at bounding box center [691, 95] width 179 height 17
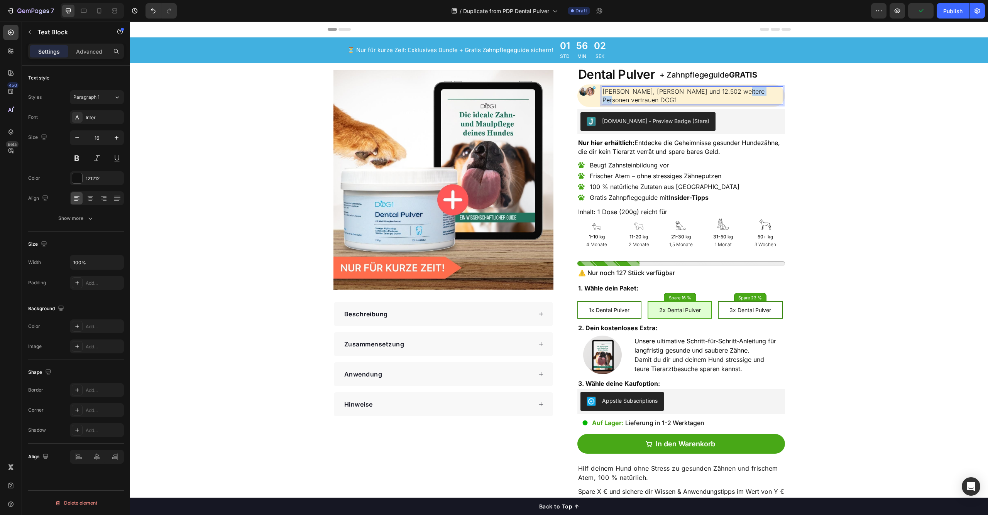
click at [739, 92] on p "[PERSON_NAME], [PERSON_NAME] und 12.502 weitere Personen vertrauen DOG1" at bounding box center [691, 95] width 179 height 17
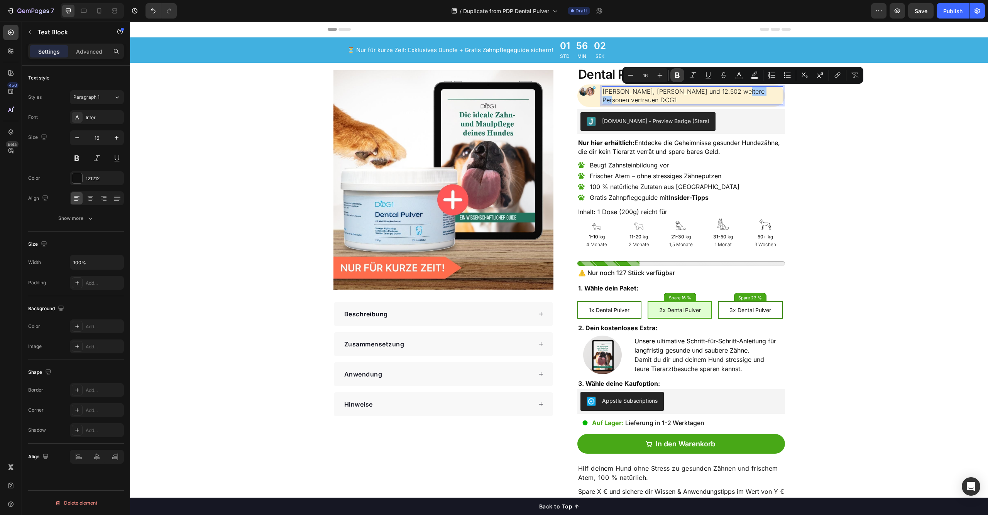
click at [679, 78] on icon "Editor contextual toolbar" at bounding box center [677, 76] width 5 height 6
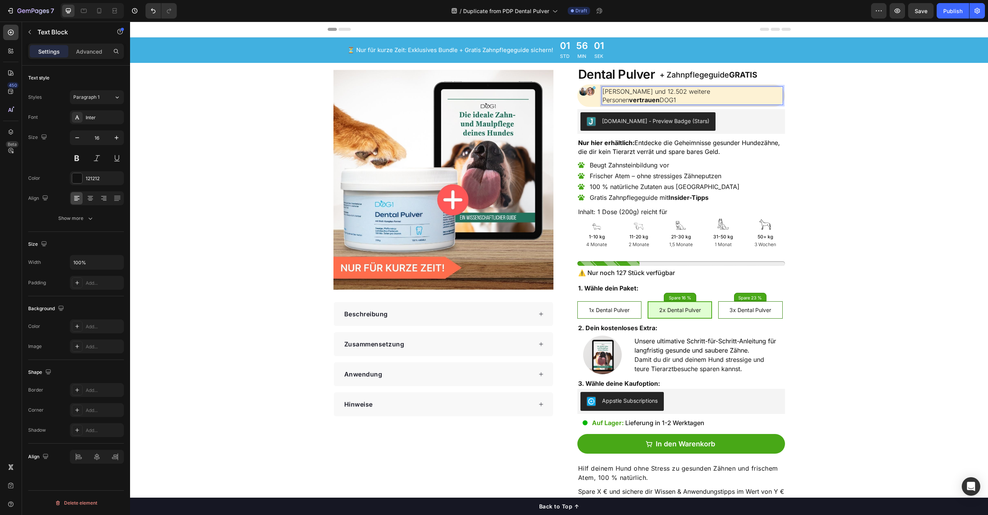
click at [653, 89] on p "[PERSON_NAME], [PERSON_NAME] und 12.502 weitere Personen vertrauen DOG1" at bounding box center [691, 95] width 179 height 17
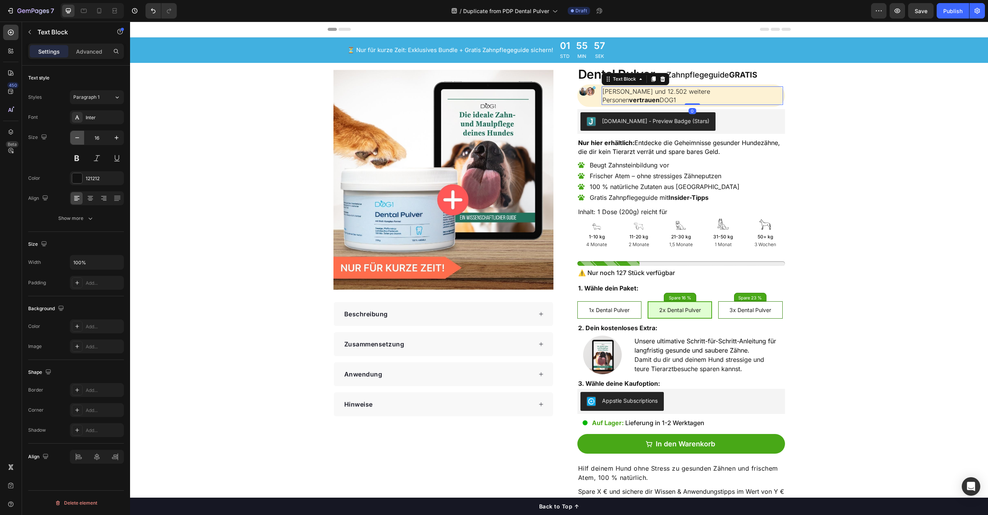
click at [73, 136] on button "button" at bounding box center [77, 138] width 14 height 14
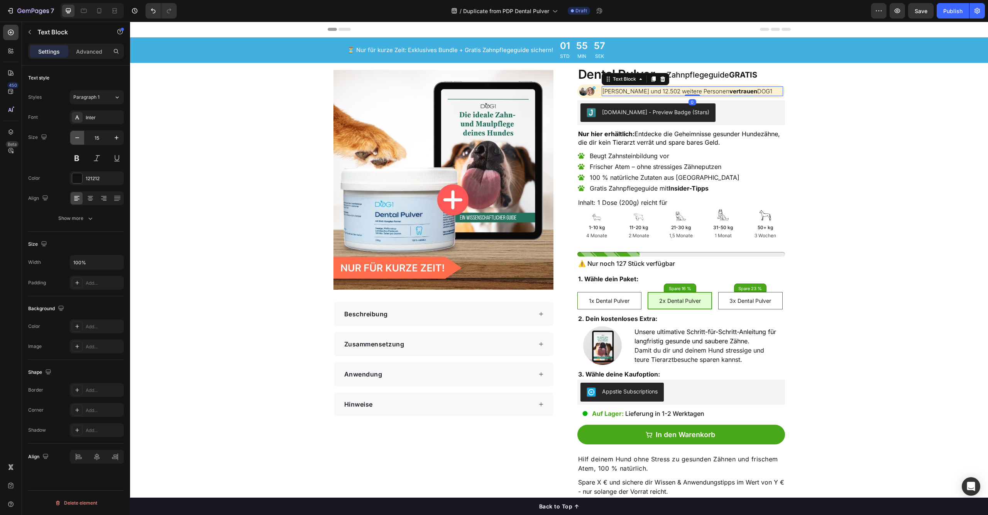
click at [73, 136] on button "button" at bounding box center [77, 138] width 14 height 14
type input "12"
click at [70, 219] on div "Show more" at bounding box center [76, 219] width 36 height 8
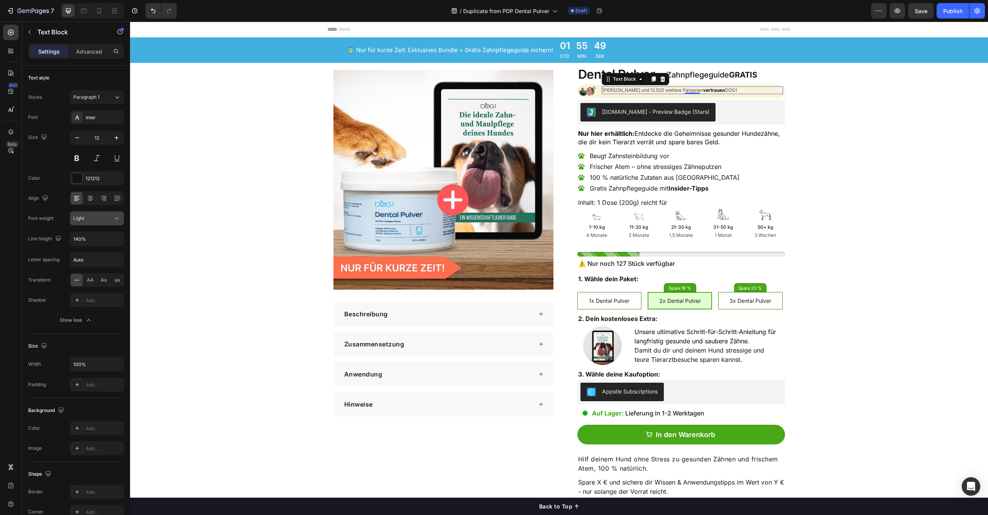
click at [107, 223] on button "Light" at bounding box center [97, 219] width 54 height 14
click at [87, 284] on span "Normal" at bounding box center [81, 281] width 16 height 7
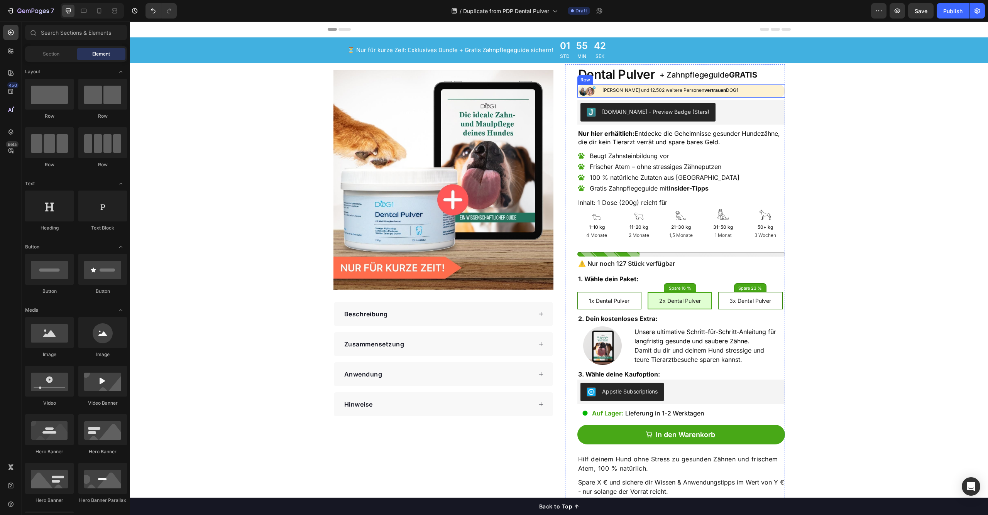
click at [778, 95] on div "Image [PERSON_NAME] und 12.502 weitere Personen vertrauen DOG1 Text Block Row" at bounding box center [681, 91] width 208 height 13
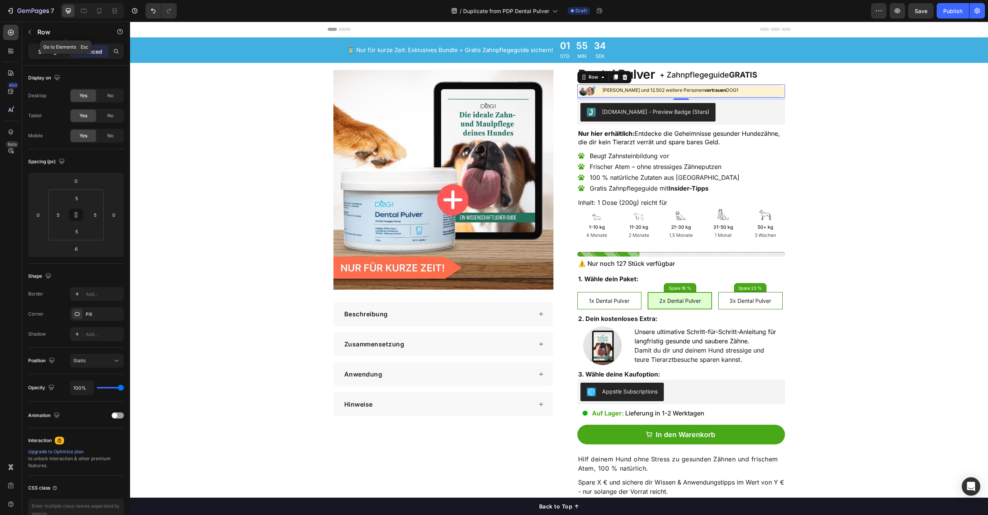
click at [52, 55] on p "Settings" at bounding box center [49, 51] width 22 height 8
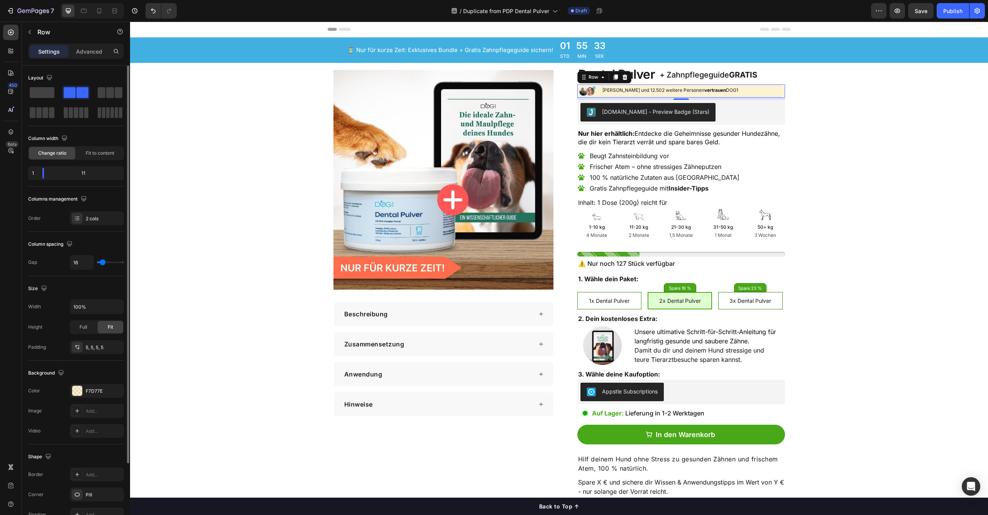
scroll to position [87, 0]
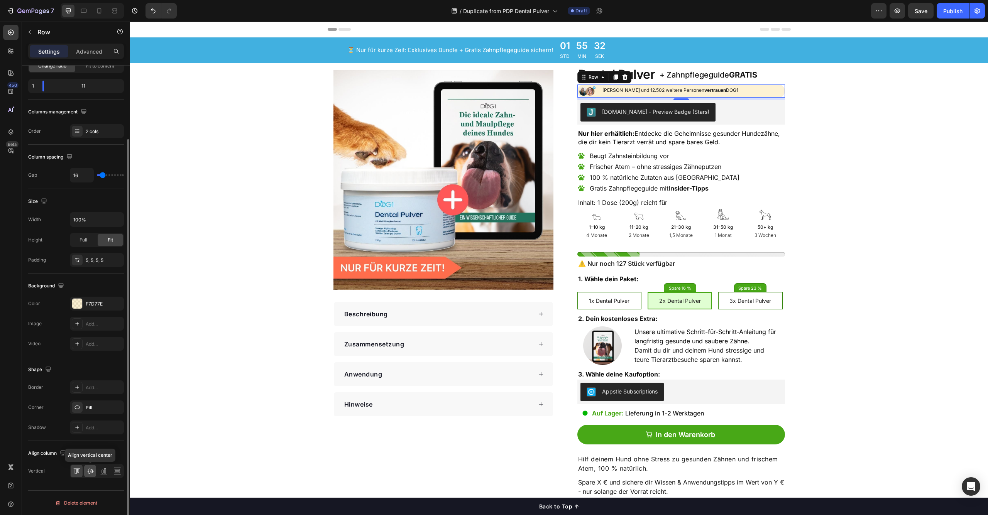
click at [90, 473] on icon at bounding box center [90, 471] width 8 height 8
click at [579, 90] on img at bounding box center [587, 90] width 17 height 9
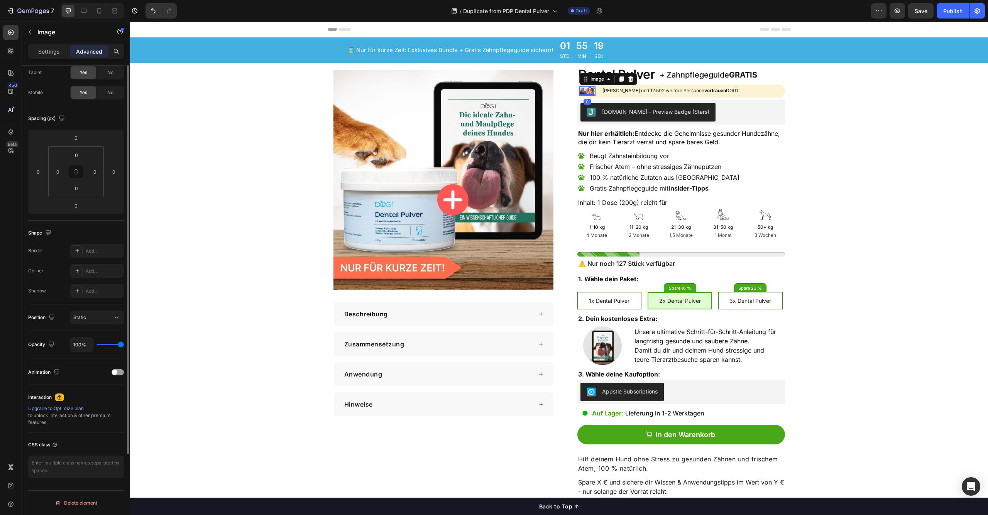
scroll to position [0, 0]
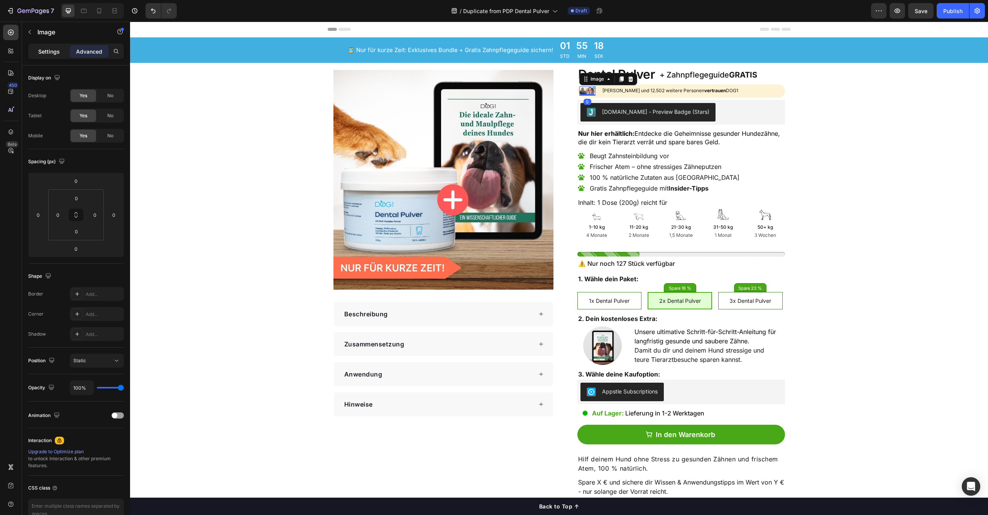
click at [49, 47] on p "Settings" at bounding box center [49, 51] width 22 height 8
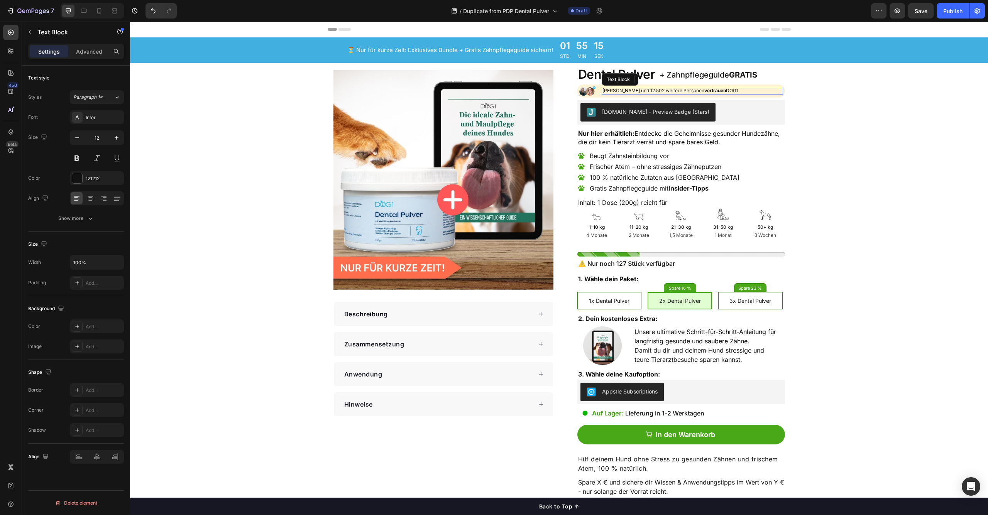
click at [775, 94] on div "[PERSON_NAME], [PERSON_NAME] und 12.502 weitere Personen vertrauen DOG1" at bounding box center [692, 91] width 181 height 8
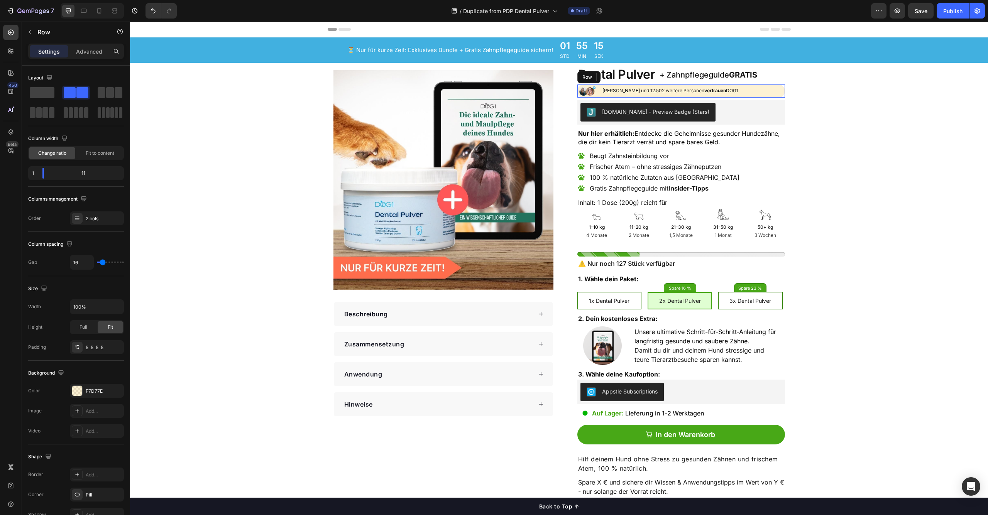
click at [773, 96] on div "Image [PERSON_NAME] und 12.502 weitere Personen vertrauen DOG1 Text Block 0 Row" at bounding box center [681, 91] width 208 height 13
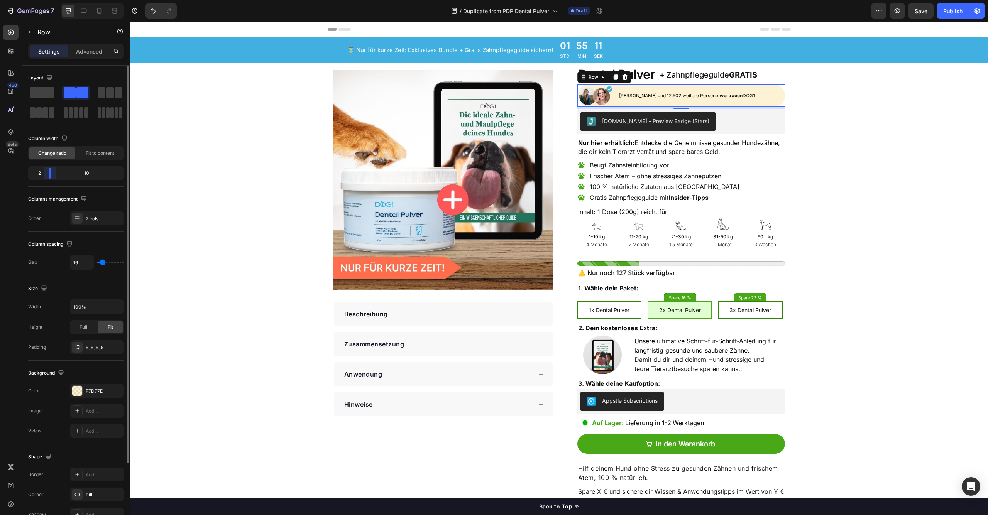
click at [41, 176] on div "2 10" at bounding box center [76, 173] width 96 height 14
click at [597, 101] on div "[DOMAIN_NAME]" at bounding box center [600, 104] width 42 height 7
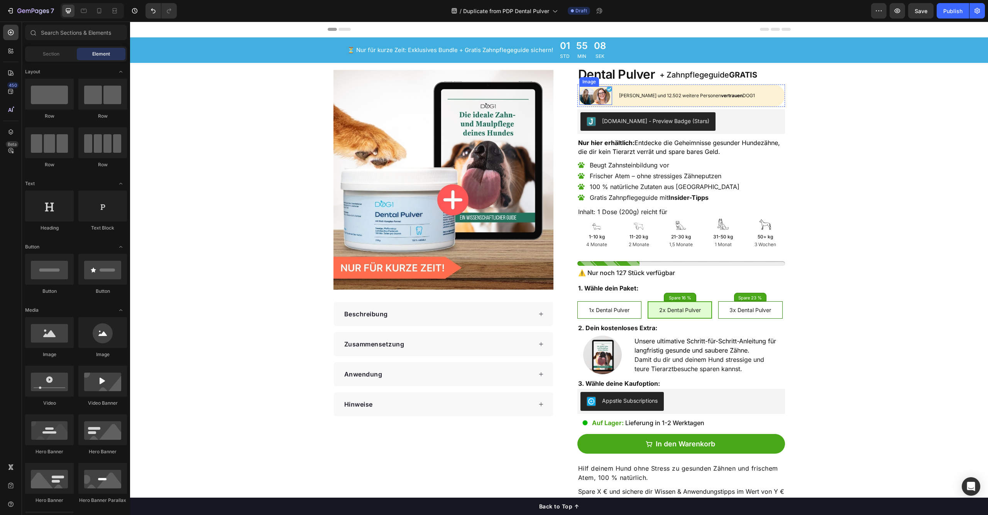
click at [593, 95] on img at bounding box center [595, 95] width 33 height 19
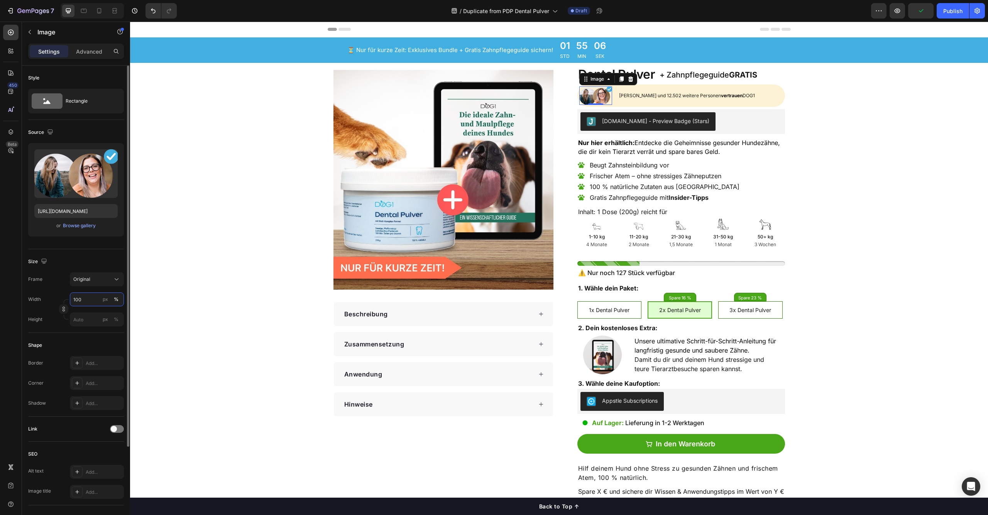
click at [78, 300] on input "100" at bounding box center [97, 300] width 54 height 14
drag, startPoint x: 78, startPoint y: 303, endPoint x: 64, endPoint y: 301, distance: 13.9
click at [64, 301] on div "Width 100 px % Height px %" at bounding box center [76, 310] width 96 height 34
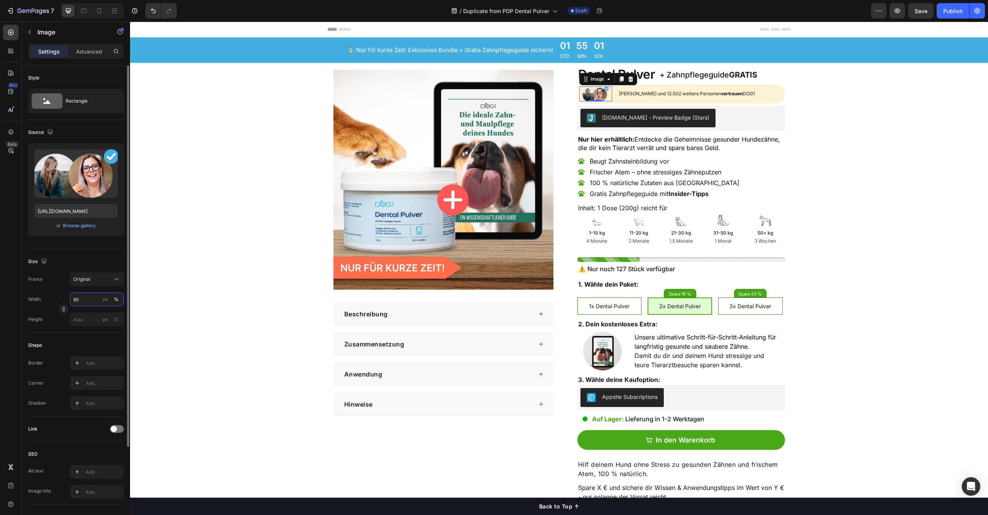
drag, startPoint x: 76, startPoint y: 299, endPoint x: 66, endPoint y: 299, distance: 10.0
click at [66, 299] on div "Width 80 px % Height px %" at bounding box center [76, 310] width 96 height 34
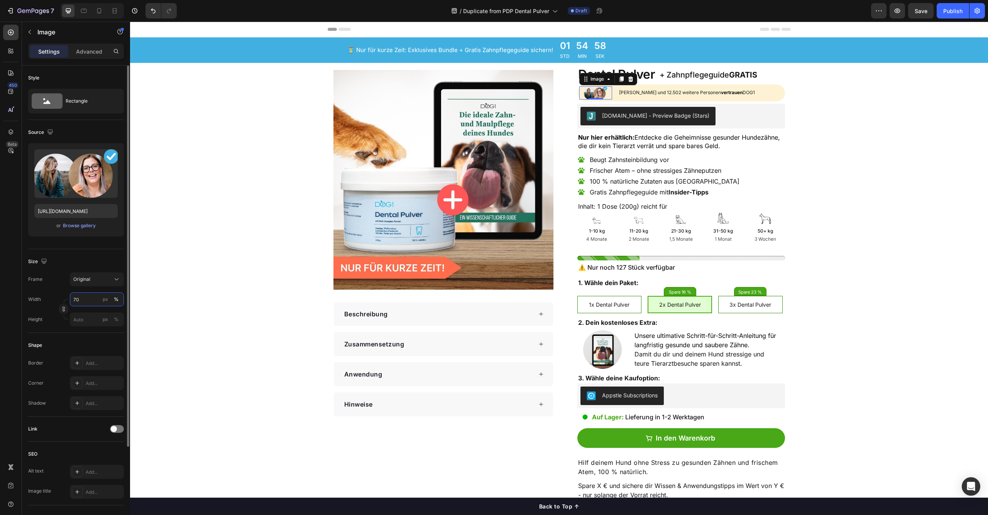
click at [72, 299] on input "70" at bounding box center [97, 300] width 54 height 14
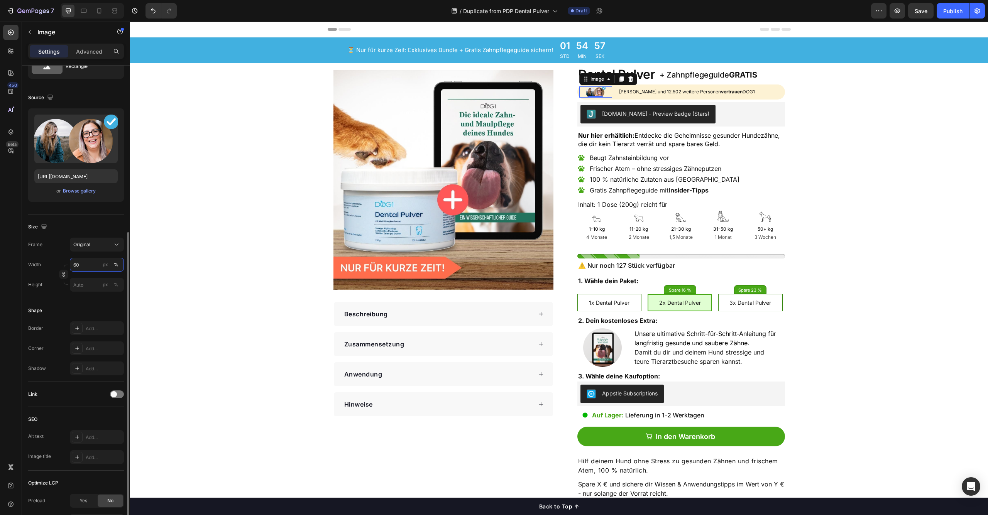
scroll to position [111, 0]
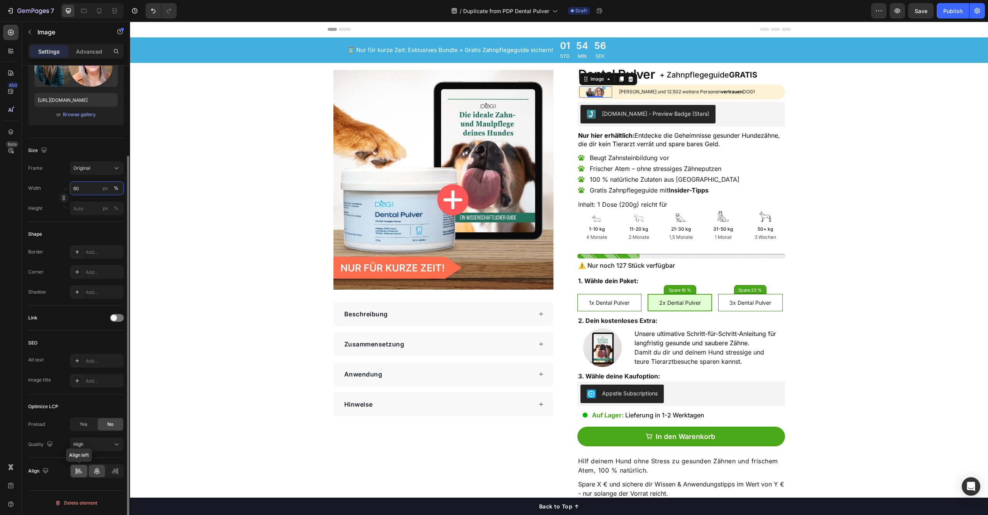
type input "60"
click at [83, 474] on div at bounding box center [79, 471] width 17 height 12
click at [112, 473] on icon at bounding box center [114, 473] width 5 height 2
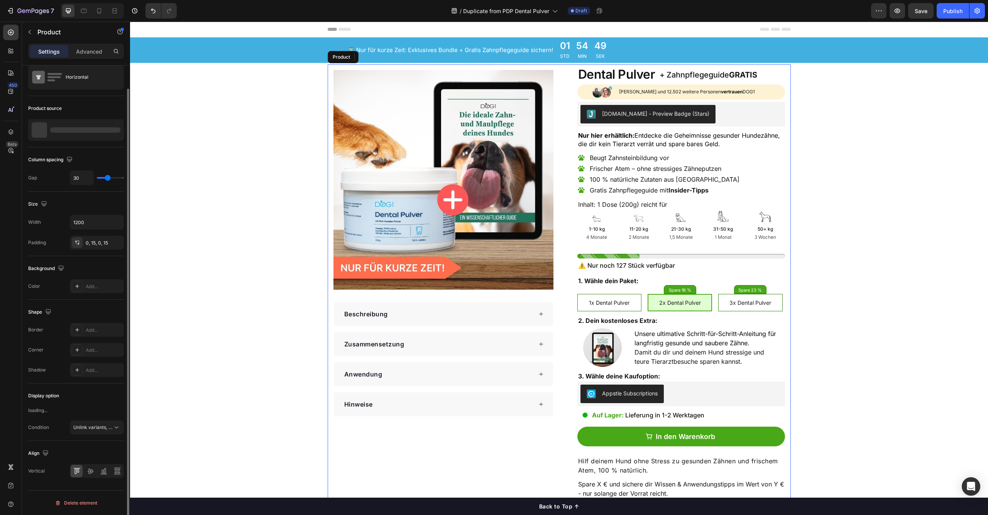
click at [786, 93] on div "Image Beschreibung Zusammensetzung Anwendung Hinweise Accordion Row Dental Pulv…" at bounding box center [559, 330] width 463 height 532
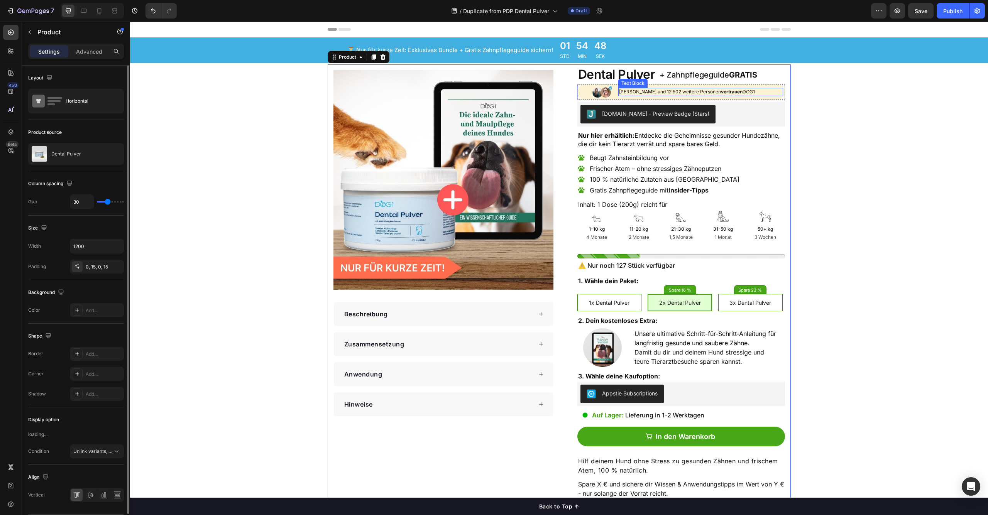
click at [771, 93] on p "[PERSON_NAME], [PERSON_NAME] und 12.502 weitere Personen vertrauen DOG1" at bounding box center [700, 92] width 163 height 7
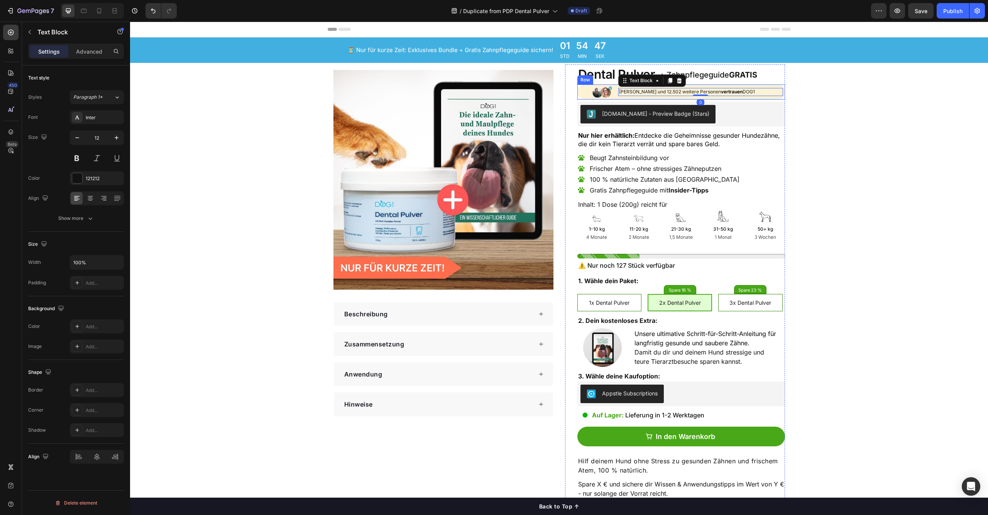
click at [772, 97] on div "Image [PERSON_NAME] und 12.502 weitere Personen vertrauen DOG1 Text Block 0 Row" at bounding box center [681, 92] width 208 height 15
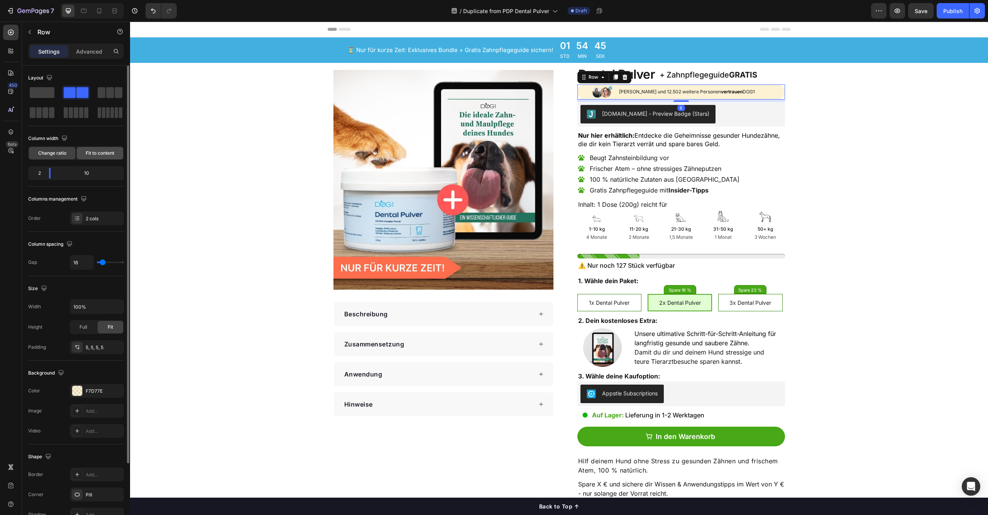
click at [106, 151] on span "Fit to content" at bounding box center [100, 153] width 29 height 7
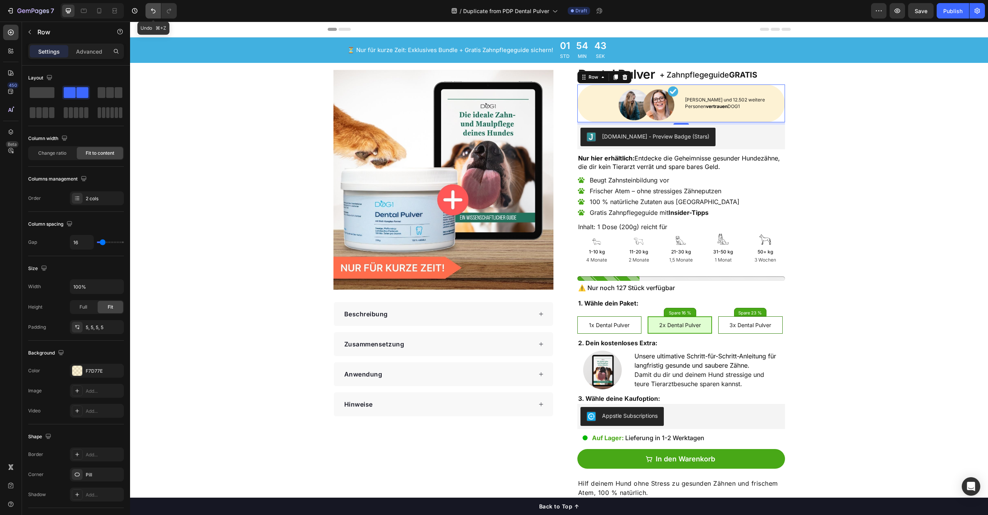
click at [152, 10] on icon "Undo/Redo" at bounding box center [153, 10] width 5 height 5
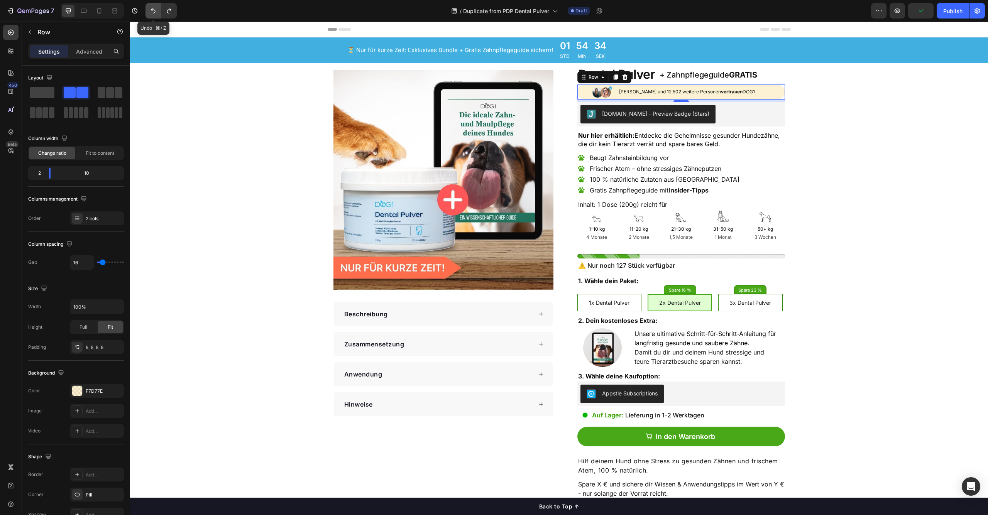
click at [151, 10] on icon "Undo/Redo" at bounding box center [153, 11] width 8 height 8
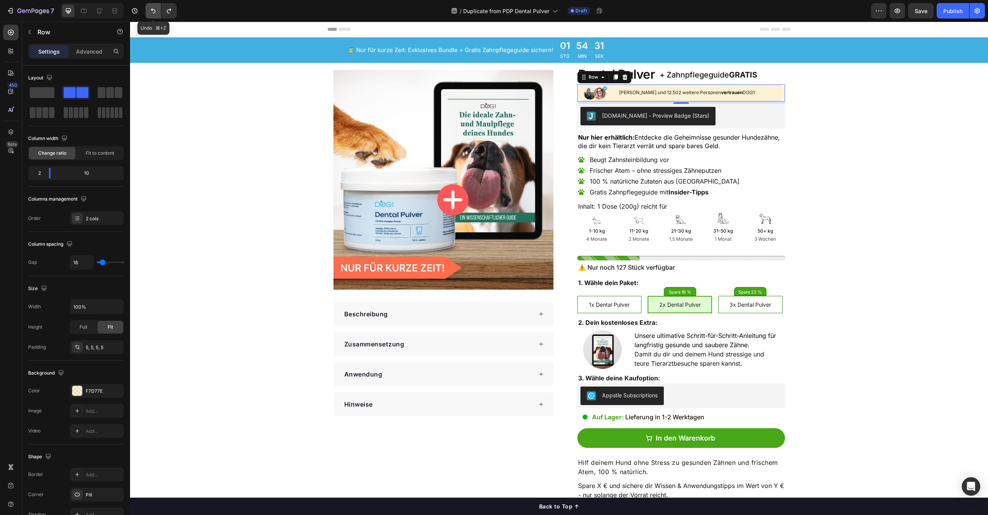
click at [151, 10] on icon "Undo/Redo" at bounding box center [153, 11] width 8 height 8
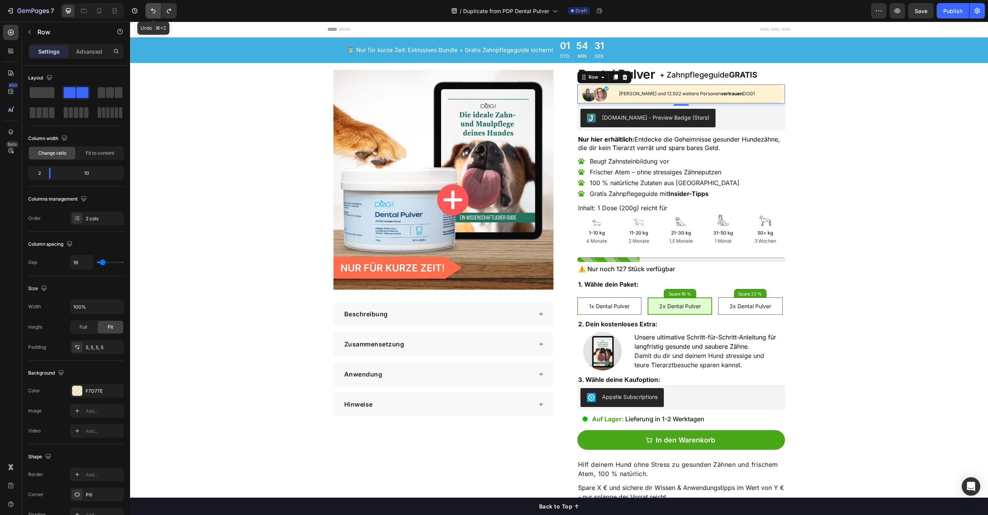
click at [151, 10] on icon "Undo/Redo" at bounding box center [153, 11] width 8 height 8
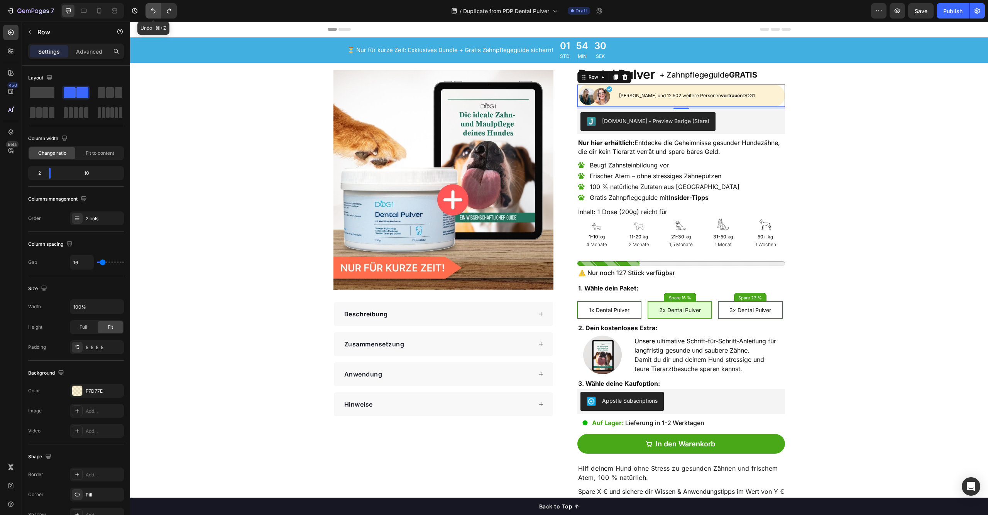
click at [150, 10] on icon "Undo/Redo" at bounding box center [153, 11] width 8 height 8
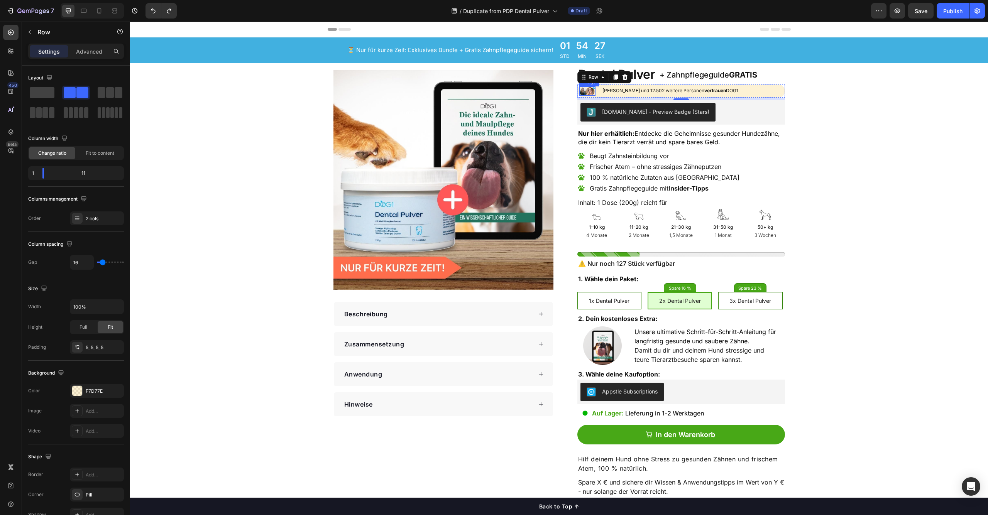
click at [590, 89] on img at bounding box center [587, 90] width 17 height 9
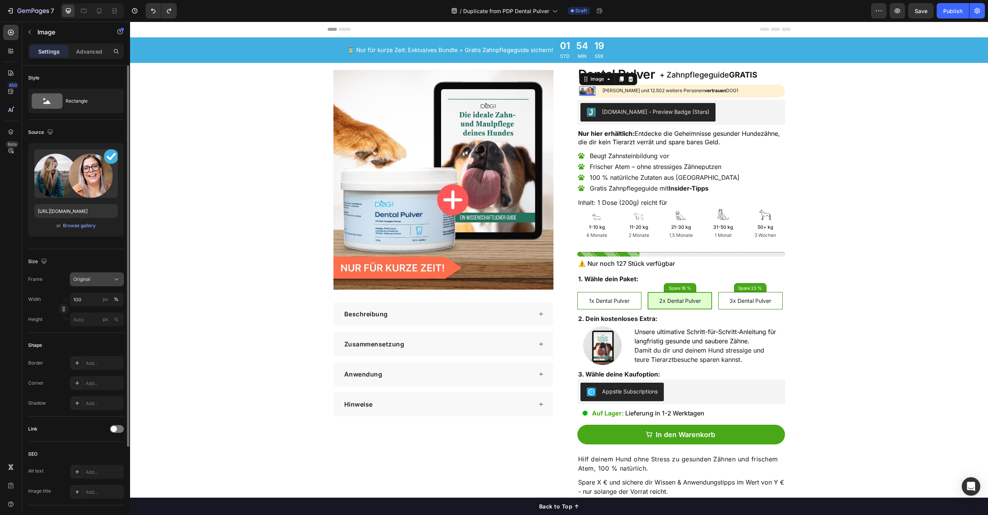
click at [91, 276] on div "Original" at bounding box center [92, 279] width 38 height 7
click at [61, 271] on div "Size Frame Original Width 100 px % Height px %" at bounding box center [76, 291] width 96 height 84
click at [67, 110] on div "Rectangle" at bounding box center [89, 101] width 47 height 18
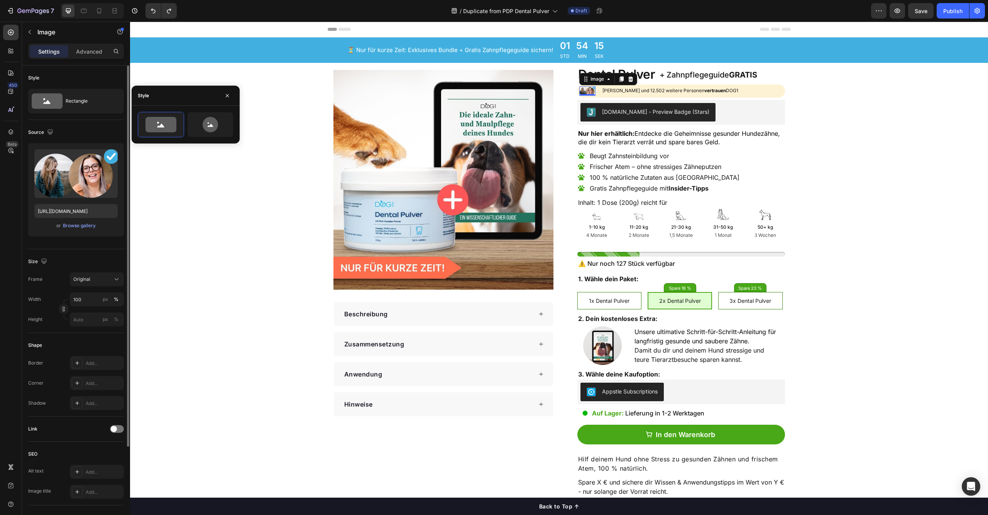
click at [81, 74] on div "Style" at bounding box center [76, 78] width 96 height 12
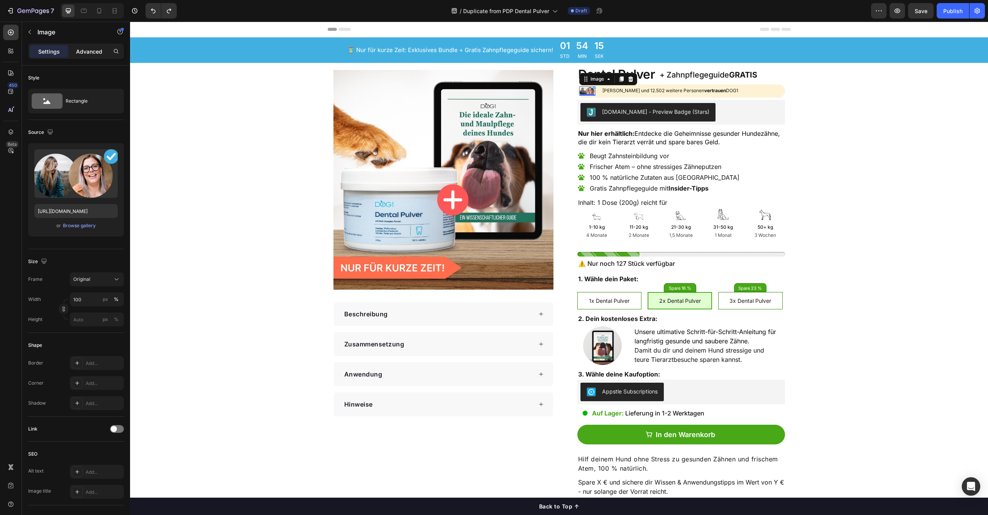
click at [84, 47] on p "Advanced" at bounding box center [89, 51] width 26 height 8
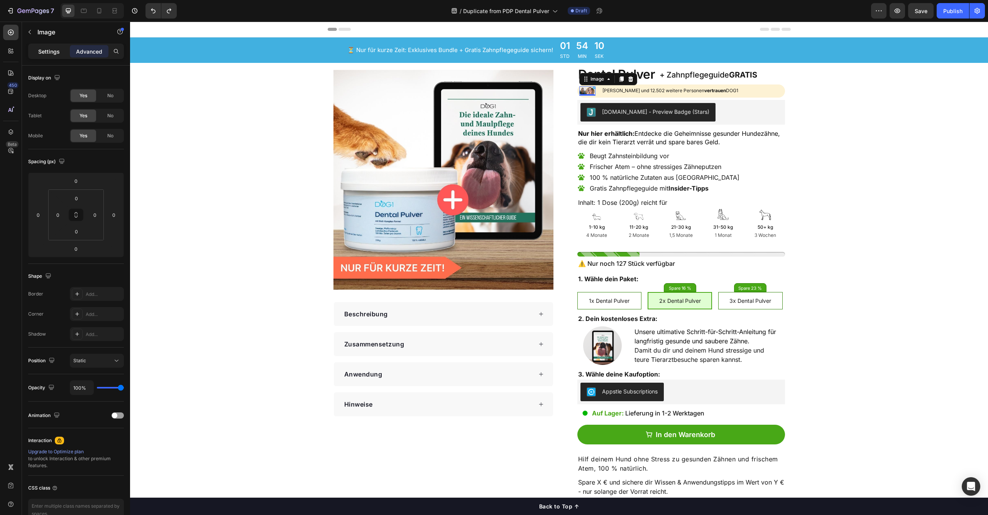
click at [55, 56] on div "Settings" at bounding box center [49, 51] width 39 height 12
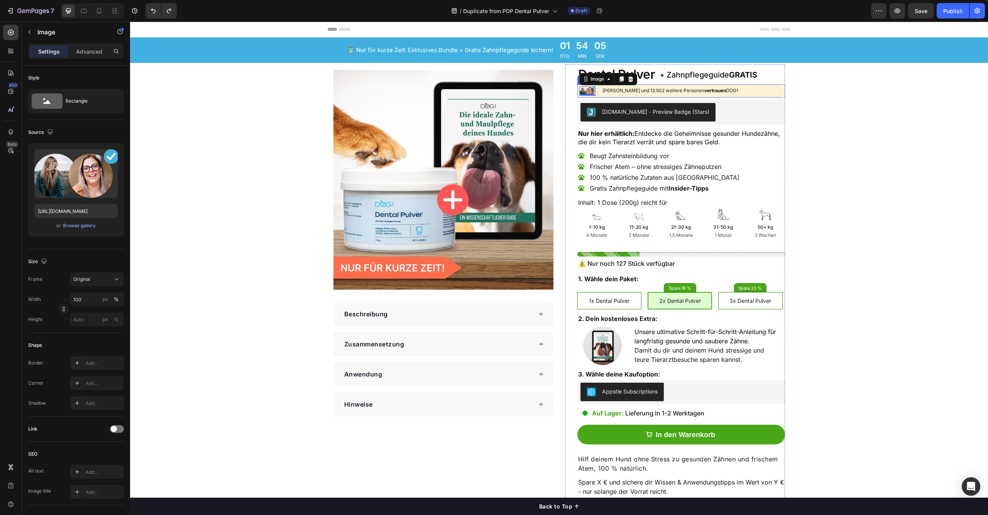
click at [778, 86] on div "[PERSON_NAME], [PERSON_NAME] und 12.502 weitere Personen vertrauen DOG1 Text Bl…" at bounding box center [692, 90] width 181 height 9
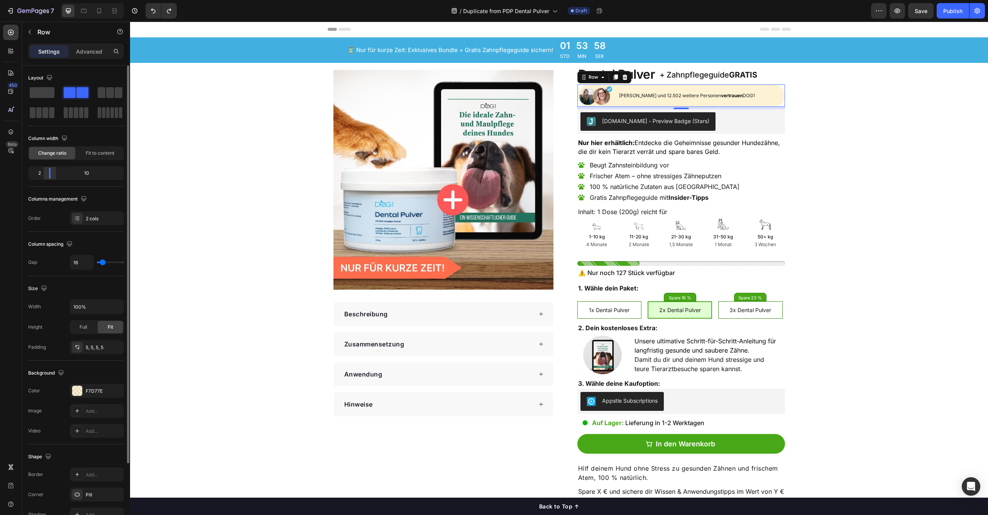
click at [44, 175] on div at bounding box center [50, 173] width 14 height 11
type input "24"
type input "22"
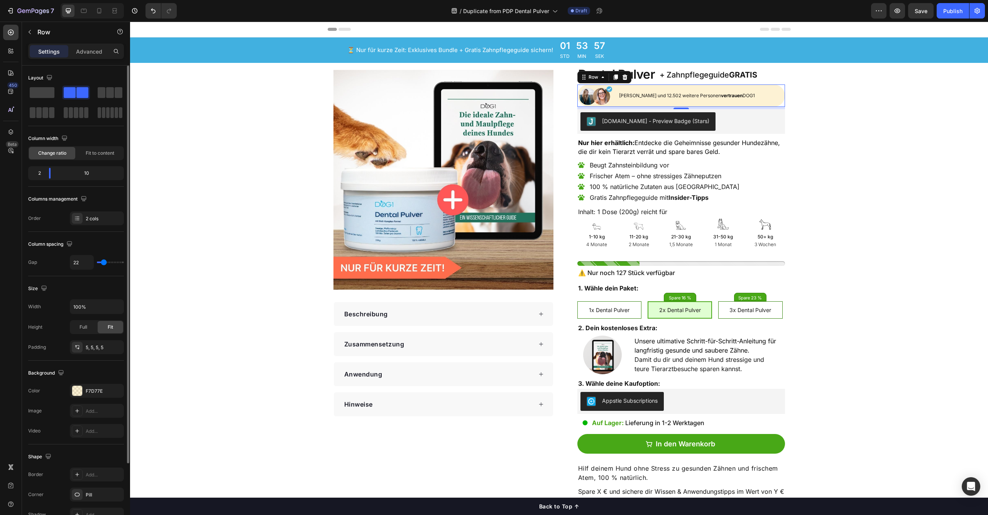
type input "20"
type input "18"
type input "16"
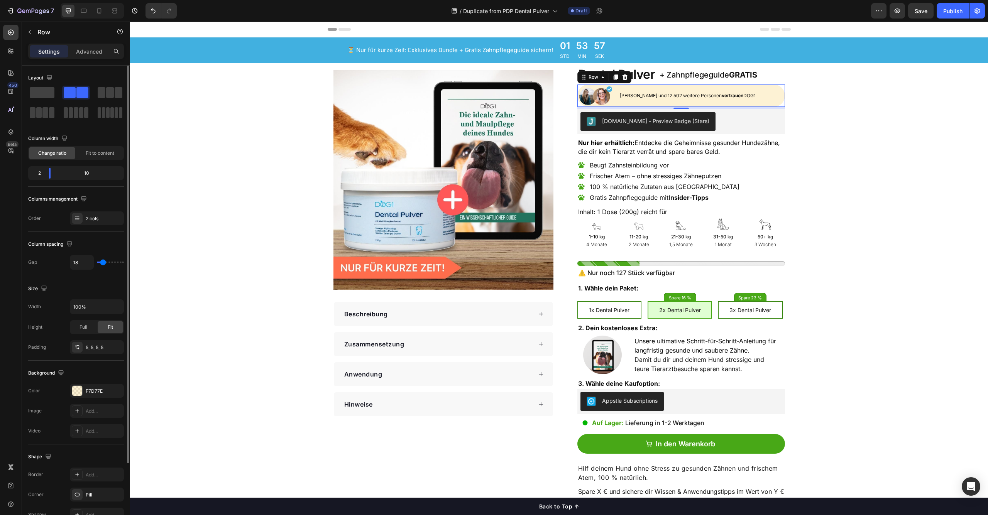
type input "16"
type input "14"
type input "12"
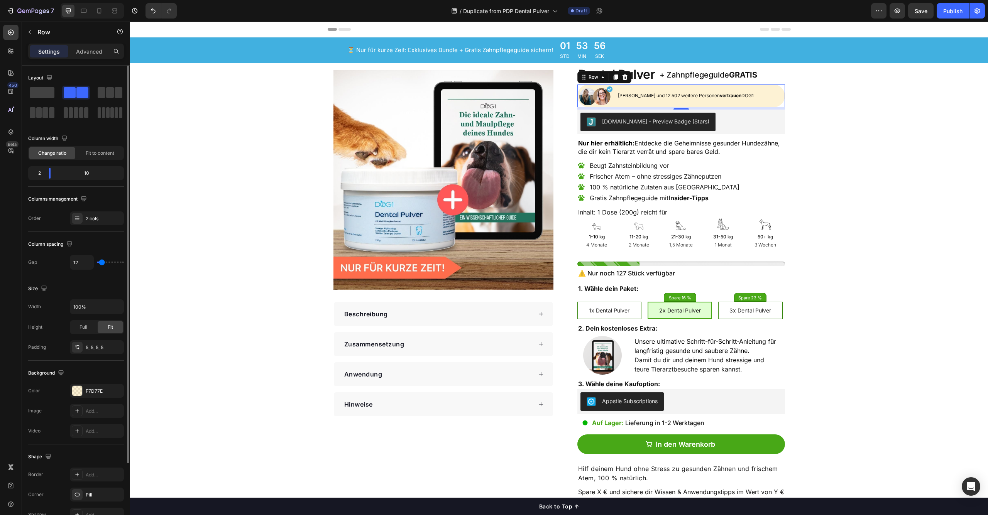
type input "9"
type input "7"
type input "5"
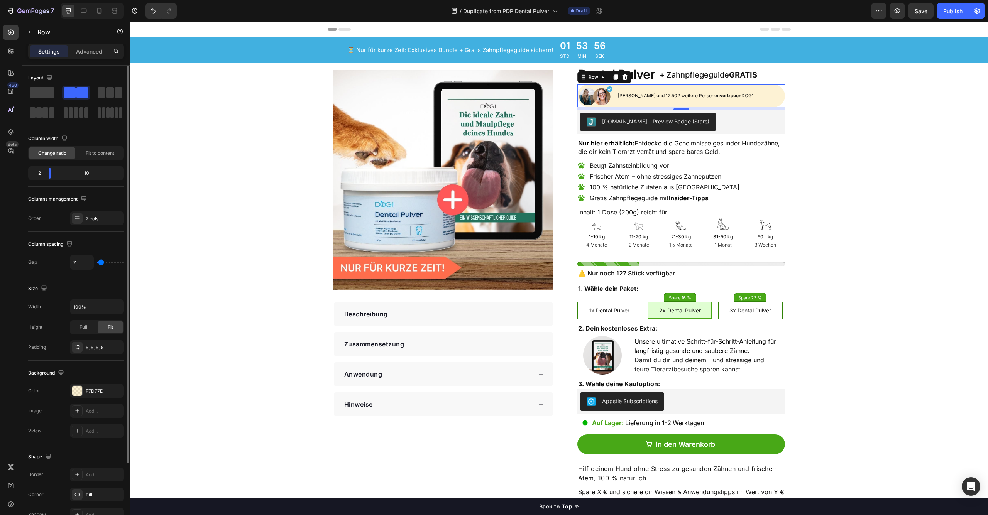
type input "5"
type input "3"
type input "1"
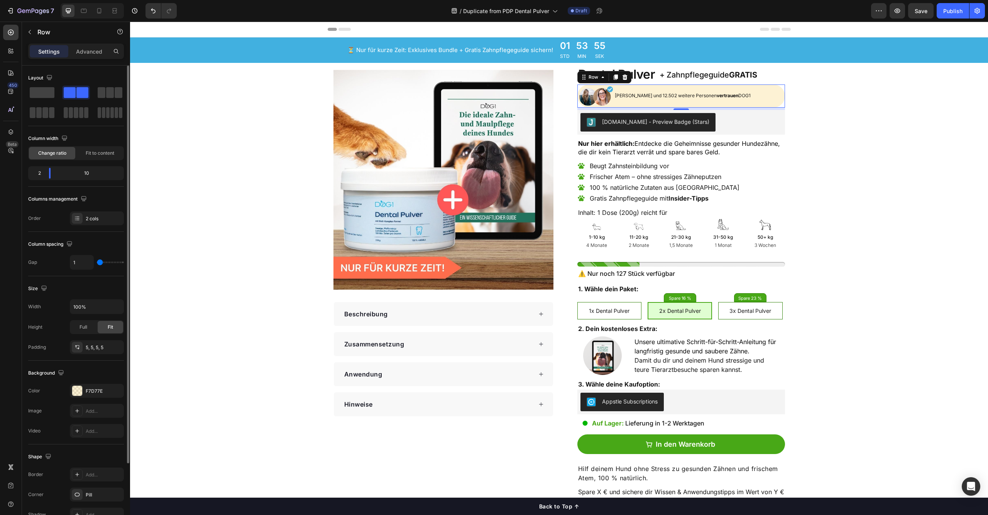
type input "0"
drag, startPoint x: 103, startPoint y: 263, endPoint x: 88, endPoint y: 263, distance: 15.1
type input "0"
click at [88, 263] on div "0" at bounding box center [97, 262] width 54 height 15
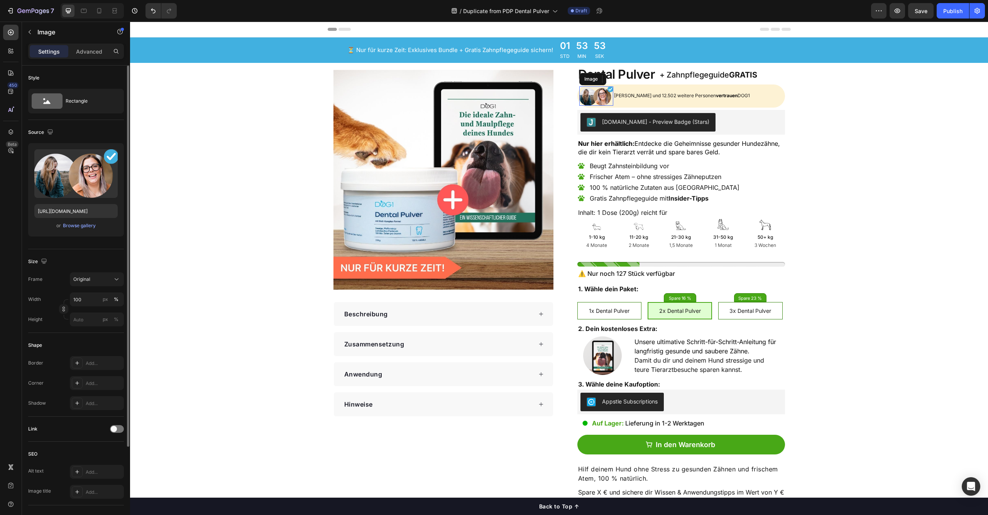
click at [589, 98] on img at bounding box center [596, 95] width 34 height 19
click at [96, 304] on input "100" at bounding box center [97, 300] width 54 height 14
drag, startPoint x: 79, startPoint y: 301, endPoint x: 70, endPoint y: 300, distance: 8.9
click at [70, 300] on input "100" at bounding box center [97, 300] width 54 height 14
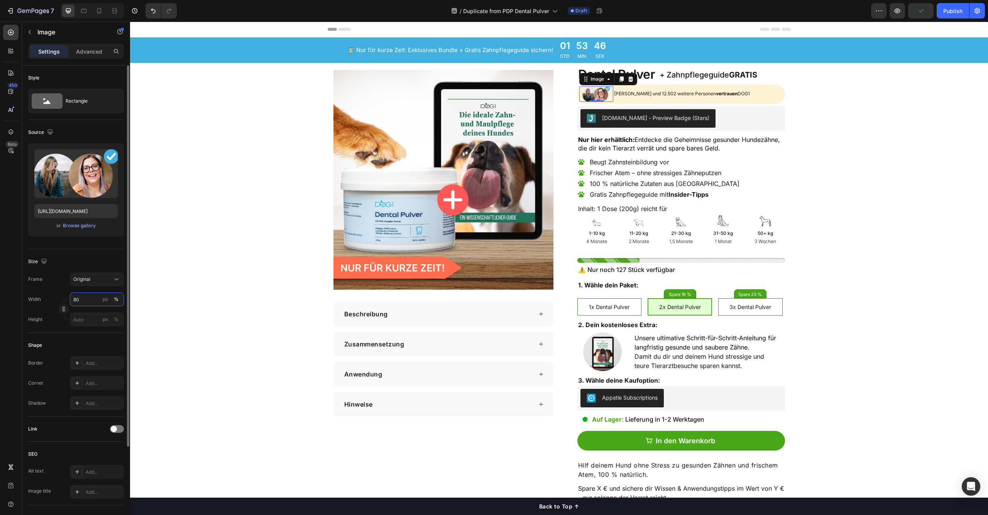
drag, startPoint x: 75, startPoint y: 299, endPoint x: 71, endPoint y: 299, distance: 3.9
click at [71, 299] on input "80" at bounding box center [97, 300] width 54 height 14
type input "70"
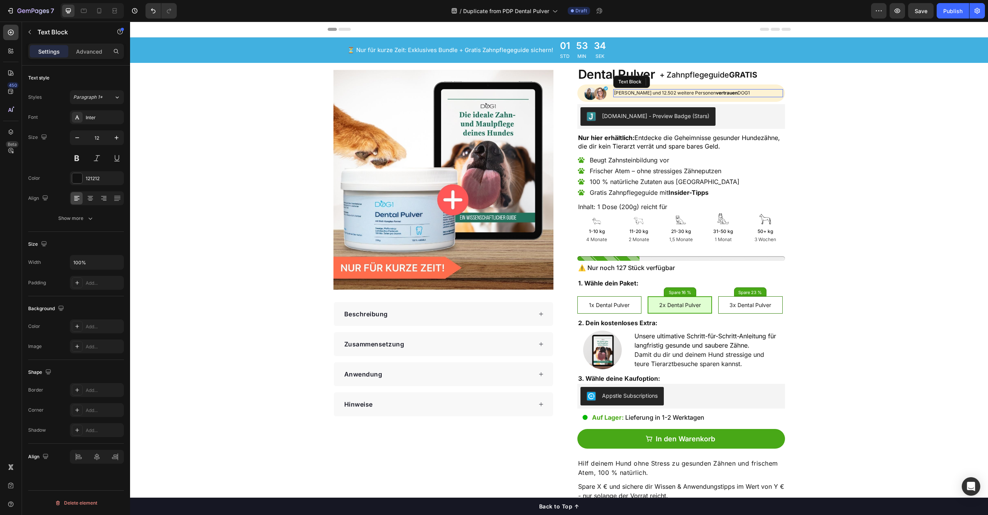
click at [684, 92] on p "[PERSON_NAME], [PERSON_NAME] und 12.502 weitere Personen vertrauen DOG1" at bounding box center [698, 93] width 168 height 7
click at [686, 92] on p "[PERSON_NAME], [PERSON_NAME] und 12.502 weitere Personen vertrauen DOG1" at bounding box center [698, 93] width 168 height 7
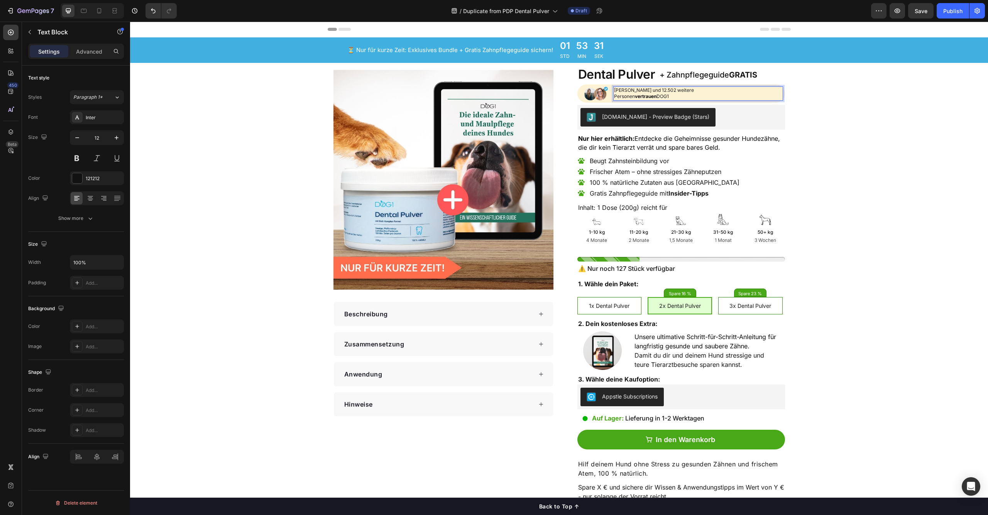
click at [773, 89] on p "[PERSON_NAME] und 12.502 weitere" at bounding box center [698, 90] width 168 height 7
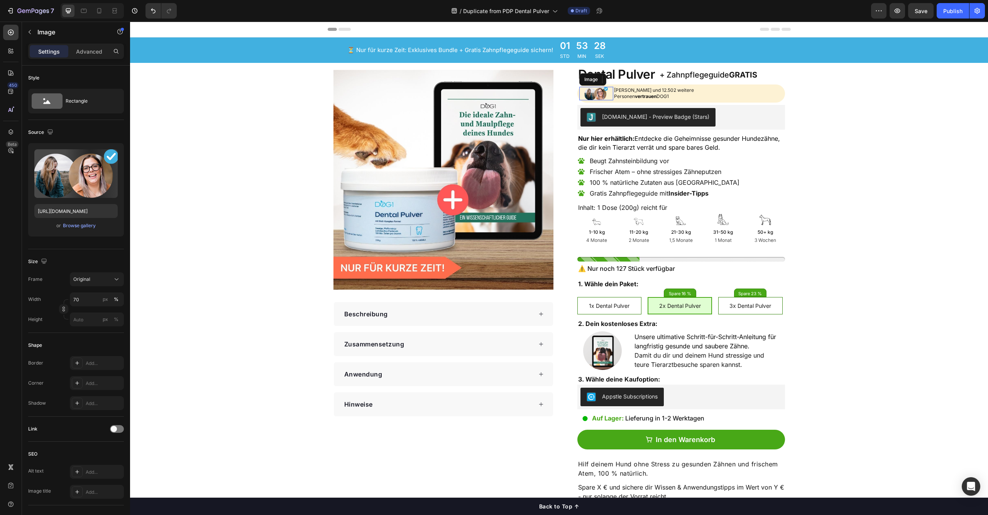
click at [579, 91] on div at bounding box center [596, 94] width 34 height 14
click at [574, 91] on div "Dental Pulver Product Title + Zahnpflegeguide GRATIS Heading Row Image 0 [PERSO…" at bounding box center [675, 331] width 220 height 535
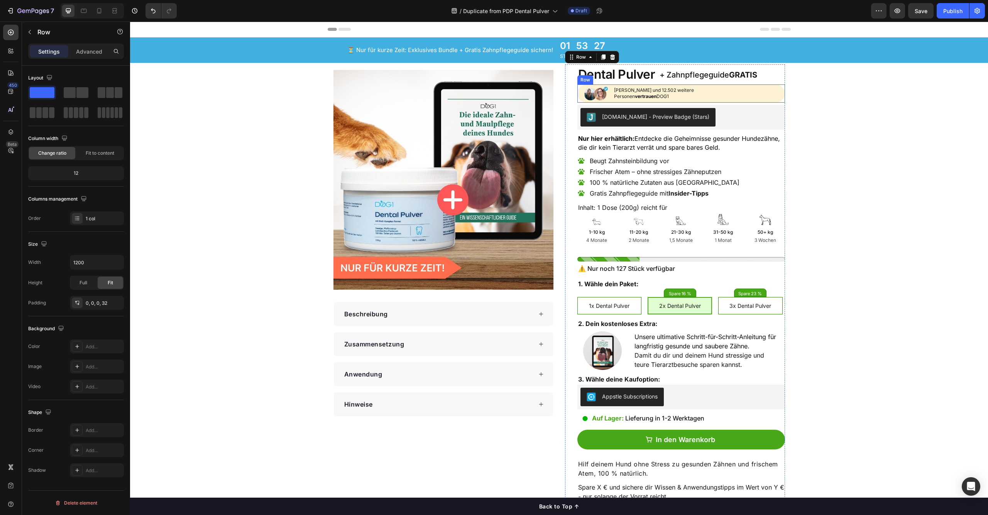
click at [577, 91] on div "Image [PERSON_NAME] und 12.502 weitere Personen vertrauen DOG1 Text Block Row" at bounding box center [681, 94] width 208 height 19
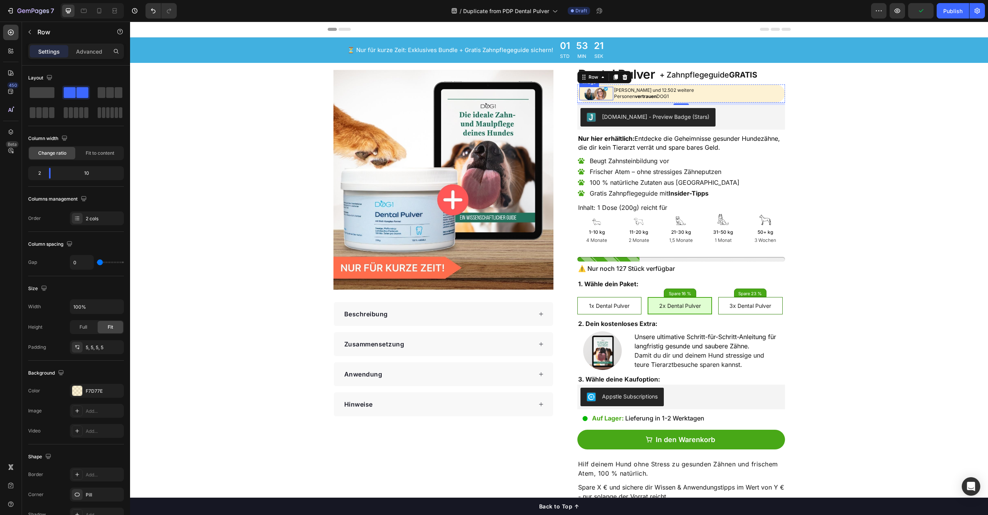
click at [603, 94] on img at bounding box center [596, 94] width 24 height 14
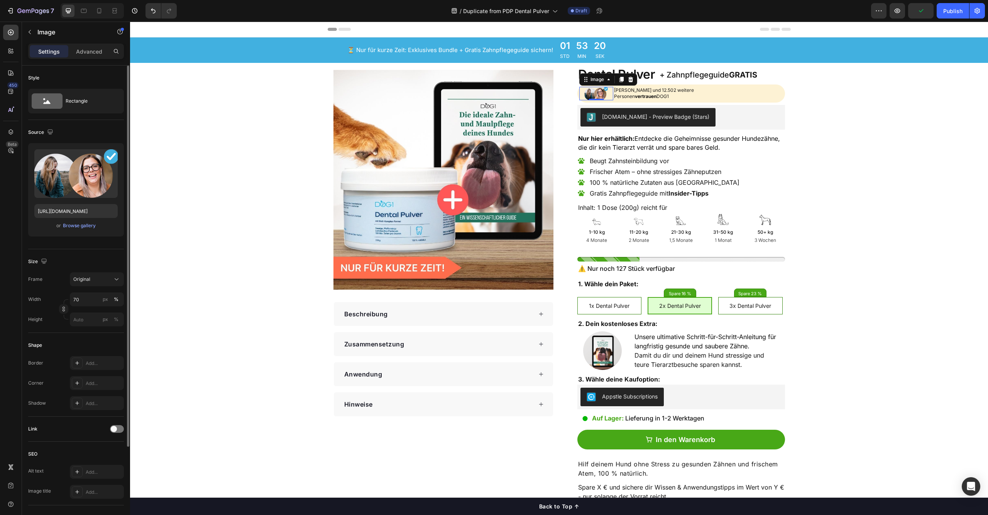
scroll to position [111, 0]
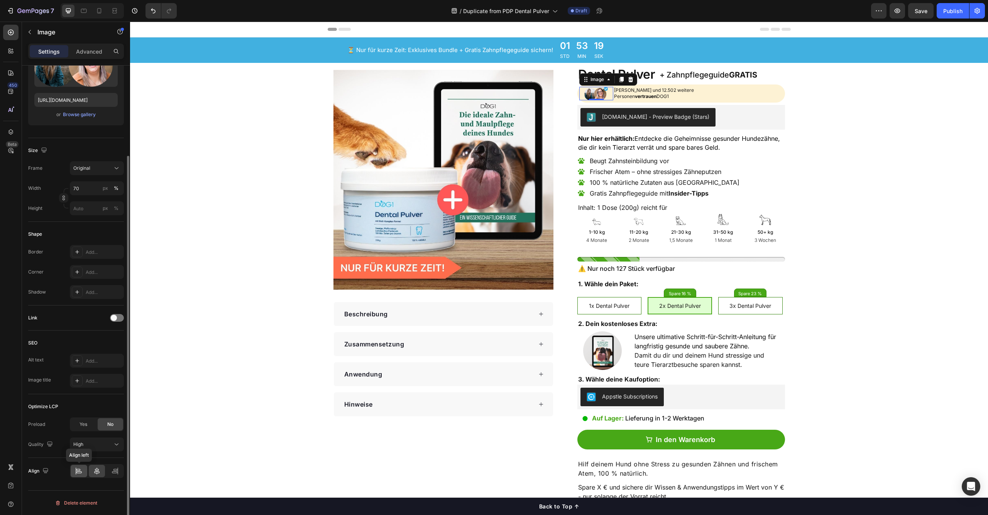
click at [77, 475] on icon at bounding box center [79, 471] width 8 height 8
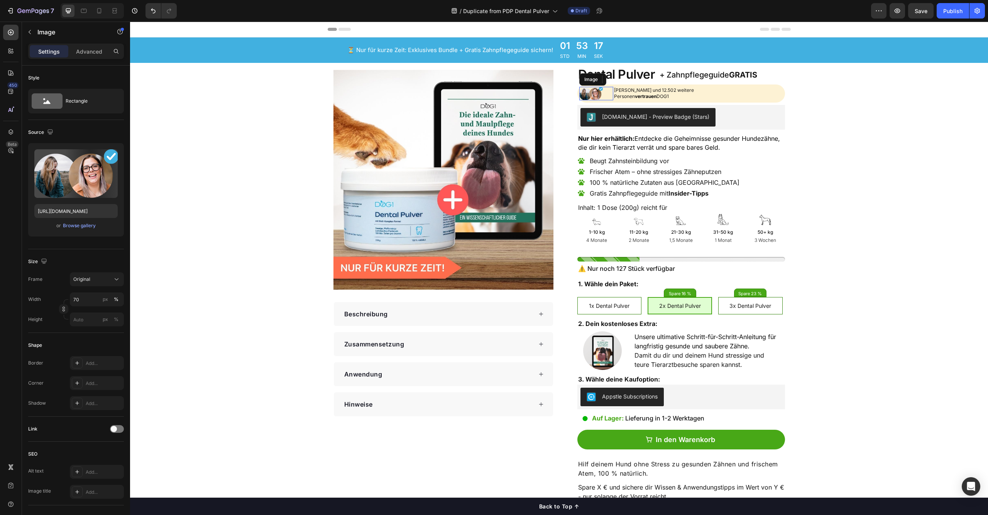
click at [600, 95] on div at bounding box center [596, 94] width 34 height 14
click at [83, 50] on p "Advanced" at bounding box center [89, 51] width 26 height 8
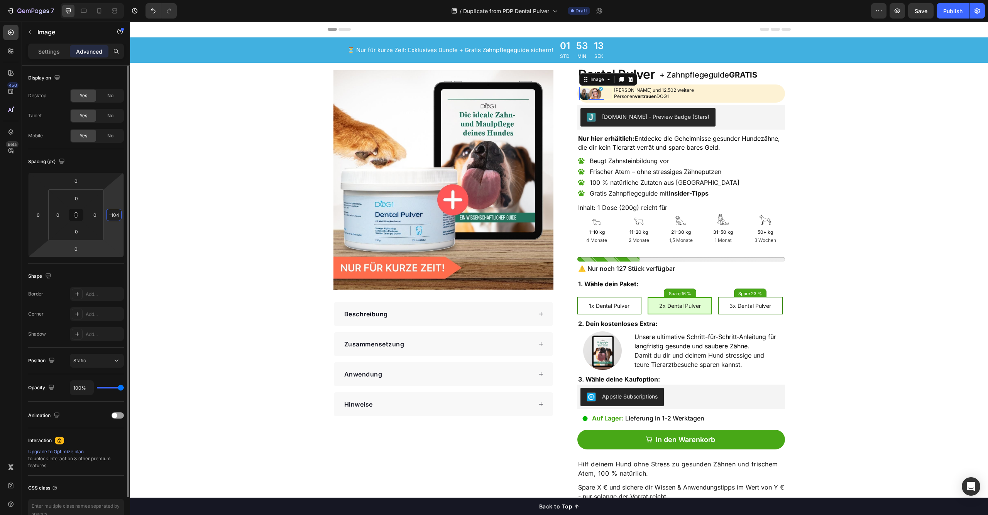
drag, startPoint x: 113, startPoint y: 197, endPoint x: 107, endPoint y: 247, distance: 50.1
click at [108, 0] on html "7 Version history / Duplicate from PDP Dental Pulver Draft Preview Save Publish…" at bounding box center [494, 0] width 988 height 0
type input "-1"
click at [105, 0] on html "7 Version history / Duplicate from PDP Dental Pulver Draft Preview Save Publish…" at bounding box center [494, 0] width 988 height 0
type input "0"
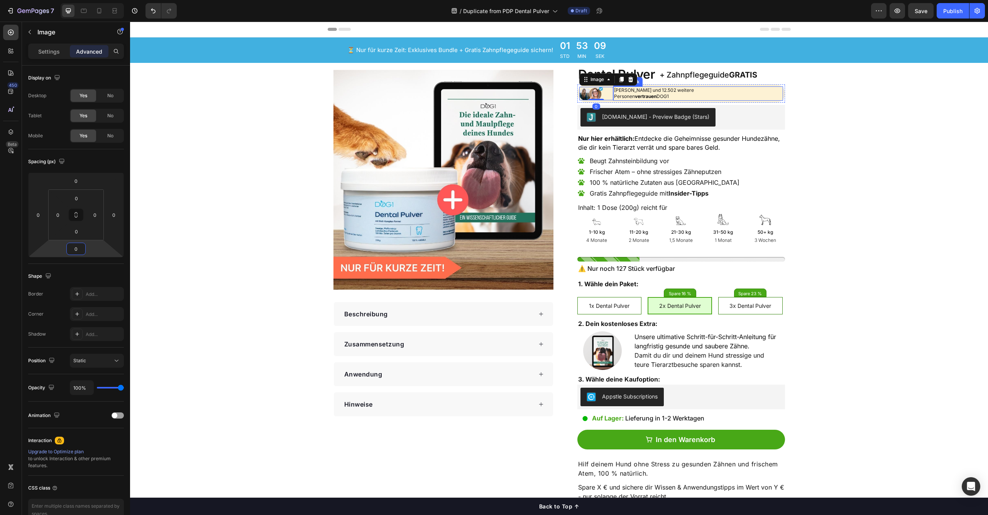
click at [645, 94] on strong "vertrauen" at bounding box center [646, 96] width 22 height 6
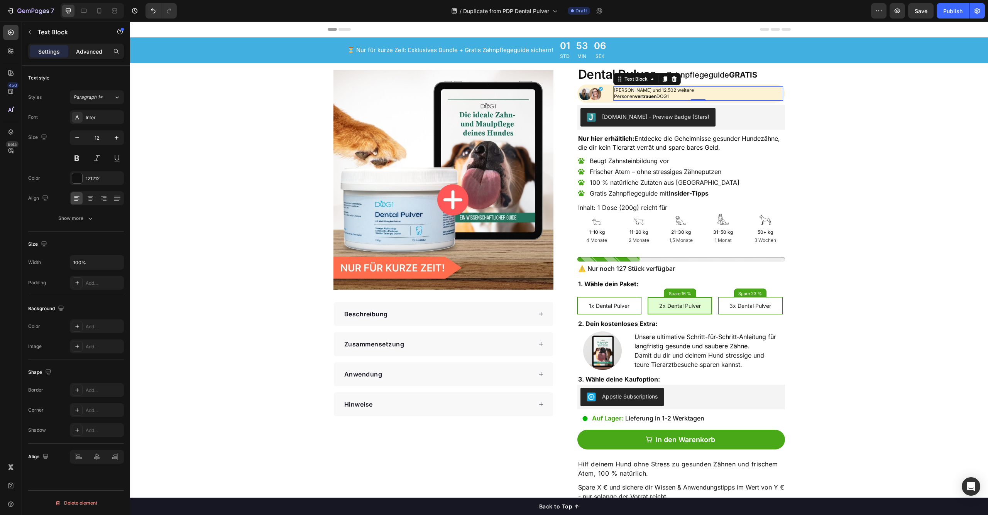
click at [90, 51] on p "Advanced" at bounding box center [89, 51] width 26 height 8
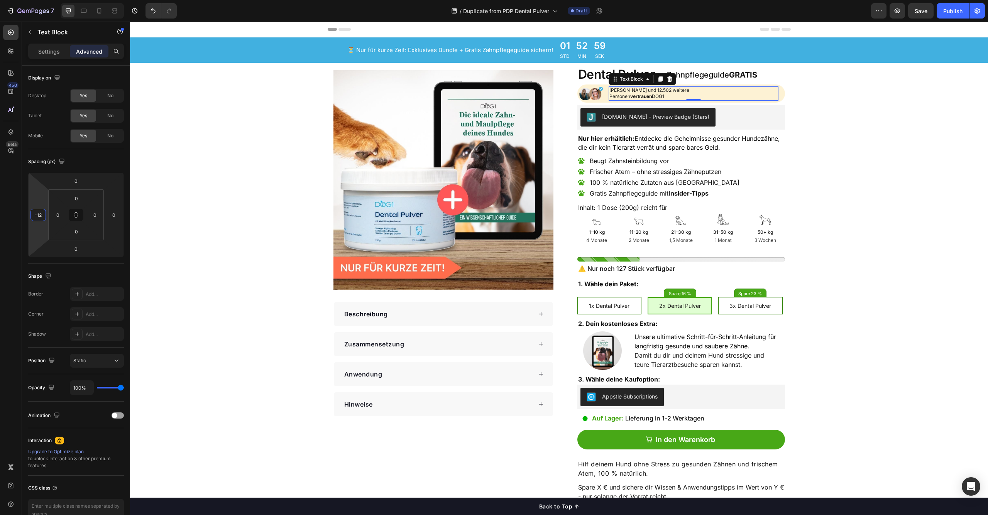
type input "-10"
drag, startPoint x: 34, startPoint y: 235, endPoint x: 36, endPoint y: 241, distance: 6.1
click at [36, 0] on html "7 Version history / Duplicate from PDP Dental Pulver Draft Preview Save Publish…" at bounding box center [494, 0] width 988 height 0
click at [636, 90] on p "[PERSON_NAME] und 12.502 weitere" at bounding box center [694, 90] width 168 height 7
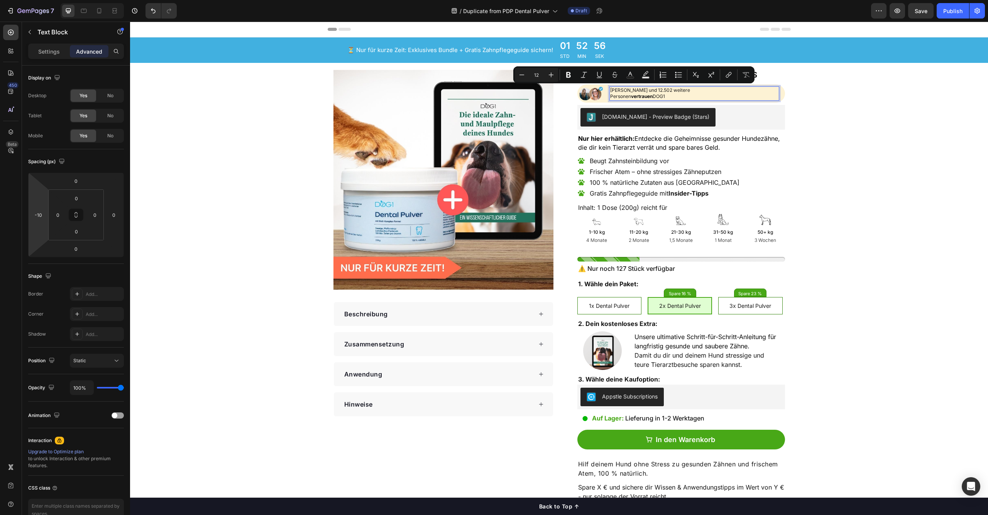
click at [653, 90] on p "[PERSON_NAME] und 12.502 weitere" at bounding box center [694, 90] width 168 height 7
drag, startPoint x: 653, startPoint y: 90, endPoint x: 660, endPoint y: 90, distance: 7.3
click at [660, 90] on p "[PERSON_NAME] und 12.502 weitere" at bounding box center [694, 90] width 168 height 7
click at [595, 76] on icon "Editor contextual toolbar" at bounding box center [592, 75] width 8 height 8
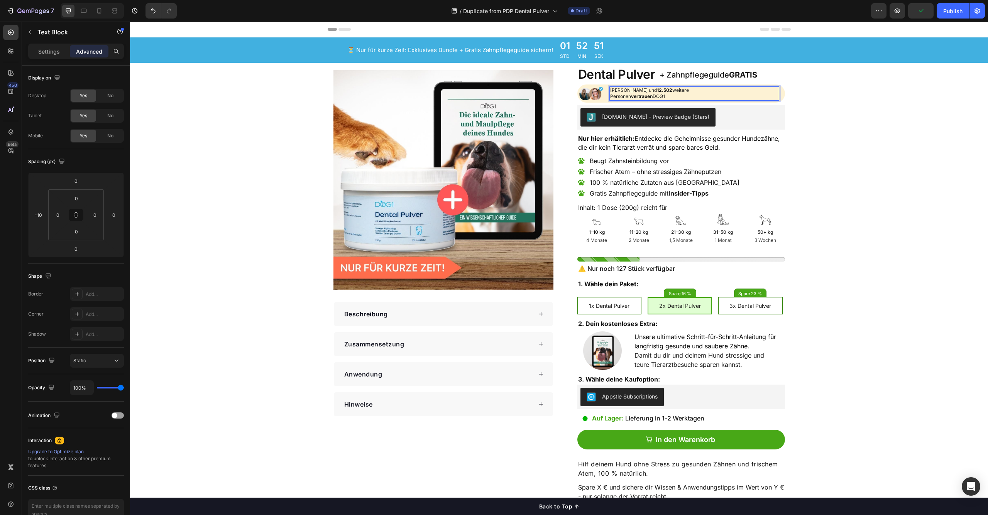
click at [623, 92] on p "[PERSON_NAME] und 12.502 weitere" at bounding box center [694, 90] width 168 height 7
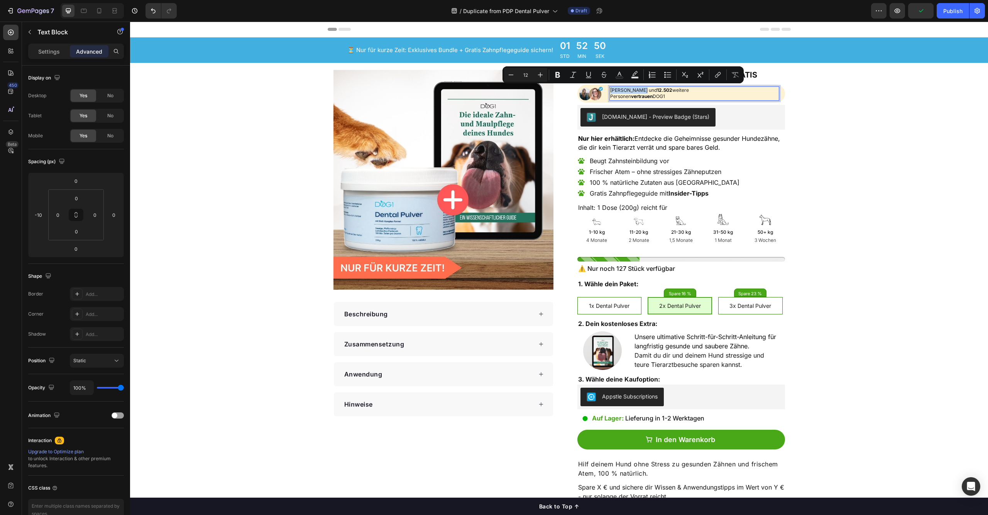
drag, startPoint x: 623, startPoint y: 92, endPoint x: 734, endPoint y: 98, distance: 110.5
click at [630, 91] on p "[PERSON_NAME] und 12.502 weitere" at bounding box center [694, 90] width 168 height 7
click at [562, 73] on button "Bold" at bounding box center [558, 75] width 14 height 14
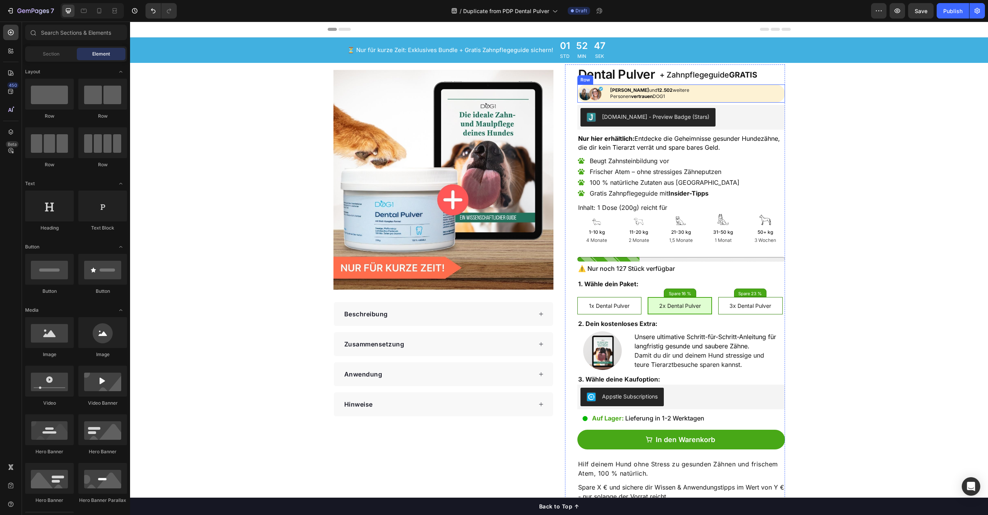
click at [779, 95] on div "[PERSON_NAME], [PERSON_NAME] und 12.502 weitere Personen vertrauen DOG1 Text Bl…" at bounding box center [698, 93] width 170 height 15
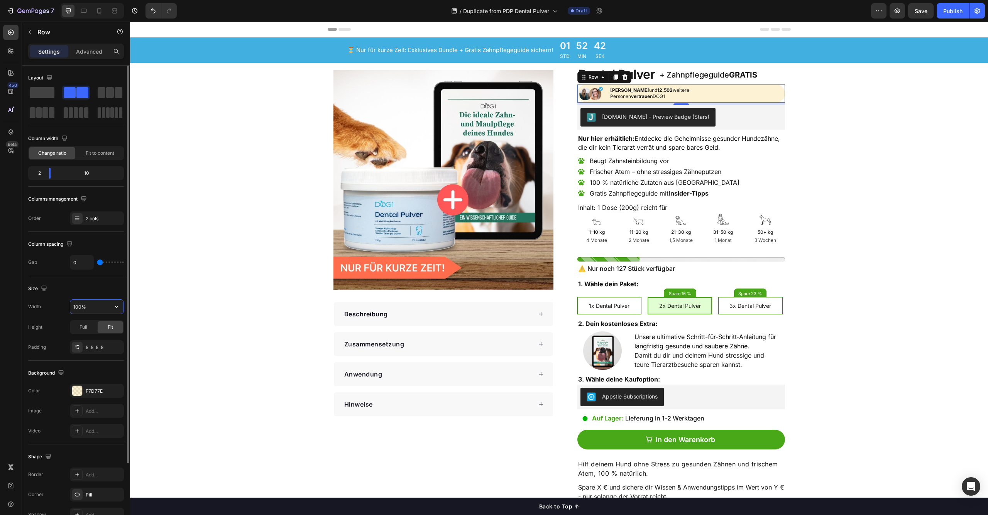
drag, startPoint x: 78, startPoint y: 309, endPoint x: 62, endPoint y: 309, distance: 16.2
click at [62, 309] on div "Width 100%" at bounding box center [76, 306] width 96 height 15
type input "70%"
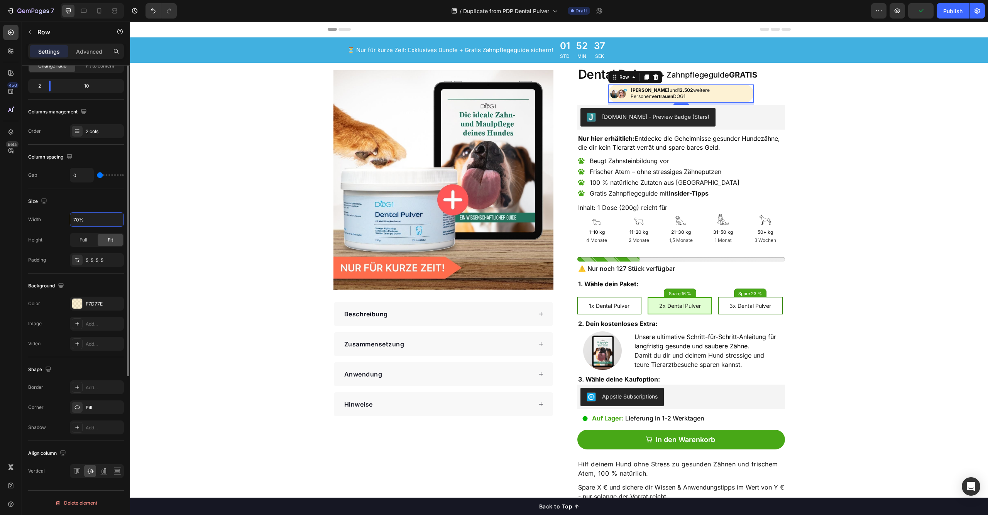
scroll to position [0, 0]
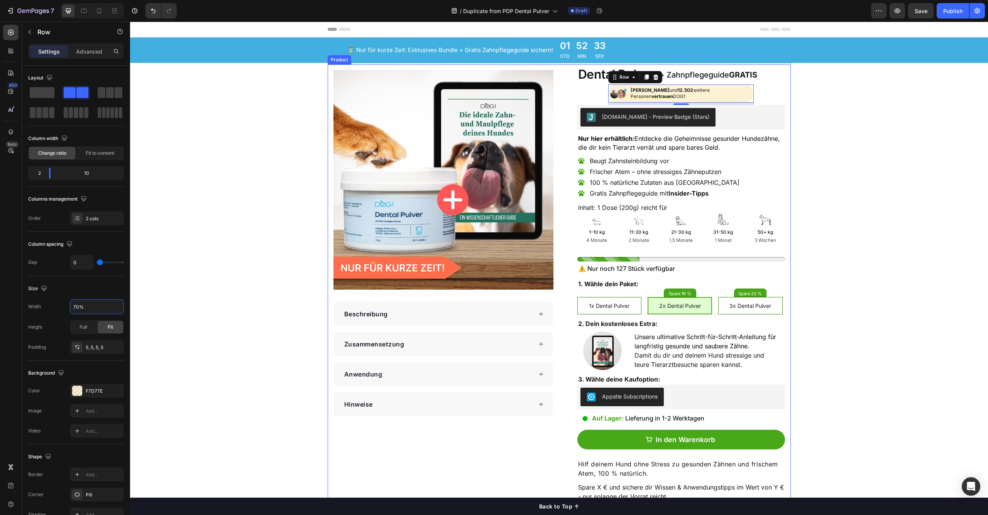
click at [783, 122] on div "Image Beschreibung Zusammensetzung Anwendung Hinweise Accordion Row Dental Pulv…" at bounding box center [559, 331] width 463 height 535
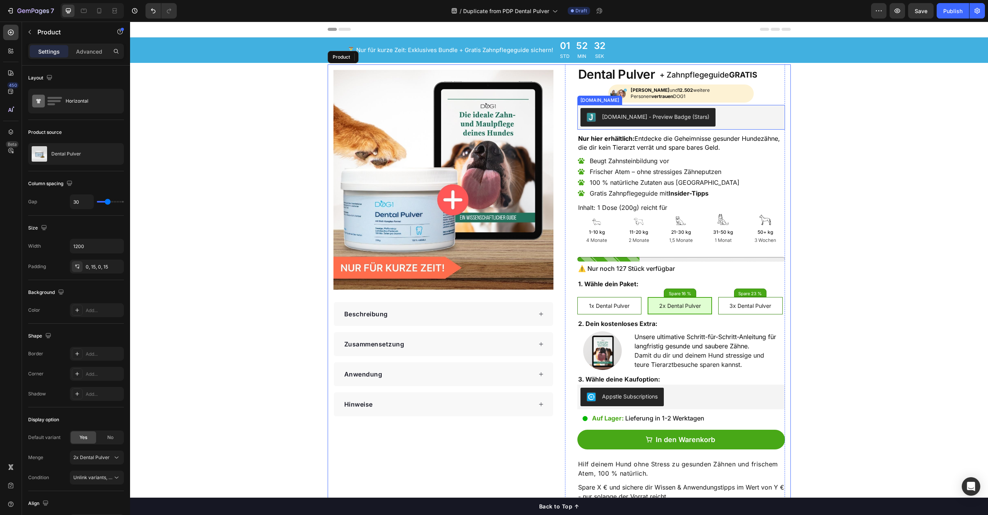
click at [769, 97] on div "Dental Pulver Product Title + Zahnpflegeguide GRATIS Heading Row Image [PERSON_…" at bounding box center [681, 331] width 208 height 535
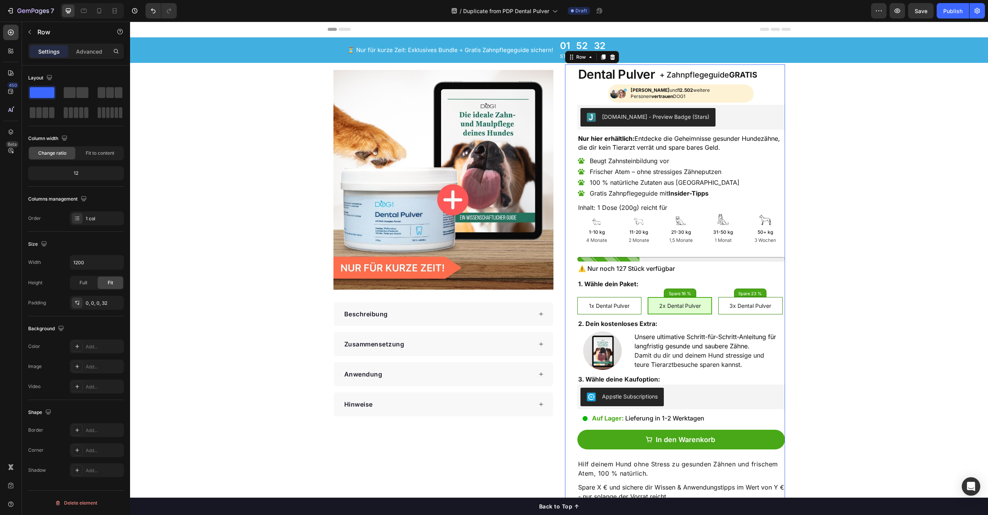
click at [758, 97] on div "Dental Pulver Product Title + Zahnpflegeguide GRATIS Heading Row Image [PERSON_…" at bounding box center [681, 331] width 208 height 535
click at [749, 97] on div "[PERSON_NAME], [PERSON_NAME] und 12.502 weitere Personen vertrauen DOG1 Text Bl…" at bounding box center [693, 93] width 118 height 15
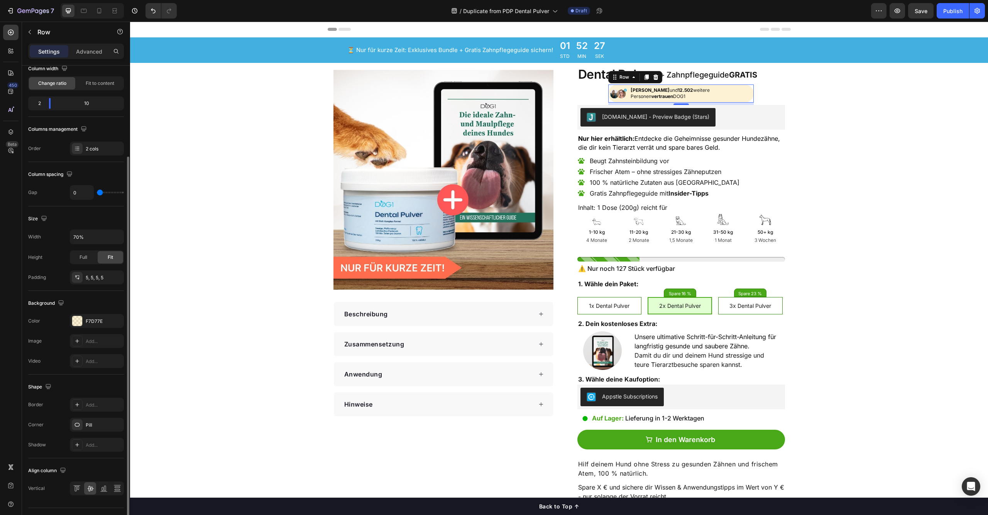
scroll to position [87, 0]
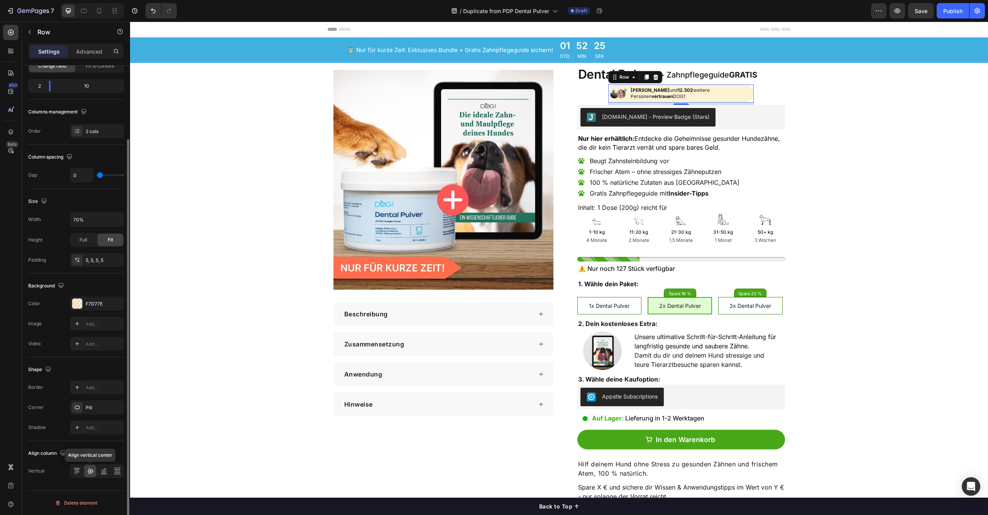
click at [88, 470] on icon at bounding box center [90, 471] width 8 height 8
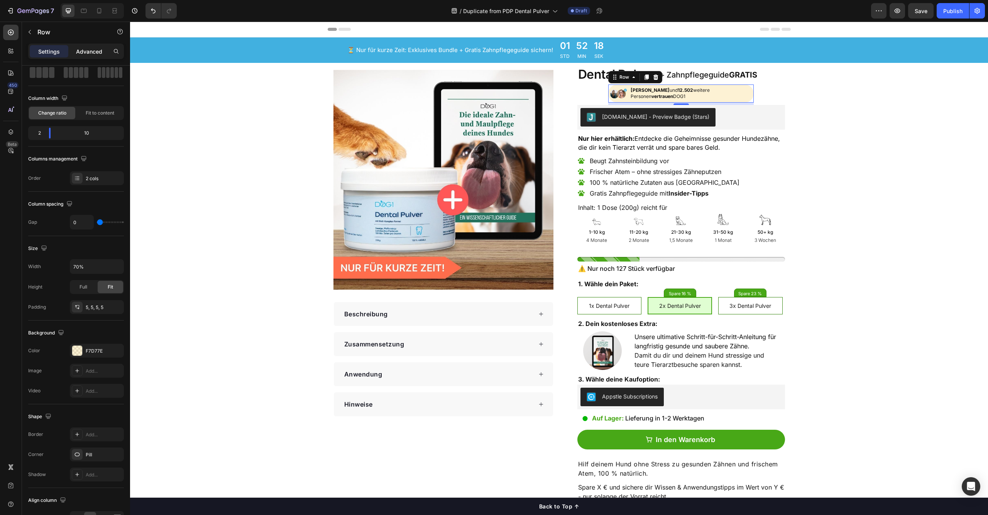
click at [90, 56] on div "Advanced" at bounding box center [89, 51] width 39 height 12
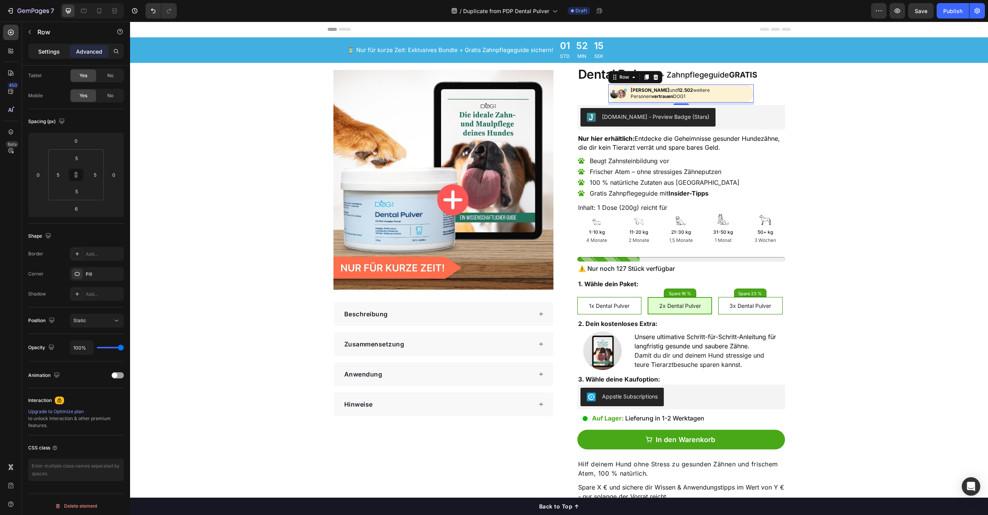
click at [53, 53] on p "Settings" at bounding box center [49, 51] width 22 height 8
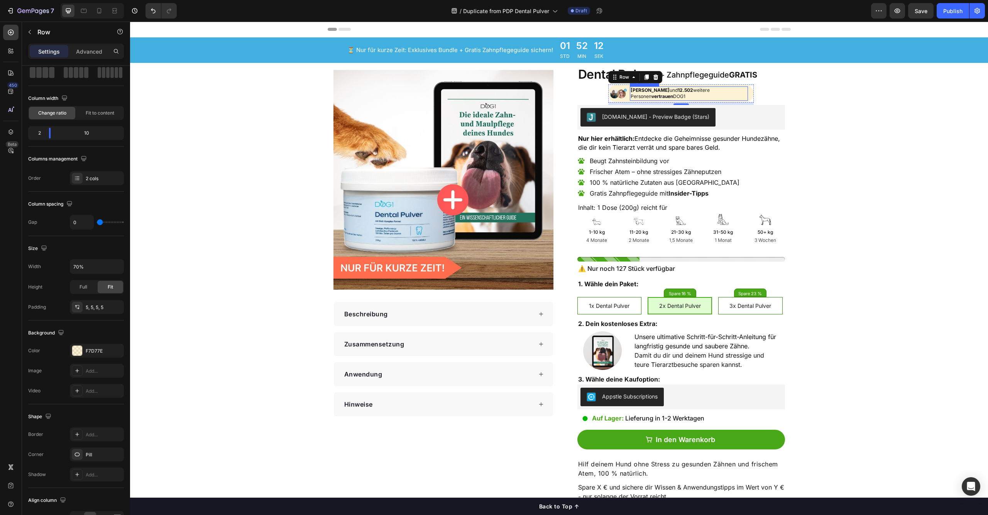
click at [669, 94] on strong "vertrauen" at bounding box center [662, 96] width 22 height 6
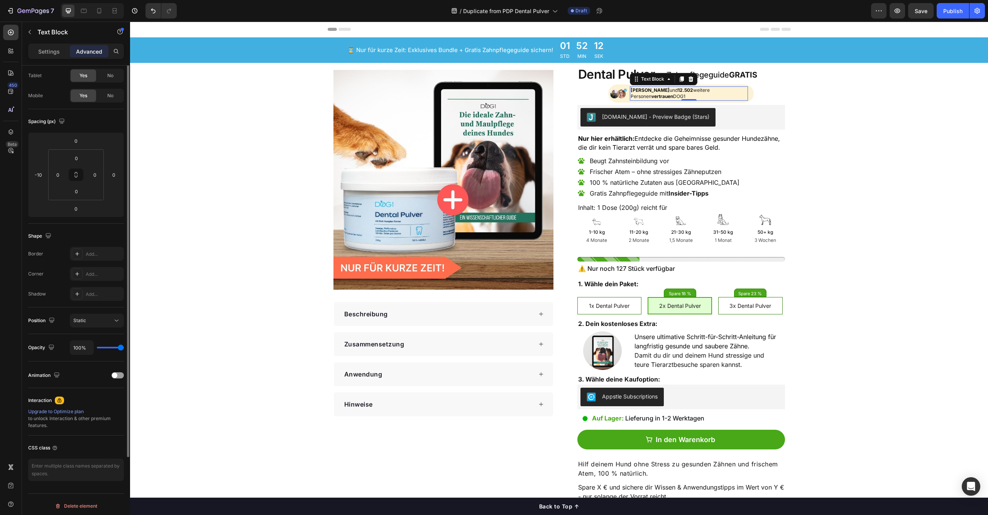
scroll to position [0, 0]
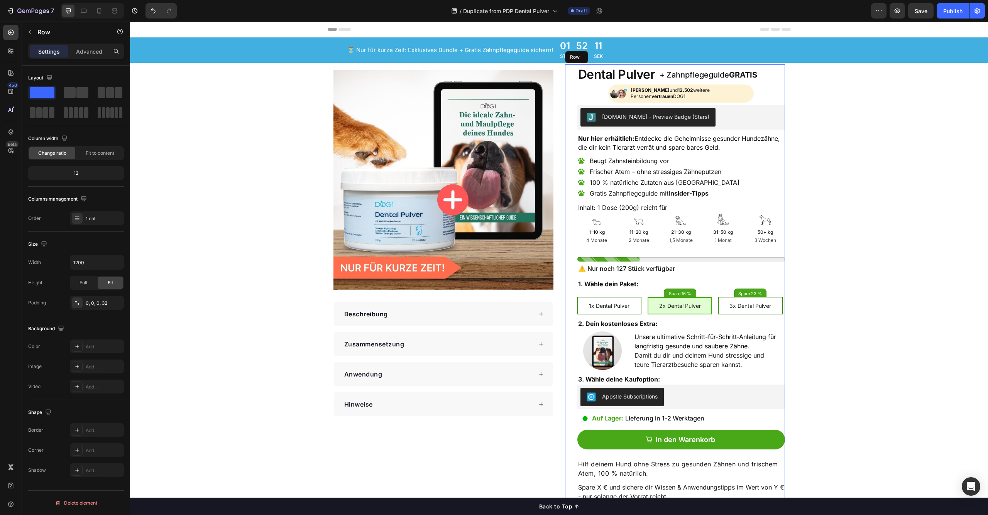
click at [751, 95] on div "Dental Pulver Product Title + Zahnpflegeguide GRATIS Heading Row Image [PERSON_…" at bounding box center [681, 331] width 208 height 535
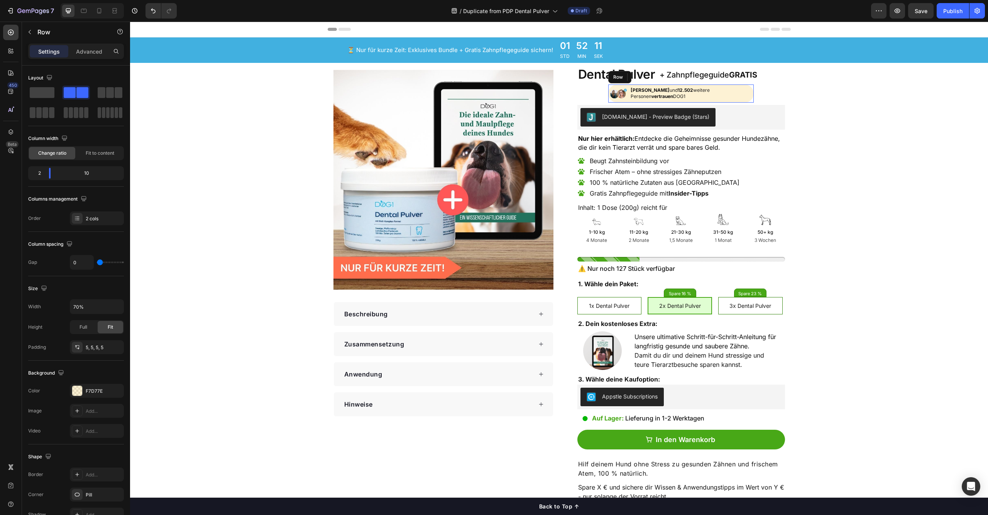
click at [748, 95] on div "[PERSON_NAME], [PERSON_NAME] und 12.502 weitere Personen vertrauen DOG1 Text Bl…" at bounding box center [693, 93] width 118 height 15
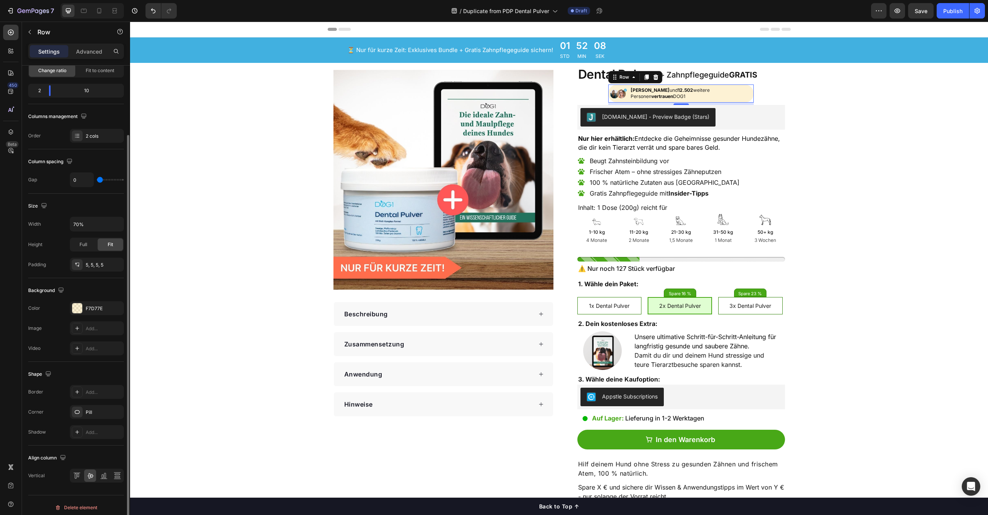
scroll to position [87, 0]
click at [93, 225] on input "70%" at bounding box center [96, 220] width 53 height 14
click at [61, 226] on div "Width 70%" at bounding box center [76, 219] width 96 height 15
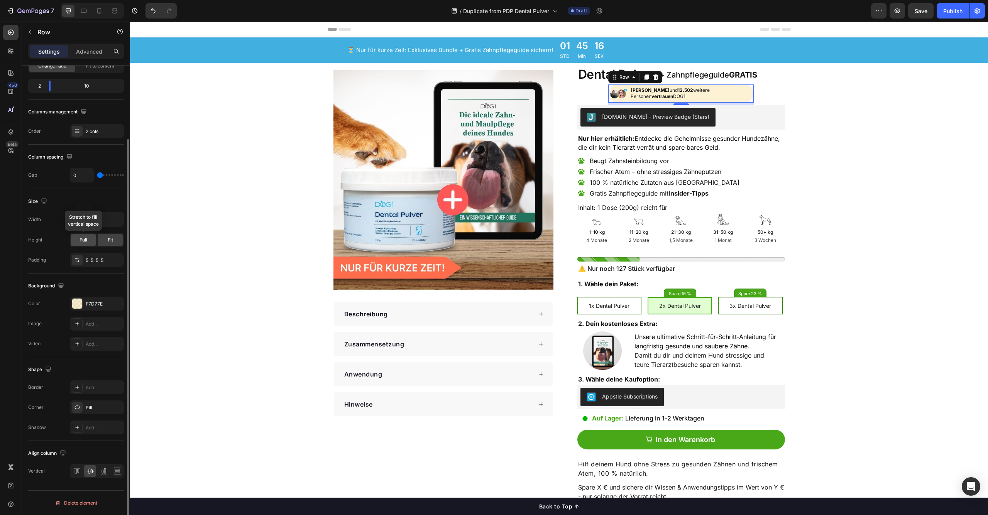
click at [78, 241] on div "Full" at bounding box center [83, 240] width 25 height 12
click at [105, 244] on div "Fit" at bounding box center [110, 240] width 25 height 12
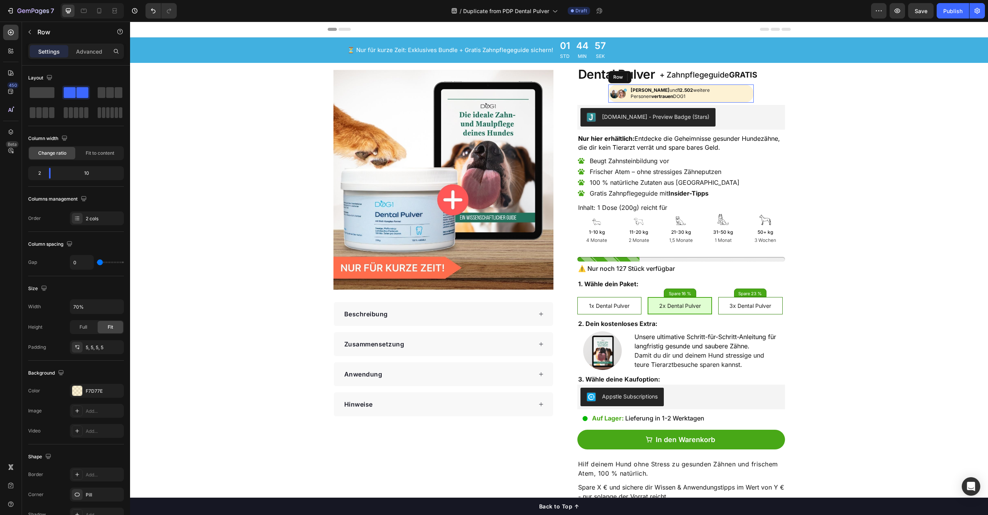
click at [749, 87] on div "Image [PERSON_NAME] und 12.502 weitere Personen vertrauen DOG1 Text Block Row" at bounding box center [681, 94] width 146 height 19
click at [83, 52] on p "Advanced" at bounding box center [89, 51] width 26 height 8
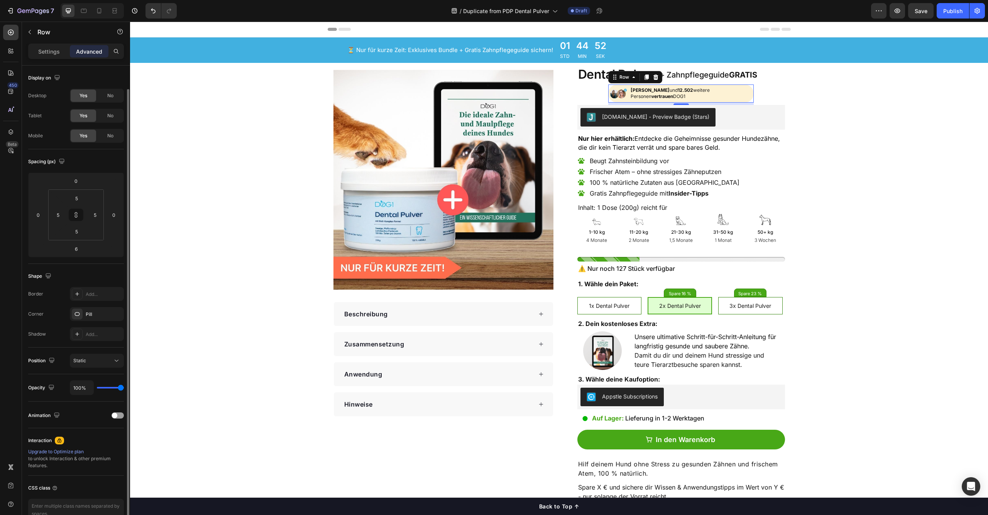
scroll to position [43, 0]
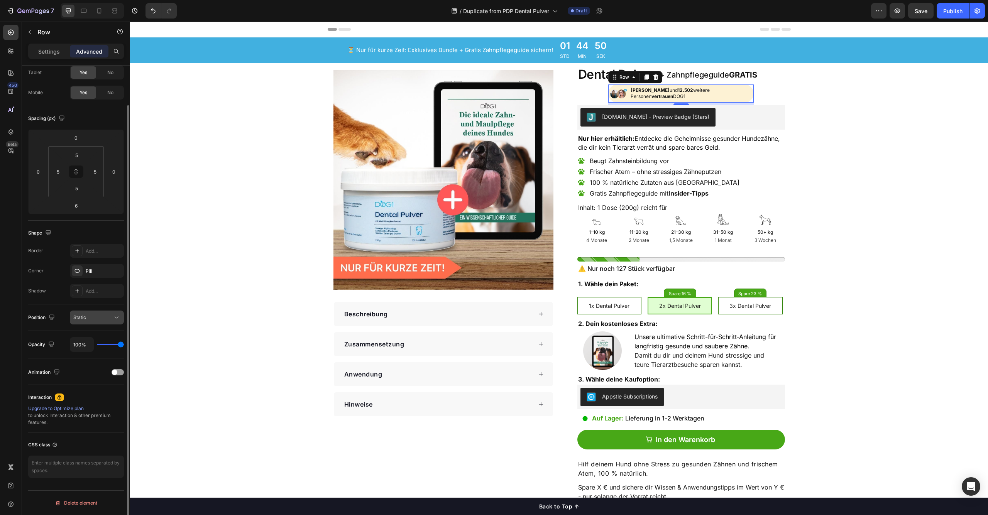
click at [100, 320] on div "Static" at bounding box center [92, 317] width 39 height 7
click at [59, 316] on div "Position Static" at bounding box center [76, 318] width 96 height 14
type input "73%"
type input "73"
type input "89%"
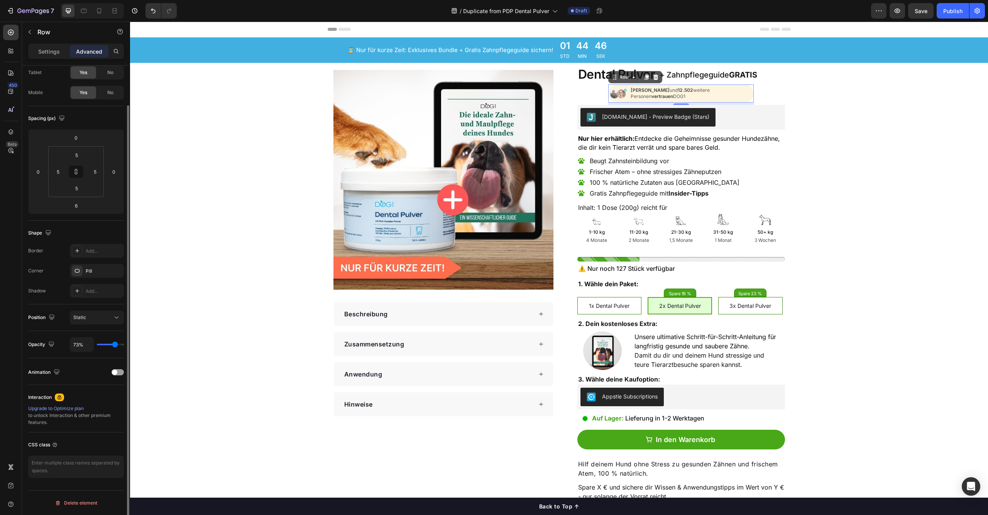
type input "89"
type input "100%"
type input "100"
drag, startPoint x: 115, startPoint y: 344, endPoint x: 191, endPoint y: 350, distance: 76.3
click at [191, 0] on div "7 Version history / Duplicate from PDP Dental Pulver Draft Preview Save Publish…" at bounding box center [494, 0] width 988 height 0
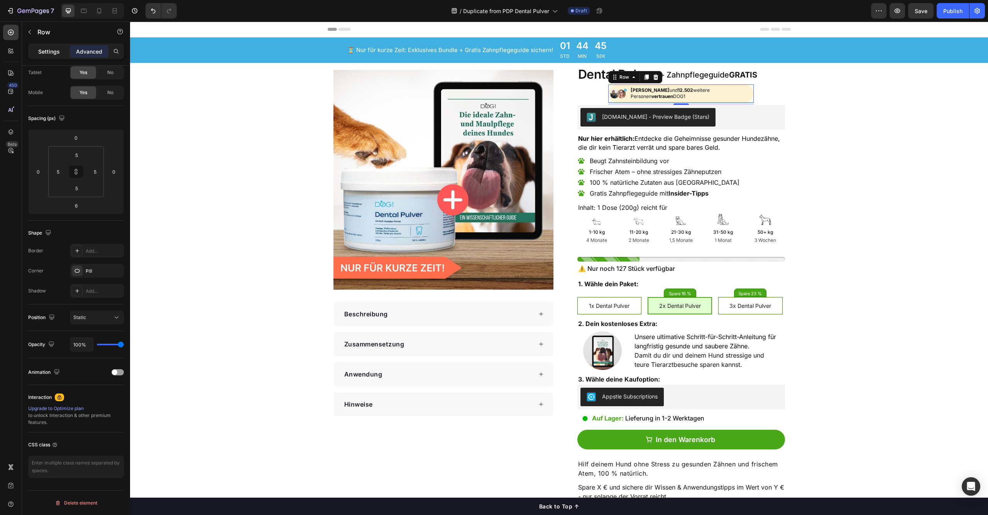
click at [55, 55] on p "Settings" at bounding box center [49, 51] width 22 height 8
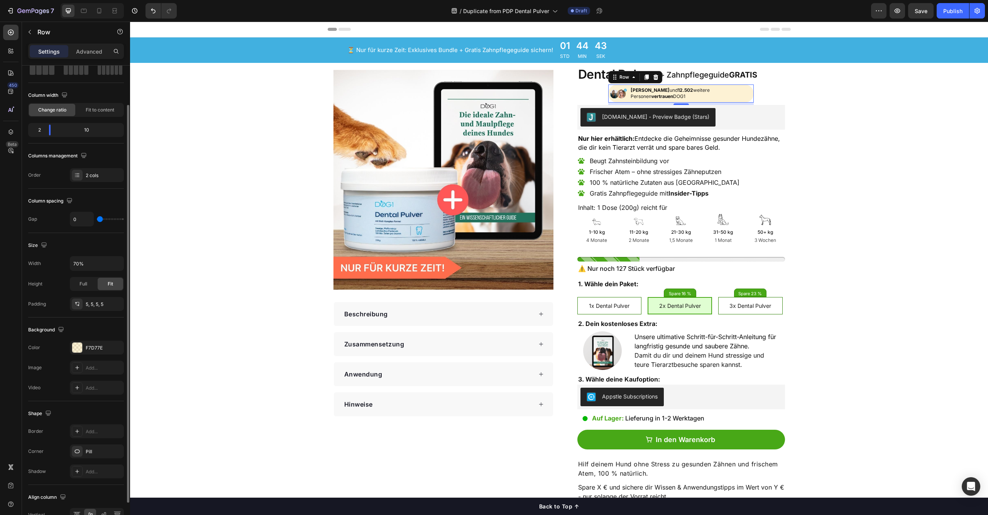
scroll to position [87, 0]
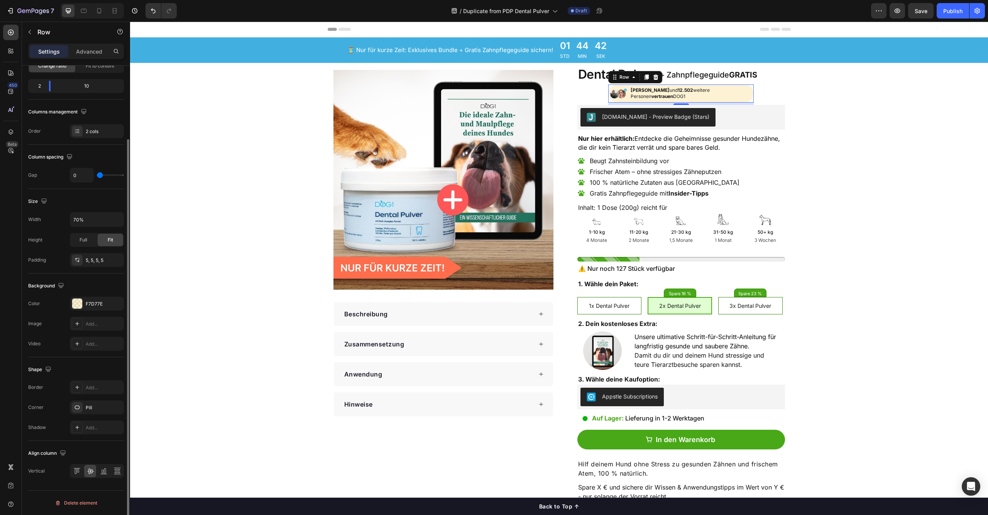
click at [49, 440] on div "Shape Border Add... Corner Pill Shadow Add..." at bounding box center [76, 399] width 96 height 84
click at [103, 473] on icon at bounding box center [104, 471] width 8 height 8
click at [88, 473] on icon at bounding box center [90, 471] width 8 height 8
click at [75, 471] on icon at bounding box center [75, 471] width 2 height 5
click at [114, 474] on icon at bounding box center [117, 471] width 8 height 8
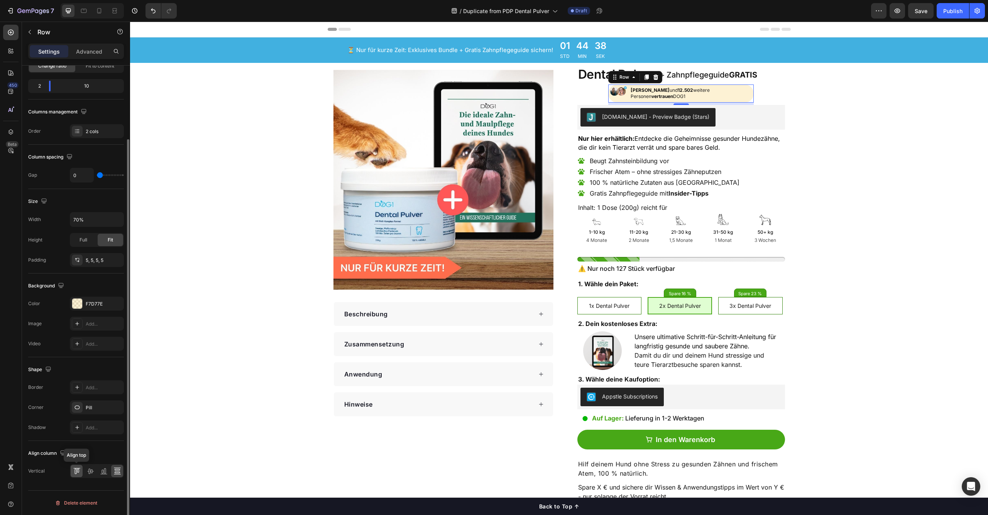
click at [82, 474] on div at bounding box center [77, 471] width 12 height 12
click at [88, 474] on icon at bounding box center [90, 471] width 8 height 8
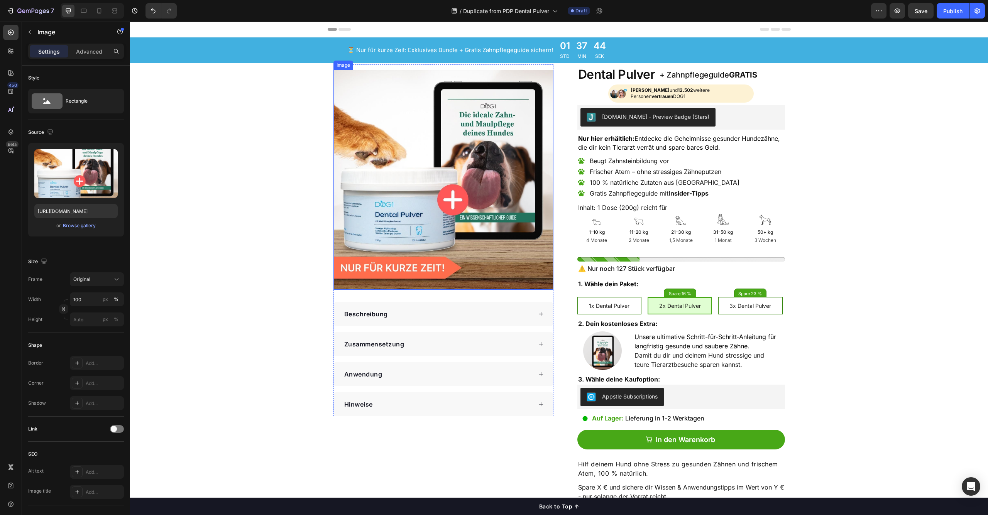
click at [337, 119] on img at bounding box center [443, 180] width 220 height 220
click at [76, 208] on input "[URL][DOMAIN_NAME]" at bounding box center [75, 211] width 83 height 14
paste input "-V2.png?v=1756375360"
type input "[URL][DOMAIN_NAME]"
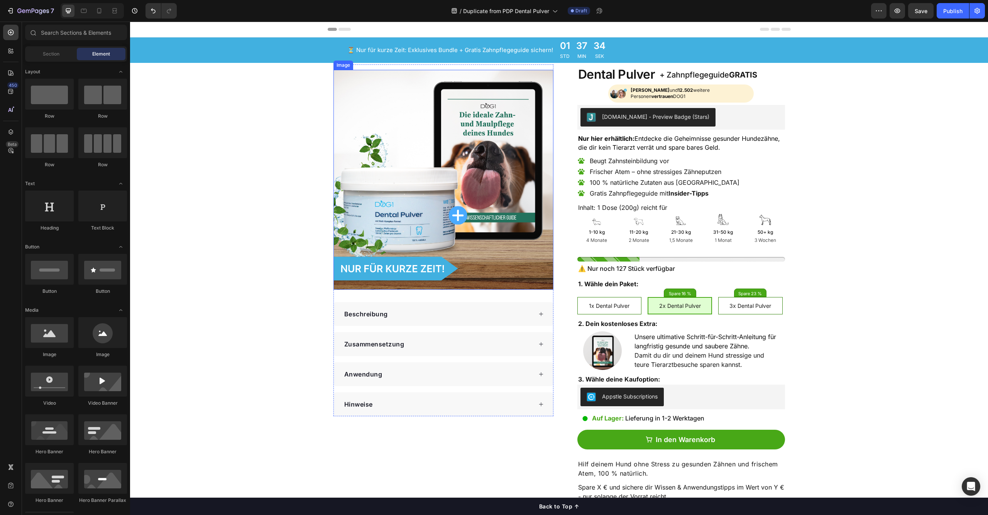
click at [361, 176] on img at bounding box center [443, 180] width 220 height 220
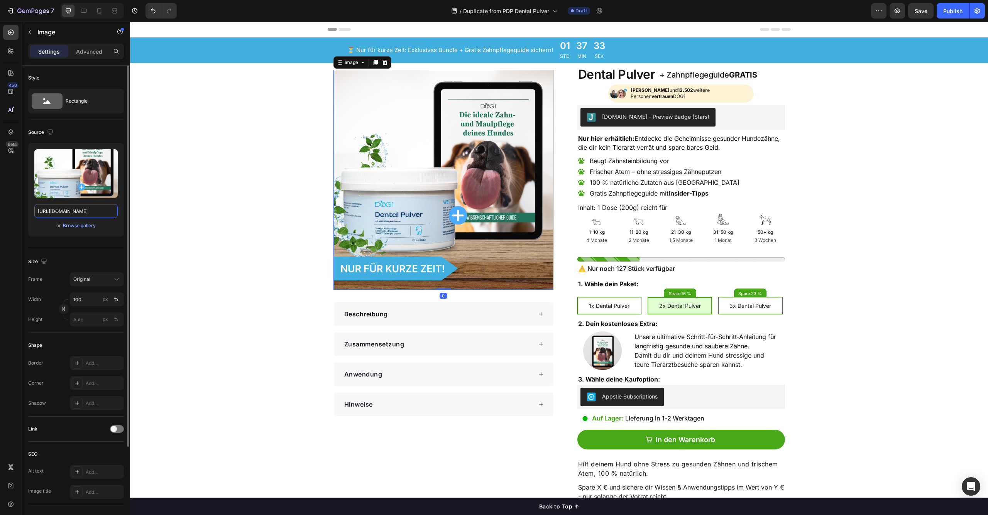
click at [75, 216] on input "[URL][DOMAIN_NAME]" at bounding box center [75, 211] width 83 height 14
paste input "3"
type input "[URL][DOMAIN_NAME]"
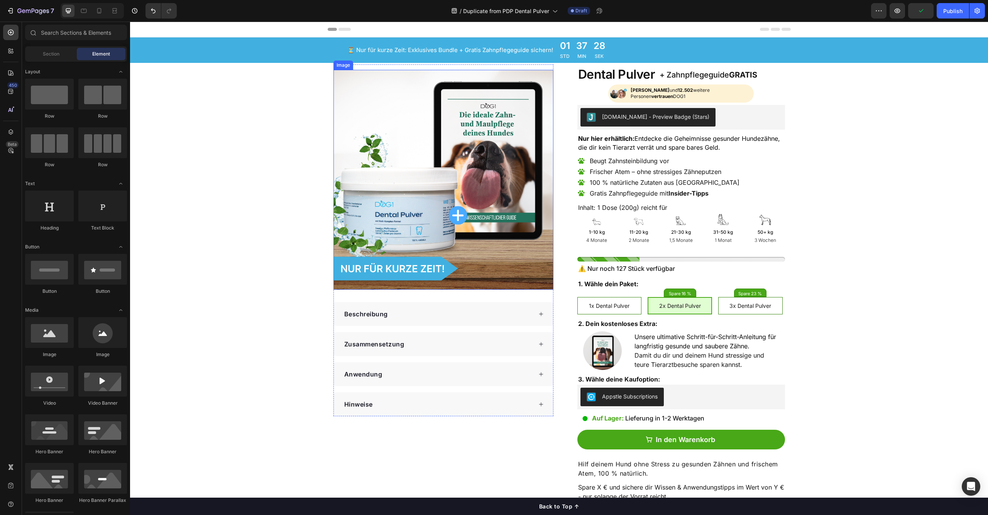
click at [390, 193] on img at bounding box center [443, 180] width 220 height 220
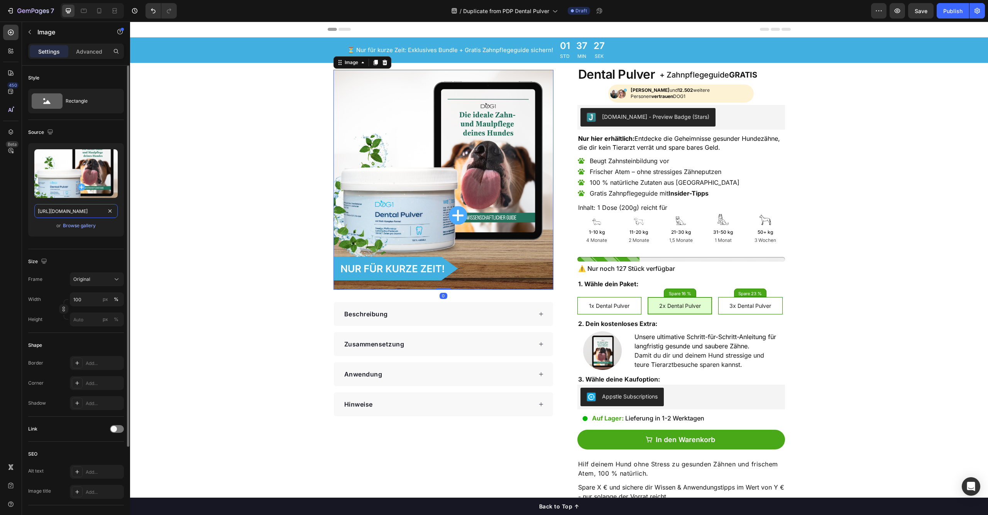
click at [91, 213] on input "[URL][DOMAIN_NAME]" at bounding box center [75, 211] width 83 height 14
paste input "3"
type input "[URL][DOMAIN_NAME]"
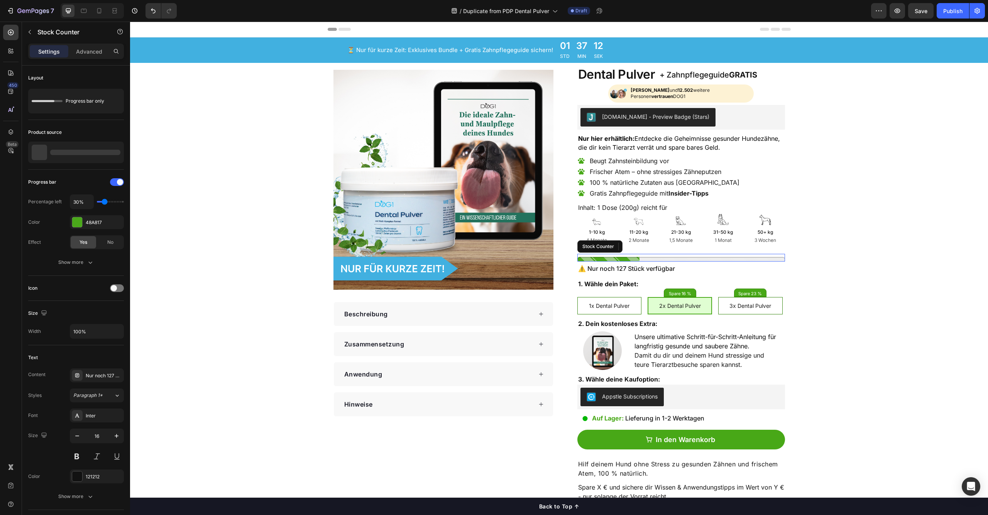
click at [616, 258] on div at bounding box center [681, 259] width 208 height 5
click at [229, 35] on div "Header" at bounding box center [559, 30] width 858 height 16
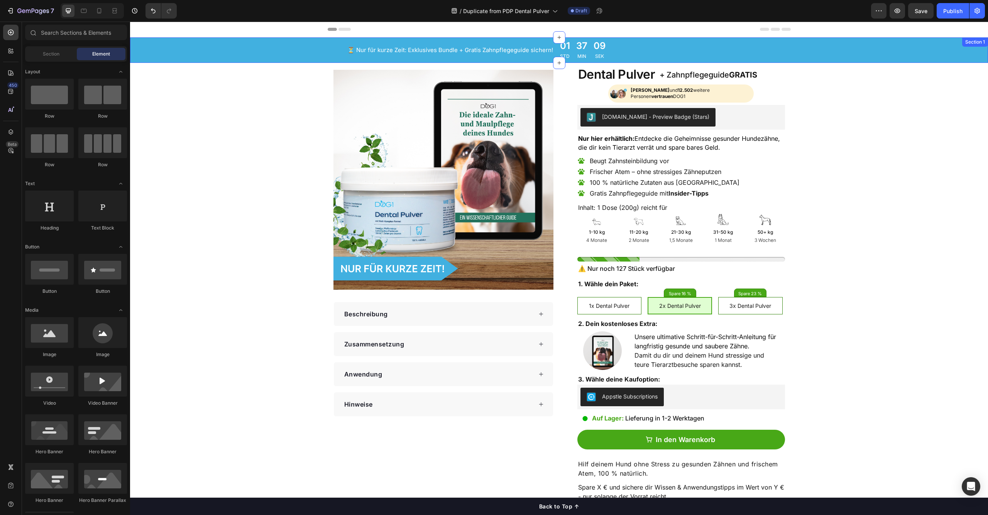
click at [211, 46] on div "⏳ Nur für kurze Zeit: Exklusives Bundle + Gratis Zahnpflegeguide sichern! Headi…" at bounding box center [559, 49] width 858 height 25
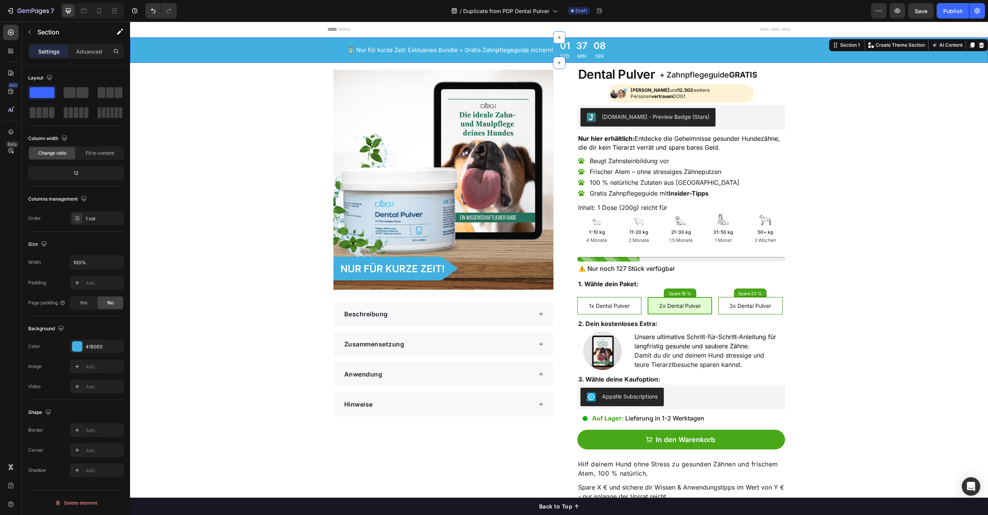
click at [80, 338] on div "Background The changes might be hidden by the video. Color 41B0E0 Image Add... …" at bounding box center [76, 358] width 96 height 84
click at [80, 343] on div at bounding box center [77, 347] width 10 height 10
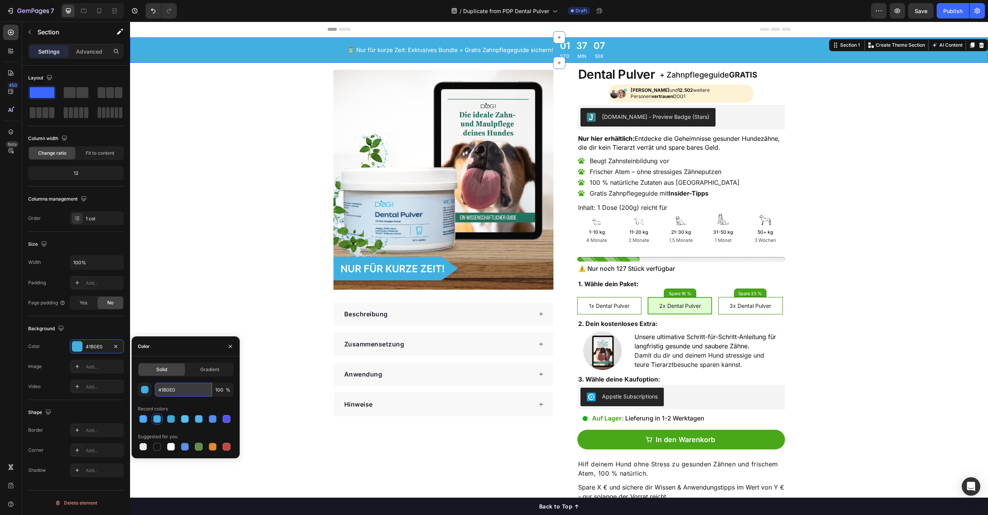
click at [183, 394] on input "41B0E0" at bounding box center [183, 390] width 57 height 14
click at [631, 257] on div at bounding box center [681, 259] width 208 height 5
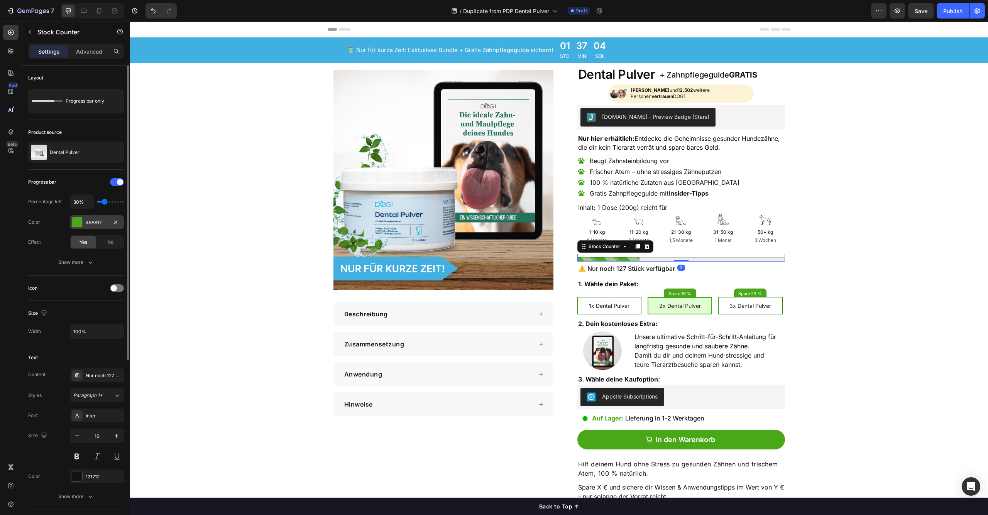
click at [87, 218] on div "48A817" at bounding box center [97, 222] width 54 height 14
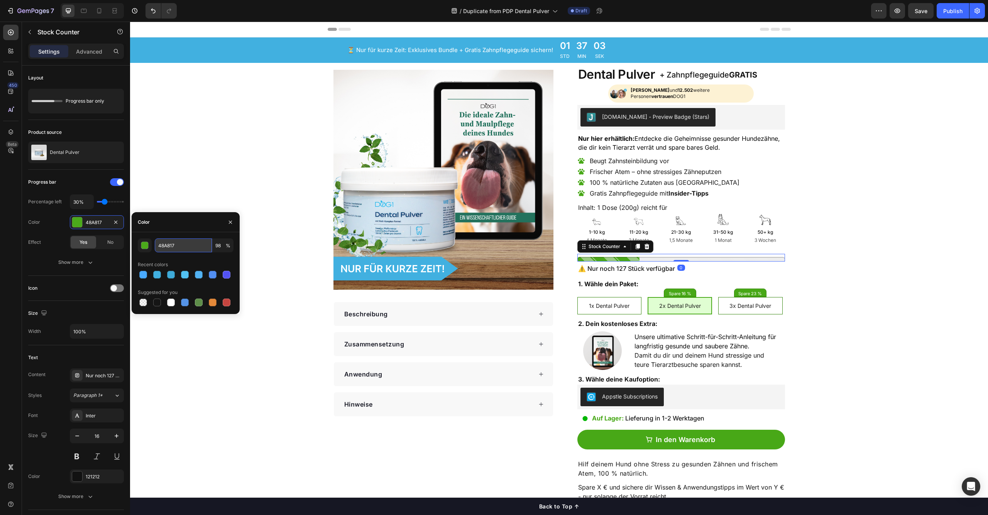
click at [183, 247] on input "48A817" at bounding box center [183, 246] width 57 height 14
paste input "1B0E0"
type input "41B0E0"
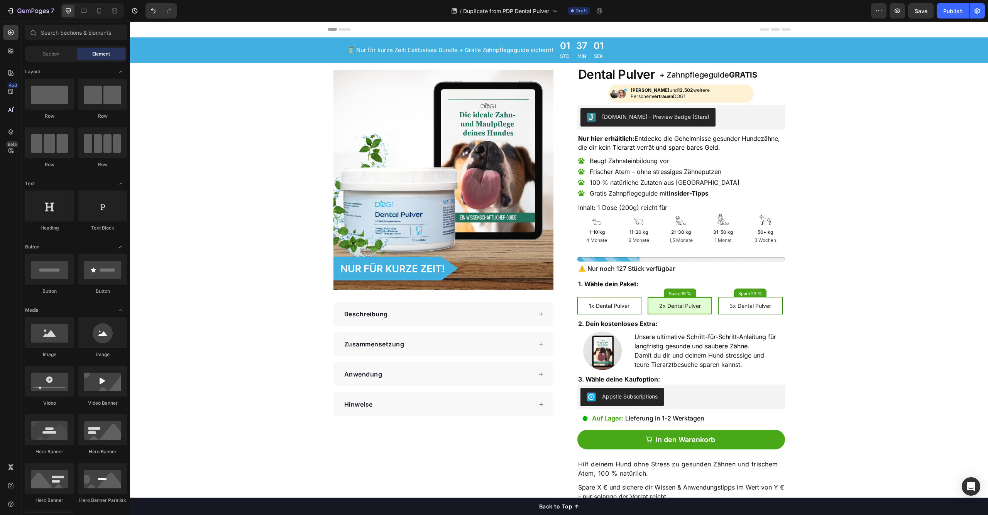
click at [924, 12] on span "Save" at bounding box center [921, 11] width 13 height 7
click at [904, 14] on button "button" at bounding box center [897, 10] width 15 height 15
click at [748, 90] on div "[PERSON_NAME], [PERSON_NAME] und 12.502 weitere Personen vertrauen DOG1 Text Bl…" at bounding box center [693, 93] width 118 height 15
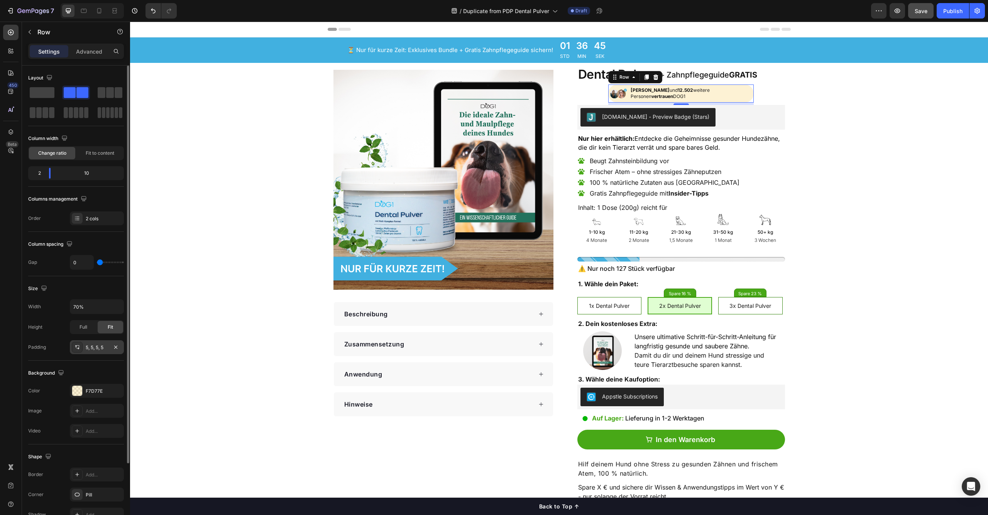
click at [93, 349] on div "5, 5, 5, 5" at bounding box center [97, 347] width 22 height 7
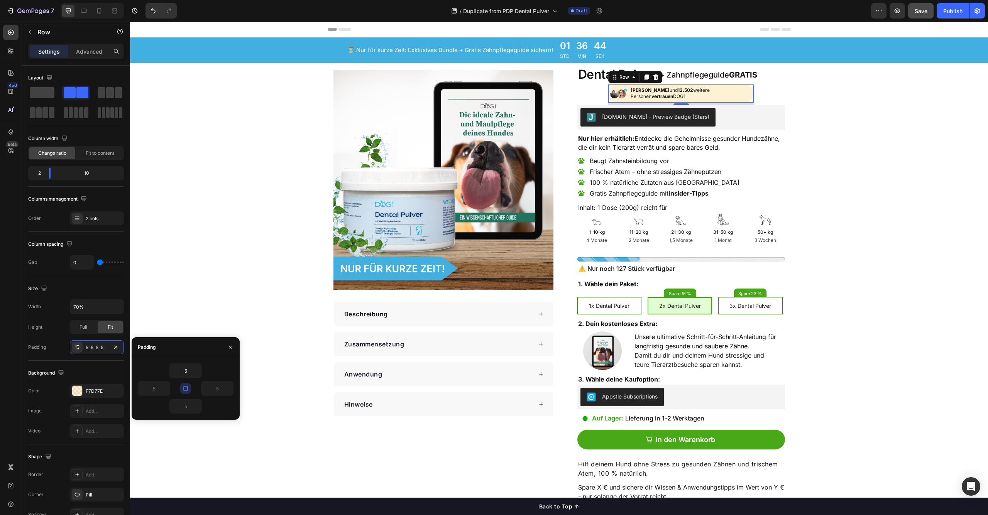
click at [189, 388] on button "button" at bounding box center [185, 388] width 11 height 11
click at [156, 391] on input "5" at bounding box center [154, 389] width 32 height 14
click at [164, 389] on icon "button" at bounding box center [166, 389] width 6 height 6
click at [148, 392] on input "5" at bounding box center [154, 389] width 32 height 14
type input "9"
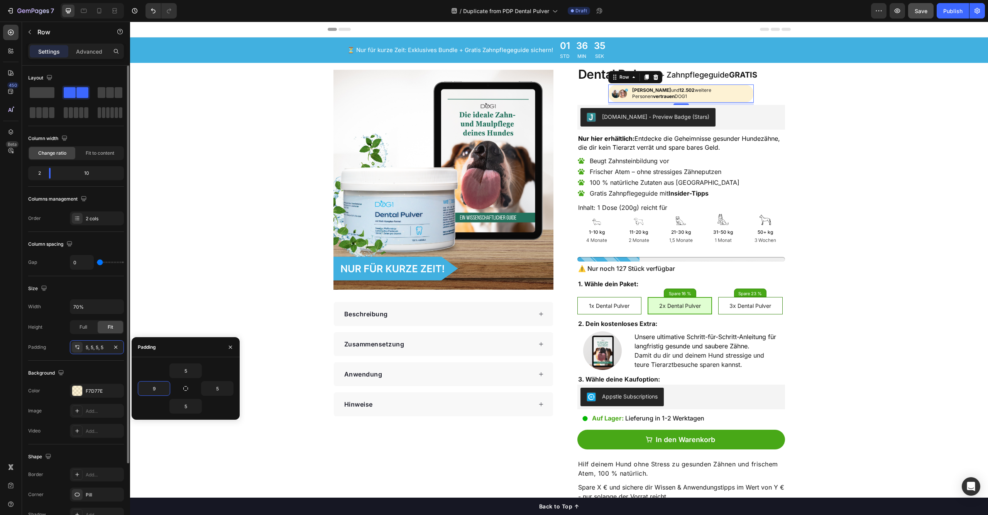
click at [92, 368] on div "Background" at bounding box center [76, 373] width 96 height 12
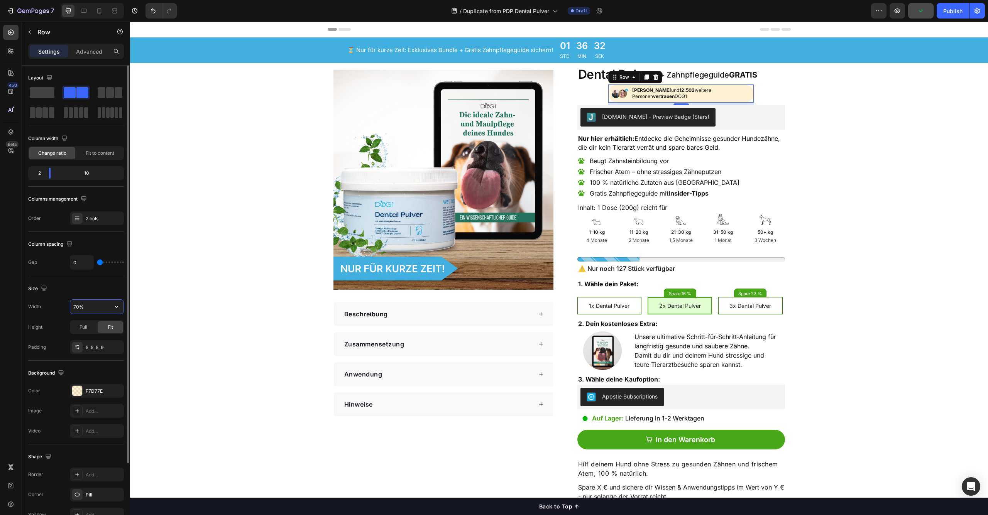
click at [91, 310] on input "70%" at bounding box center [96, 307] width 53 height 14
click at [109, 307] on input "70%" at bounding box center [96, 307] width 53 height 14
click at [112, 306] on button "button" at bounding box center [117, 307] width 14 height 14
click at [100, 326] on p "Default 1200px" at bounding box center [95, 326] width 44 height 7
click at [55, 320] on div "Width 1200 Height Full Stretch to fill vertical space Fit Padding 5, 5, 5, 9" at bounding box center [76, 326] width 96 height 55
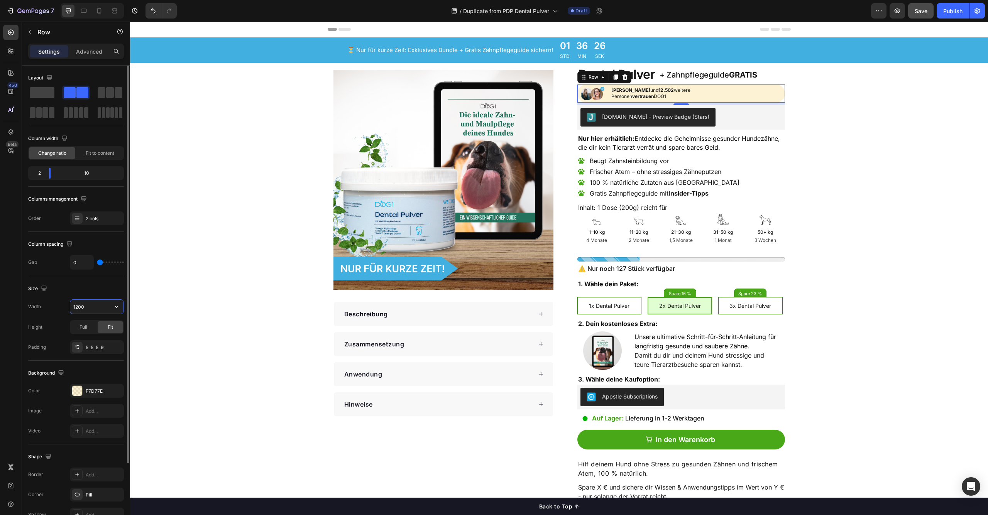
drag, startPoint x: 76, startPoint y: 309, endPoint x: 86, endPoint y: 309, distance: 10.4
click at [86, 309] on input "1200" at bounding box center [96, 307] width 53 height 14
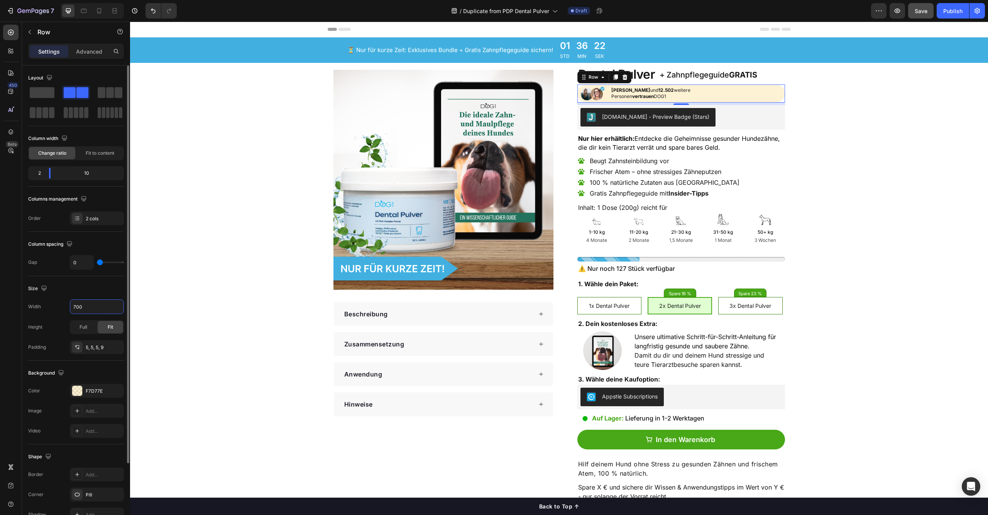
click at [66, 321] on div "Height Full Fit" at bounding box center [76, 327] width 96 height 14
click at [99, 309] on input "700" at bounding box center [96, 307] width 53 height 14
click at [95, 316] on div "Width 700 Height Full Fit Padding 5, 5, 5, 9" at bounding box center [76, 326] width 96 height 55
click at [91, 308] on input "700" at bounding box center [96, 307] width 53 height 14
click at [93, 308] on input "700" at bounding box center [96, 307] width 53 height 14
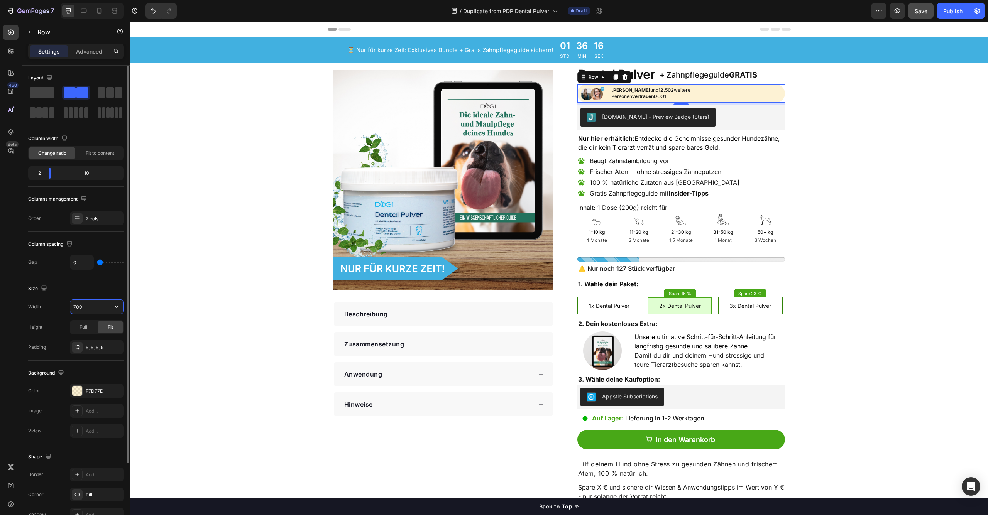
click at [93, 308] on input "700" at bounding box center [96, 307] width 53 height 14
click at [115, 308] on icon "button" at bounding box center [117, 307] width 8 height 8
click at [96, 308] on input "300" at bounding box center [96, 307] width 53 height 14
click at [100, 310] on input "300" at bounding box center [96, 307] width 53 height 14
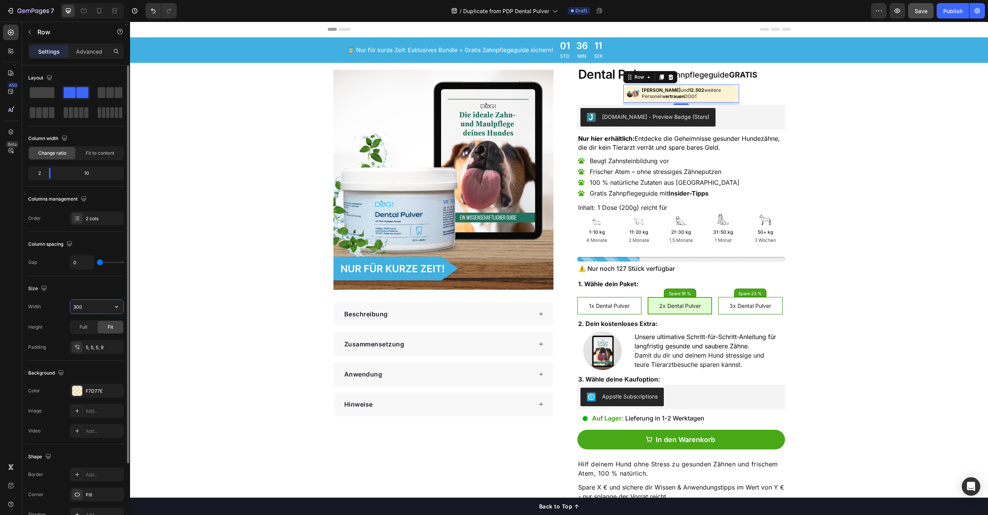
click at [100, 310] on input "300" at bounding box center [96, 307] width 53 height 14
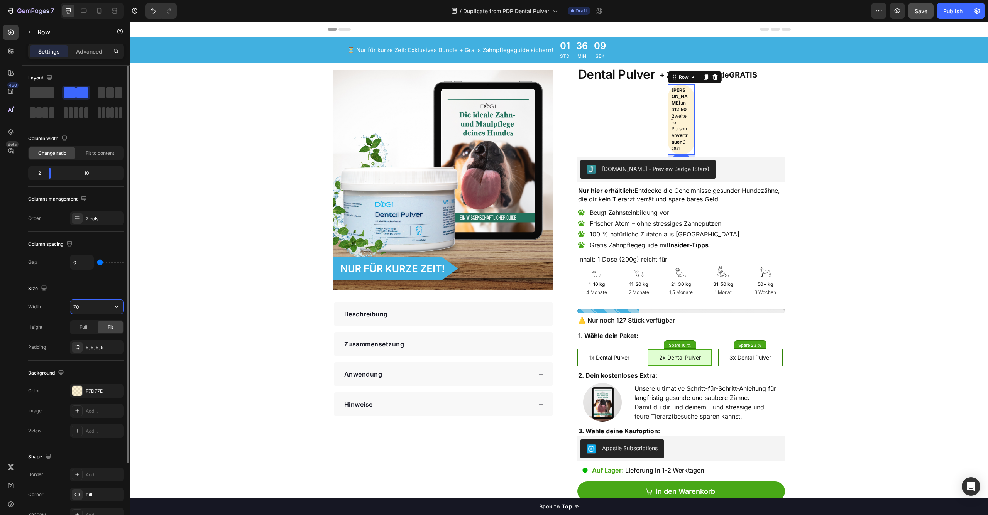
type input "70%"
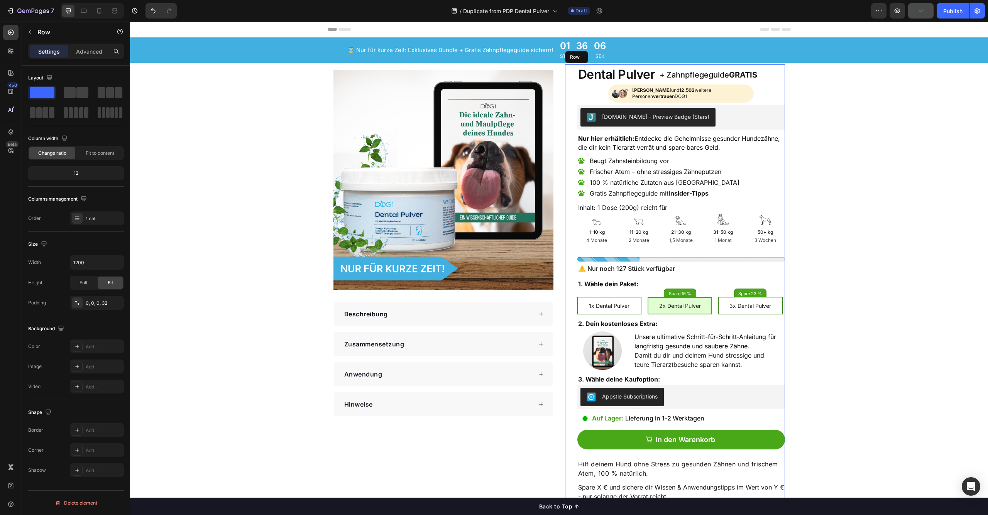
click at [594, 93] on div "Dental Pulver Product Title + Zahnpflegeguide GRATIS Heading Row Image [PERSON_…" at bounding box center [681, 331] width 208 height 535
click at [608, 93] on div "Image [PERSON_NAME] und 12.502 weitere Personen vertrauen DOG1 Text Block Row" at bounding box center [681, 94] width 146 height 19
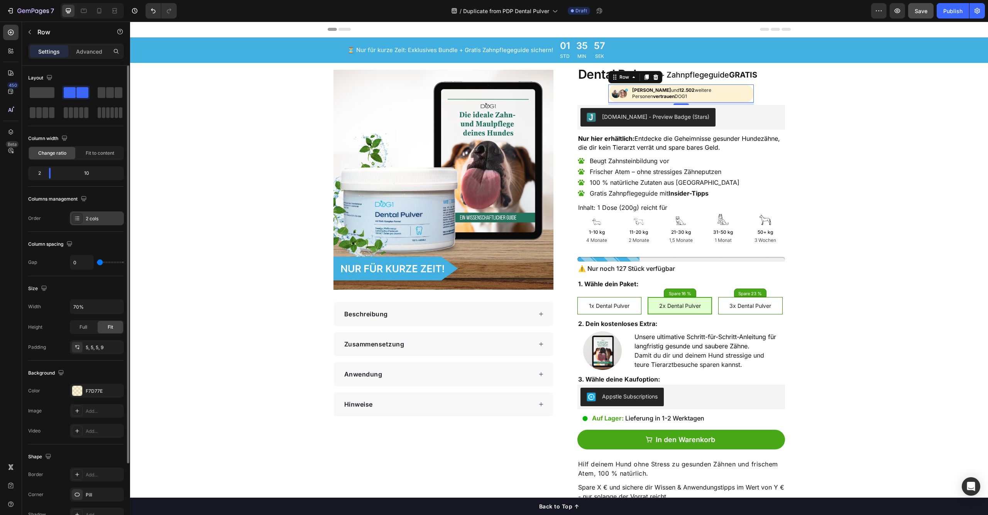
click at [91, 224] on div "2 cols" at bounding box center [97, 219] width 54 height 14
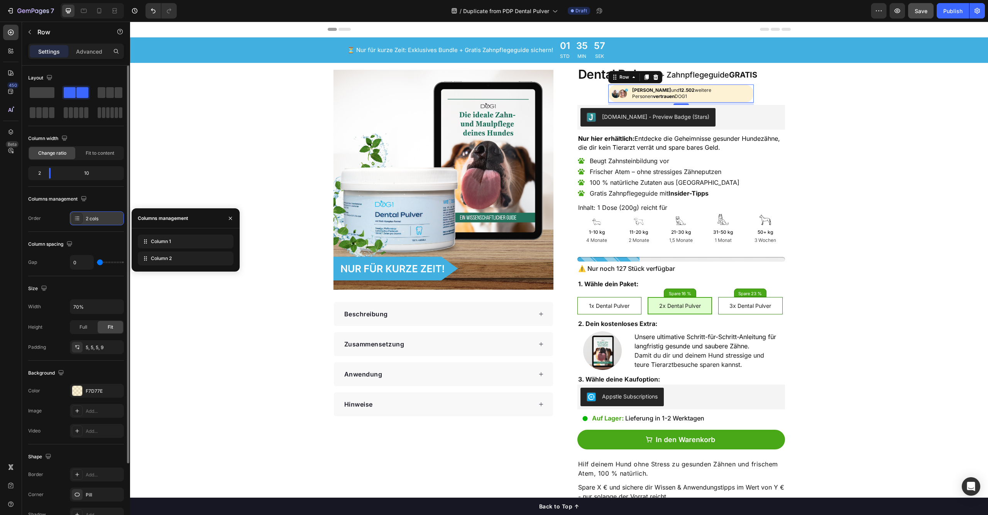
click at [91, 224] on div "2 cols" at bounding box center [97, 219] width 54 height 14
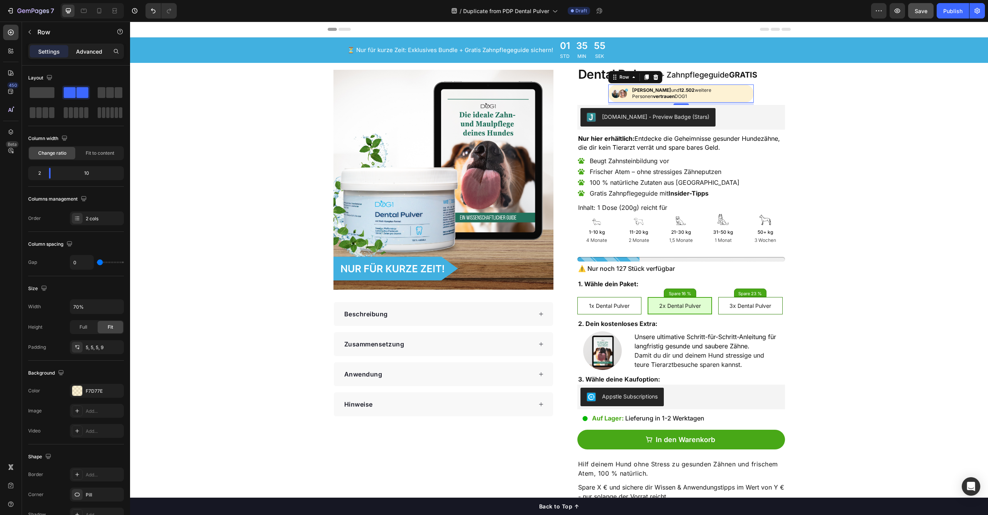
click at [101, 56] on div "Advanced" at bounding box center [89, 51] width 39 height 12
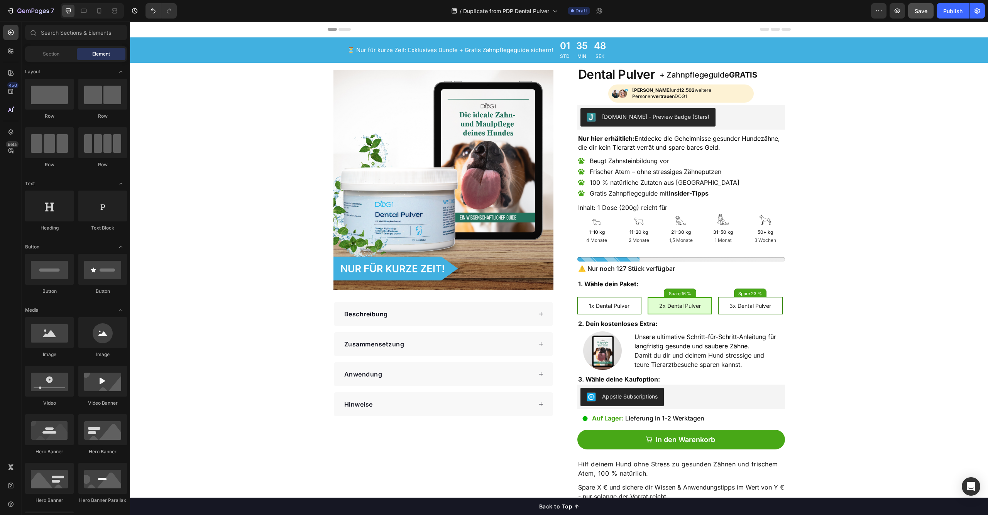
click at [284, 51] on div "⏳ Nur für kurze Zeit: Exklusives Bundle + Gratis Zahnpflegeguide sichern! Headi…" at bounding box center [559, 49] width 858 height 25
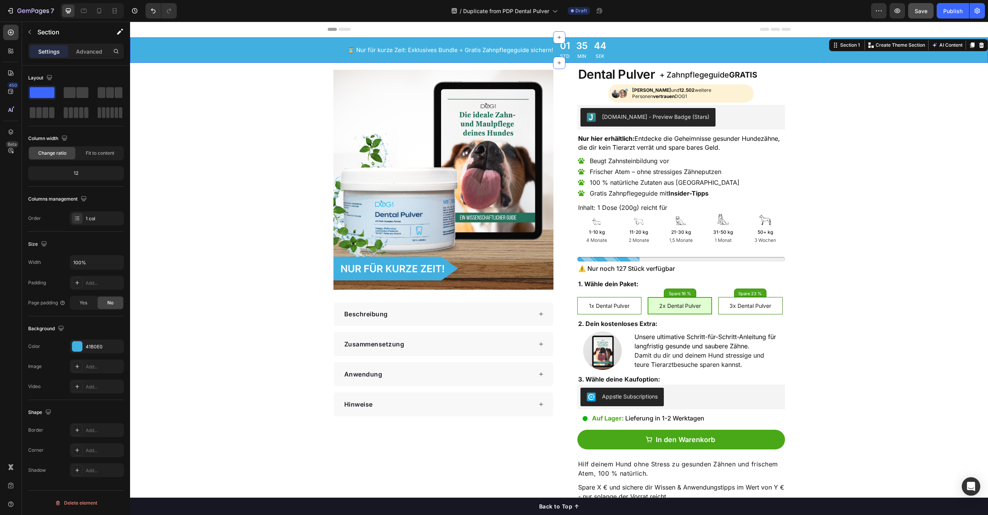
click at [304, 42] on div "⏳ Nur für kurze Zeit: Exklusives Bundle + Gratis Zahnpflegeguide sichern! Headi…" at bounding box center [559, 49] width 858 height 25
click at [98, 54] on p "Advanced" at bounding box center [89, 51] width 26 height 8
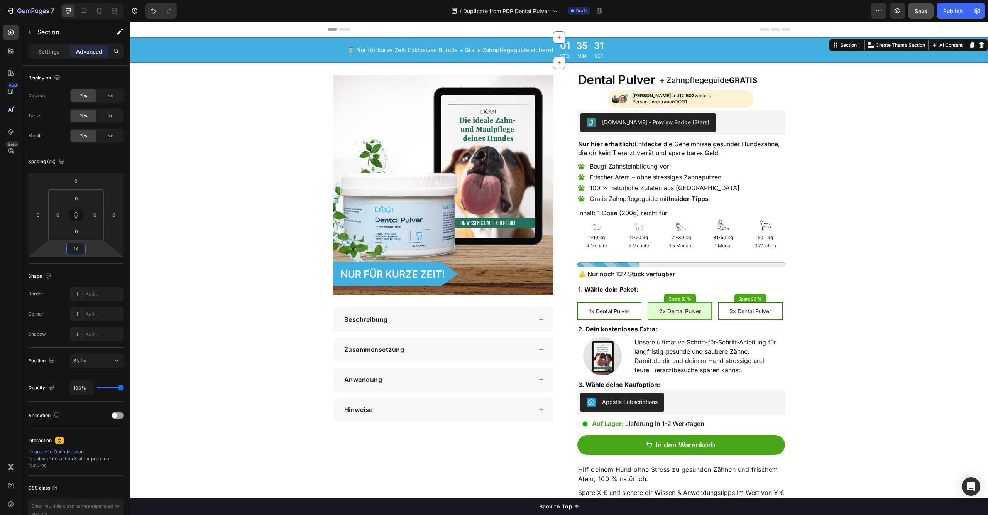
drag, startPoint x: 91, startPoint y: 247, endPoint x: 92, endPoint y: 240, distance: 7.4
click at [92, 0] on html "7 Version history / Duplicate from PDP Dental Pulver Draft Preview Save Publish…" at bounding box center [494, 0] width 988 height 0
click at [79, 248] on input "14" at bounding box center [75, 249] width 15 height 12
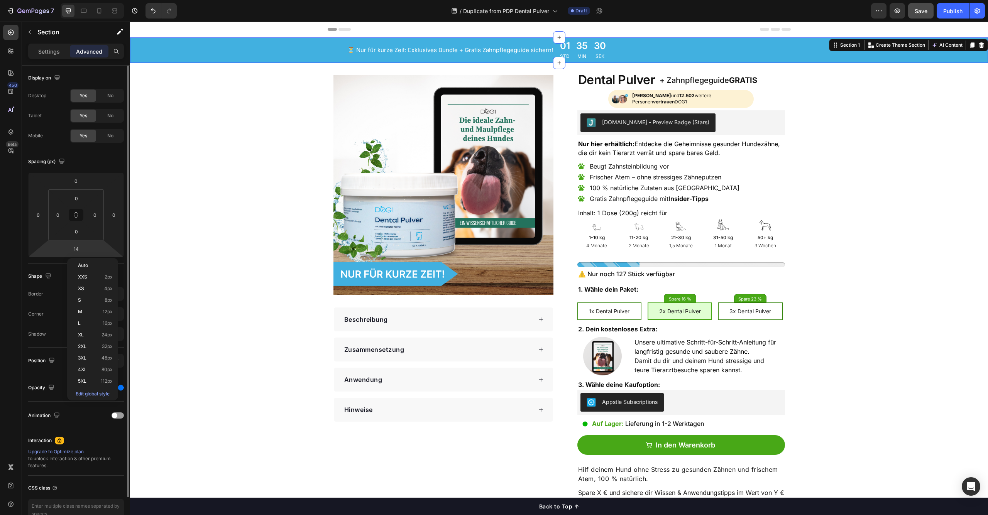
click at [89, 0] on html "7 Version history / Duplicate from PDP Dental Pulver Draft Preview Save Publish…" at bounding box center [494, 0] width 988 height 0
click at [85, 249] on div "14" at bounding box center [75, 249] width 19 height 12
click at [93, 323] on p "L 16px" at bounding box center [95, 323] width 35 height 5
type input "16"
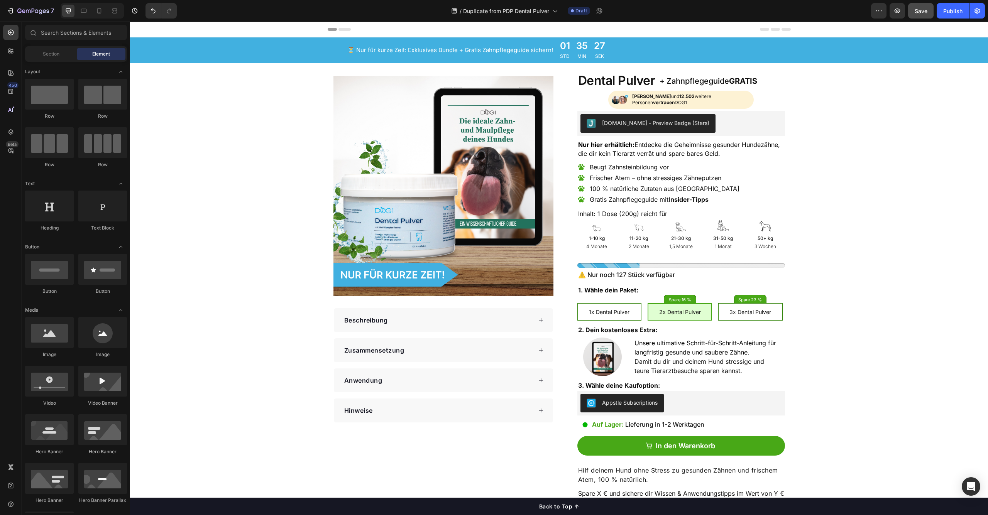
click at [902, 8] on button "button" at bounding box center [897, 10] width 15 height 15
